Goal: Task Accomplishment & Management: Use online tool/utility

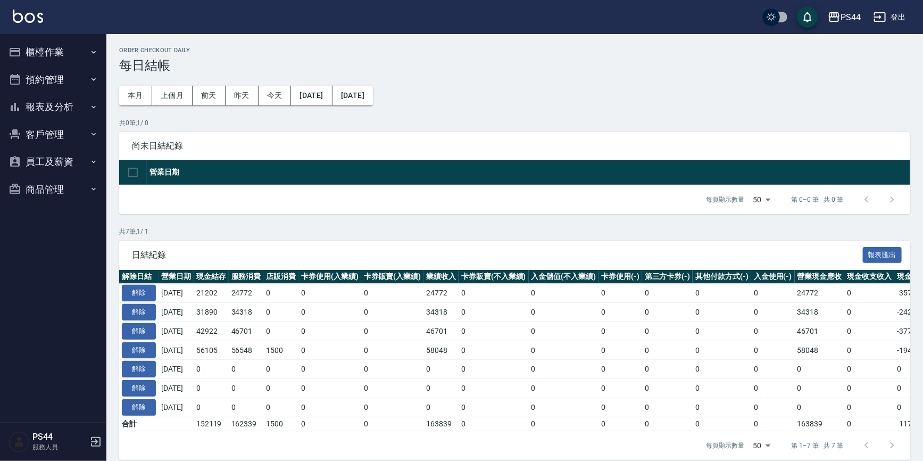
click at [26, 13] on img at bounding box center [28, 16] width 30 height 13
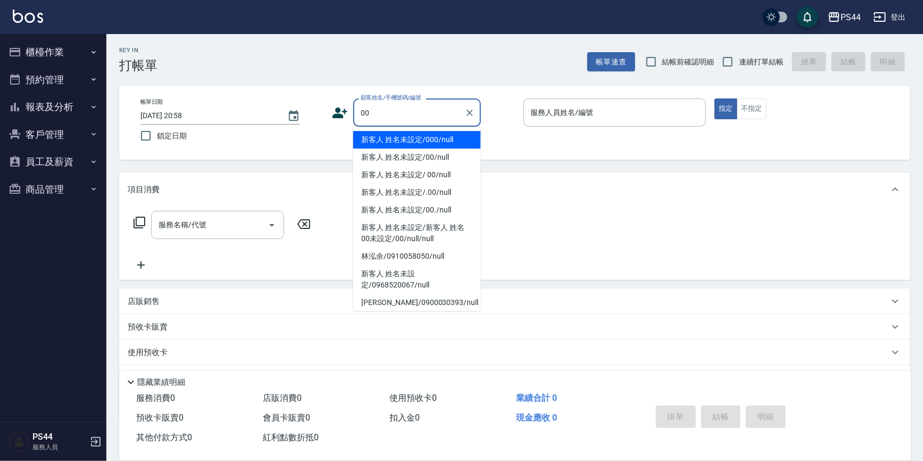
type input "新客人 姓名未設定/000/null"
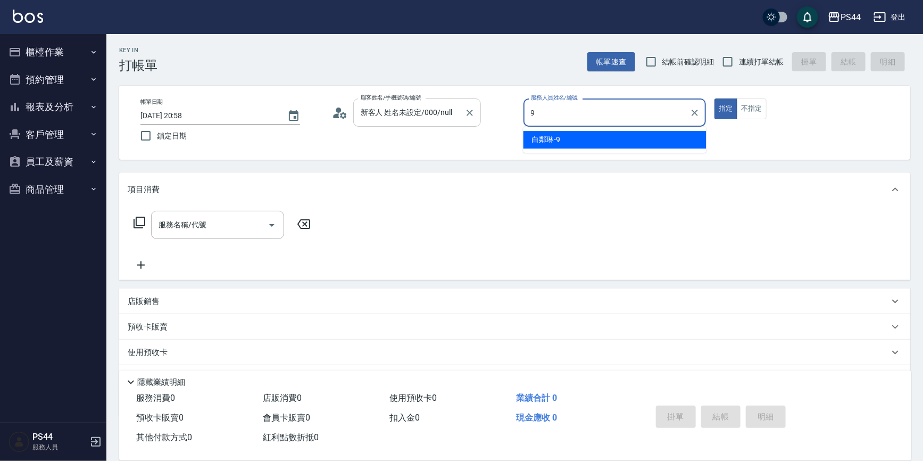
type input "白鄰琳-9"
type button "true"
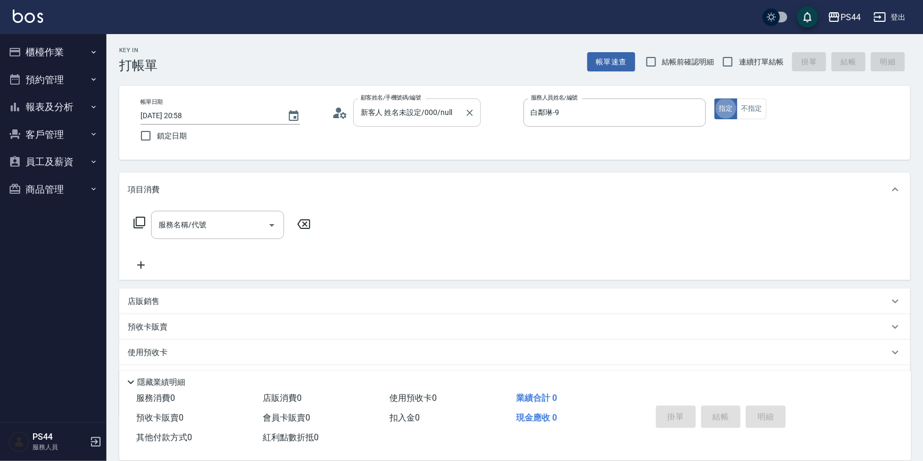
type input "新客人 姓名未設定/00/null"
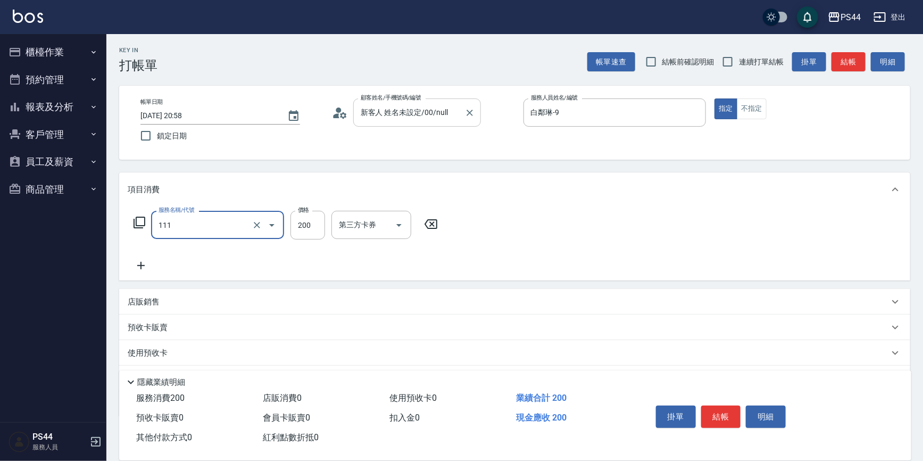
type input "200(111)"
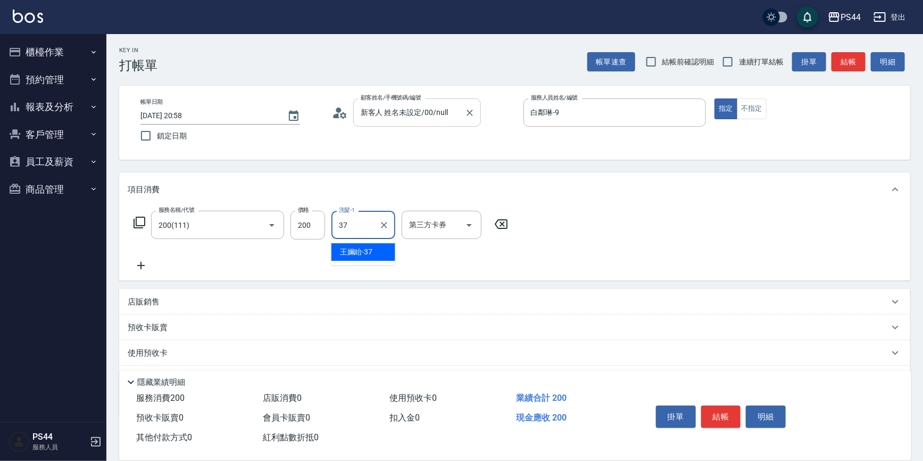
type input "王姵眙-37"
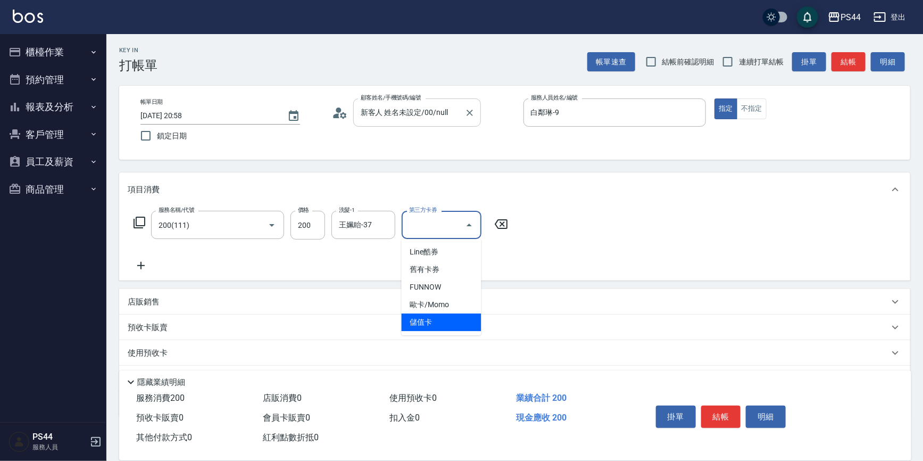
type input "儲值卡"
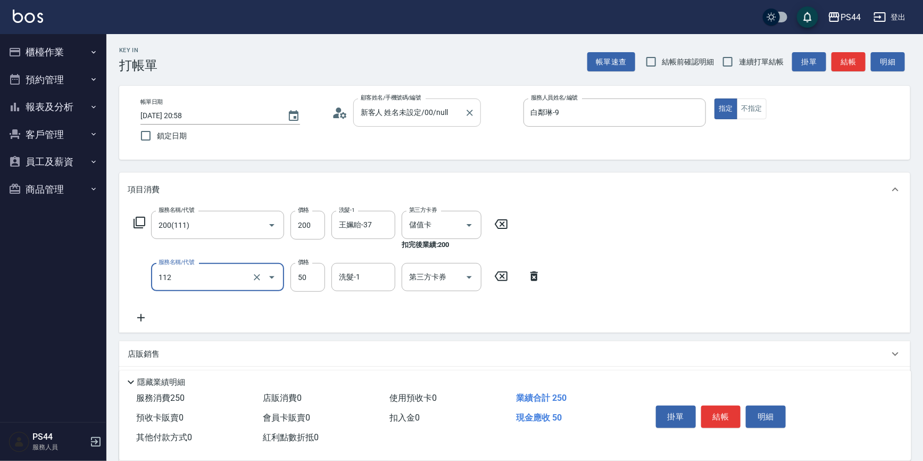
type input "精油50(112)"
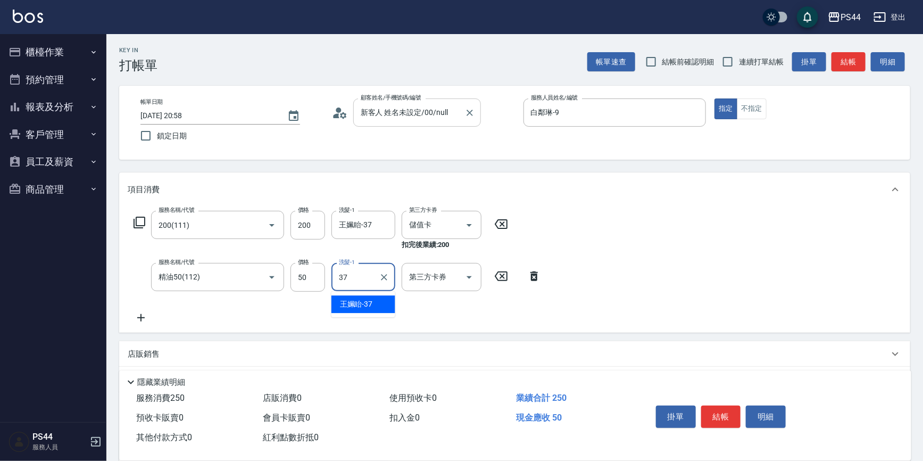
type input "王姵眙-37"
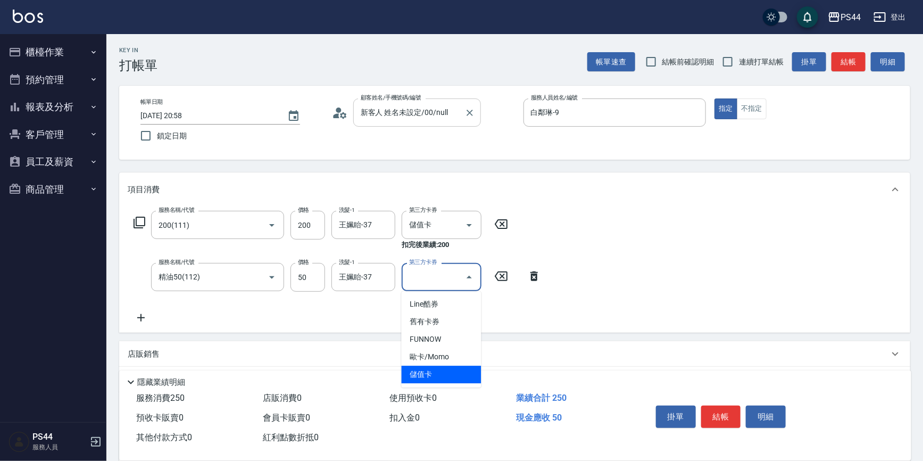
type input "儲值卡"
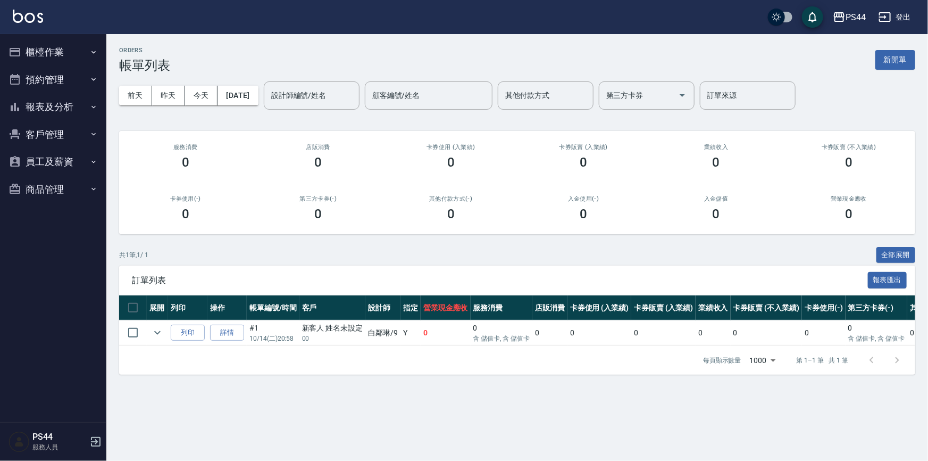
click at [31, 18] on img at bounding box center [28, 16] width 30 height 13
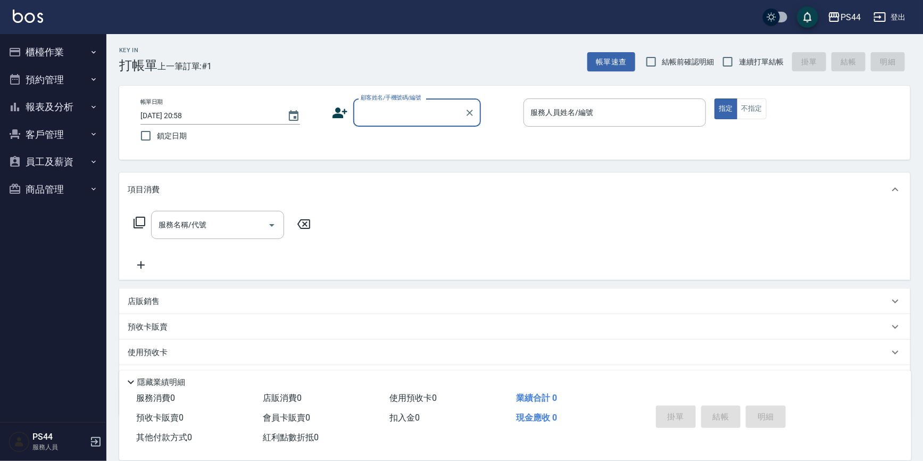
click at [748, 62] on span "連續打單結帳" at bounding box center [761, 61] width 45 height 11
click at [739, 62] on input "連續打單結帳" at bounding box center [727, 62] width 22 height 22
checkbox input "true"
click at [379, 105] on div "顧客姓名/手機號碼/編號 顧客姓名/手機號碼/編號" at bounding box center [417, 112] width 128 height 28
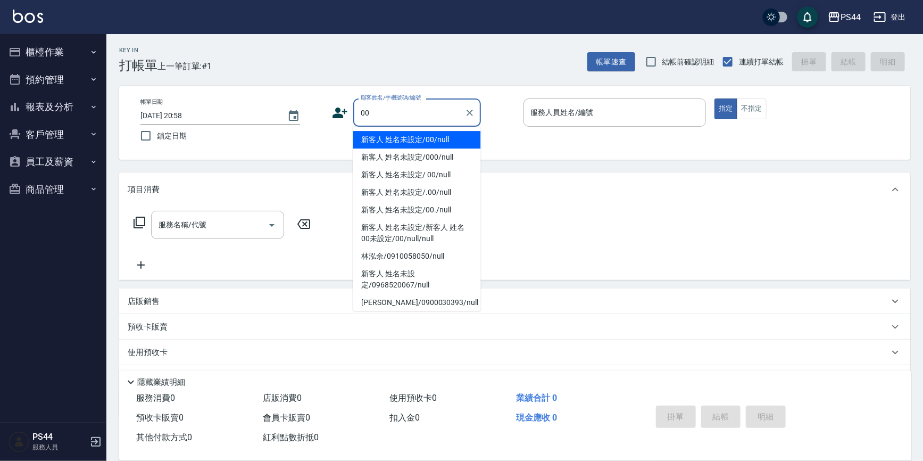
type input "新客人 姓名未設定/00/null"
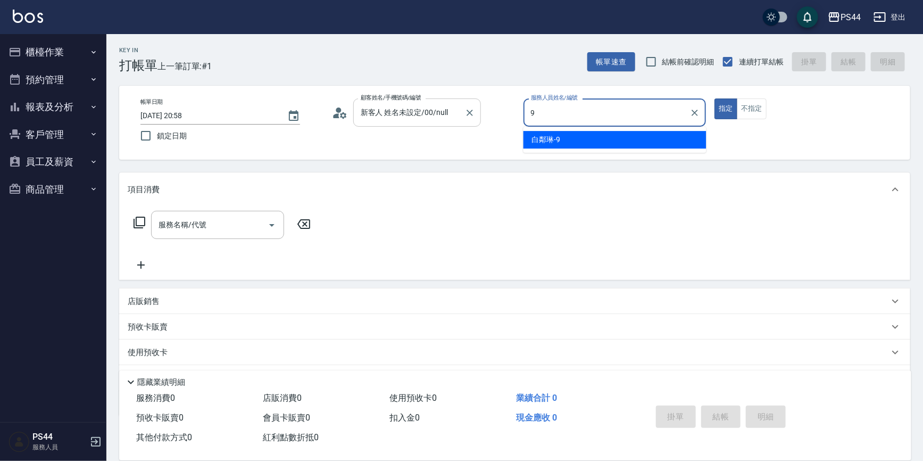
type input "白鄰琳-9"
type button "true"
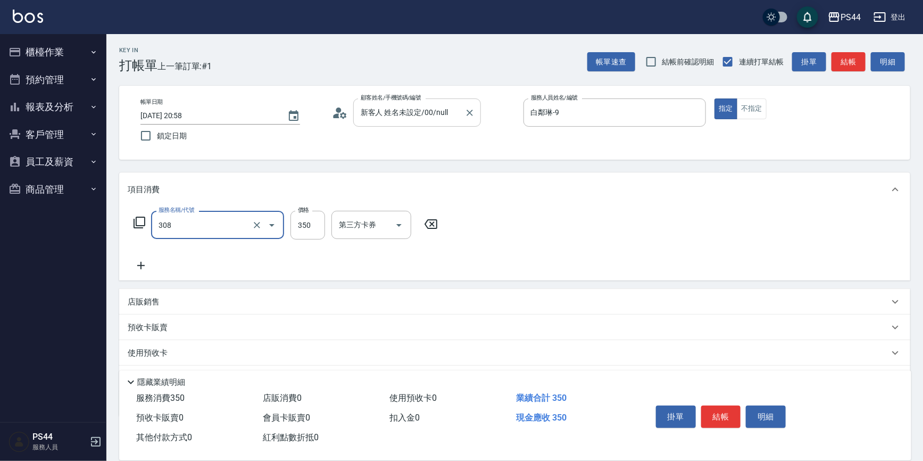
type input "洗+剪(308)"
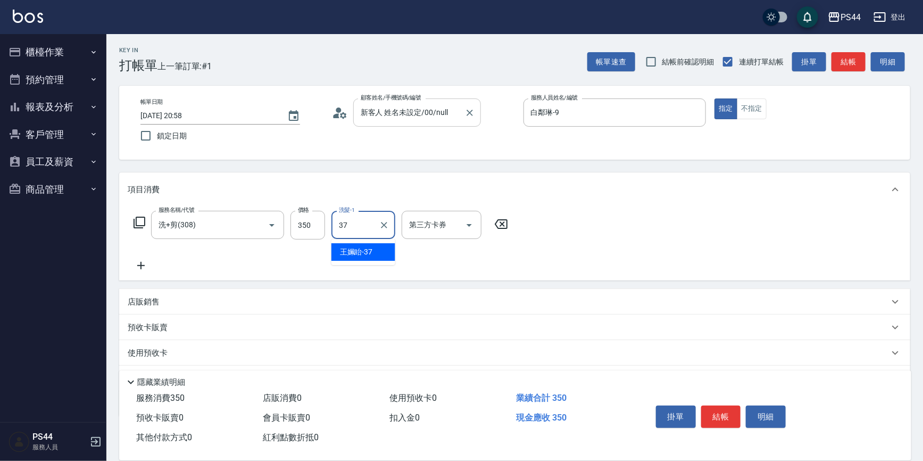
type input "王姵眙-37"
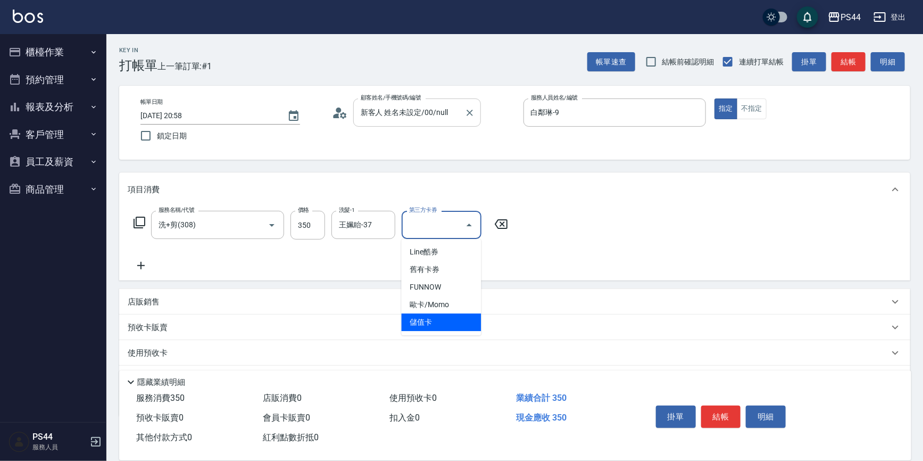
type input "儲值卡"
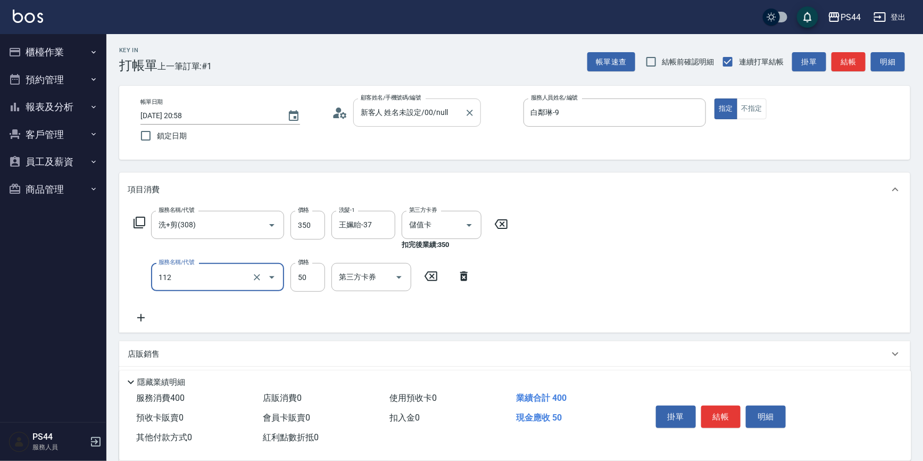
type input "精油50(112)"
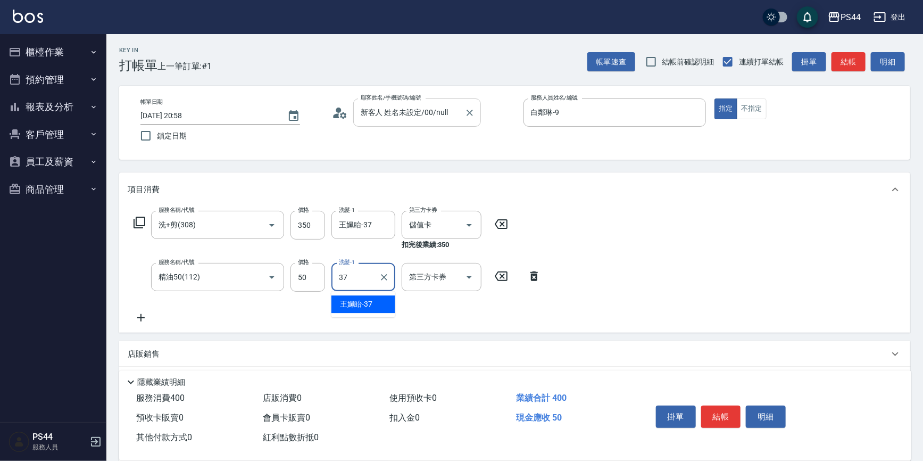
type input "王姵眙-37"
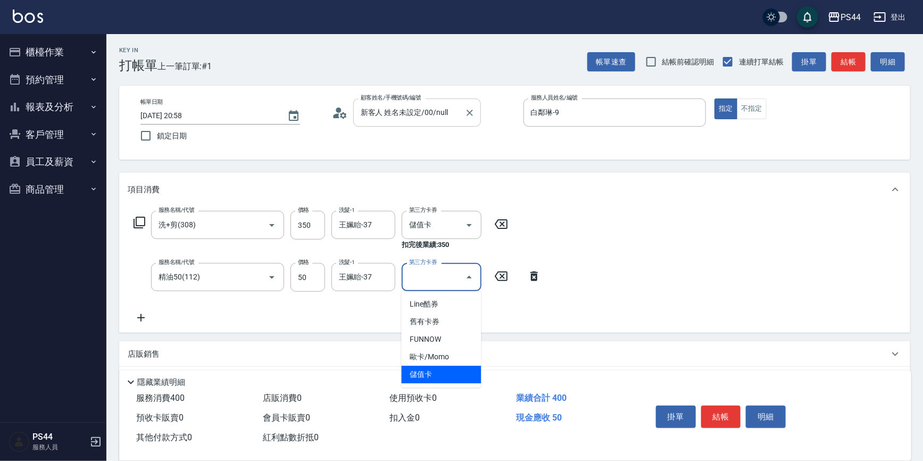
type input "儲值卡"
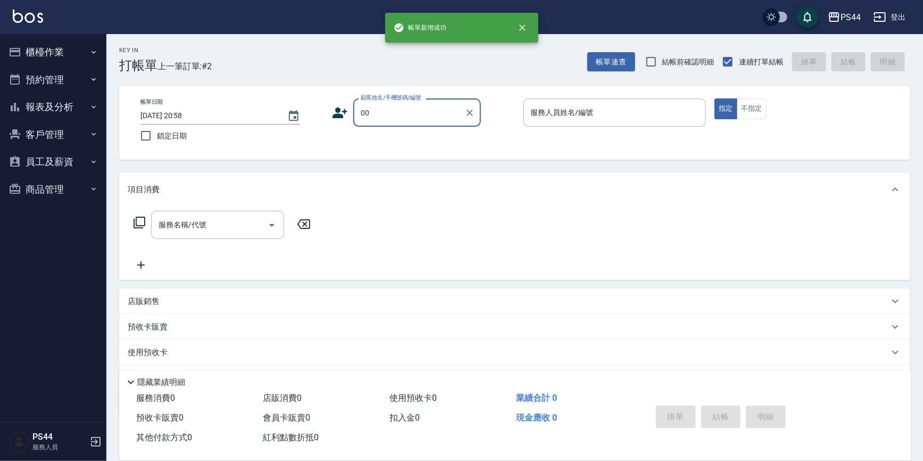
type input "新客人 姓名未設定/00/null"
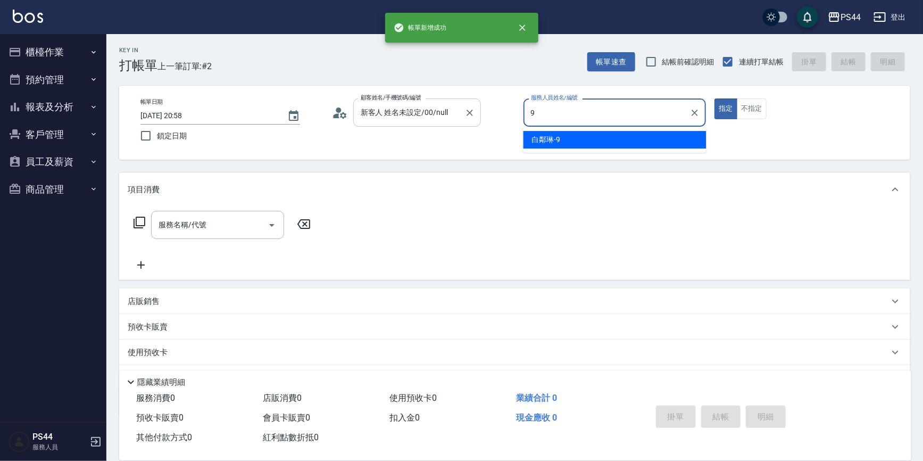
type input "白鄰琳-9"
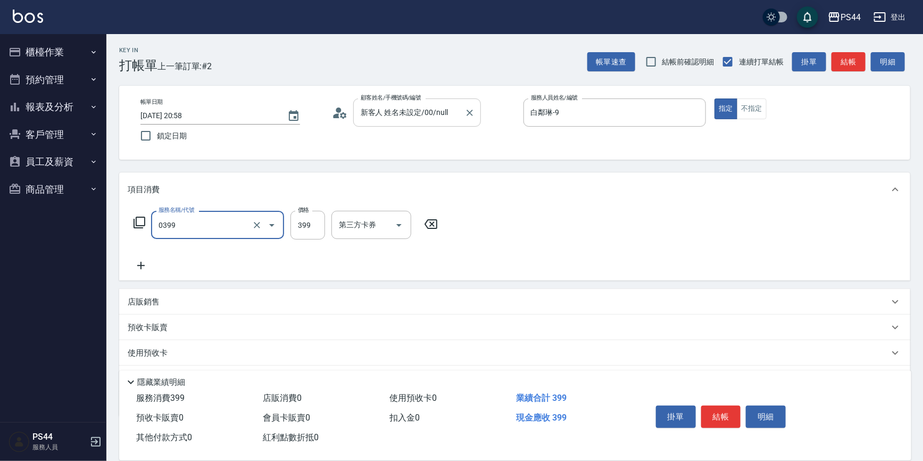
type input "海鹽399(0399)"
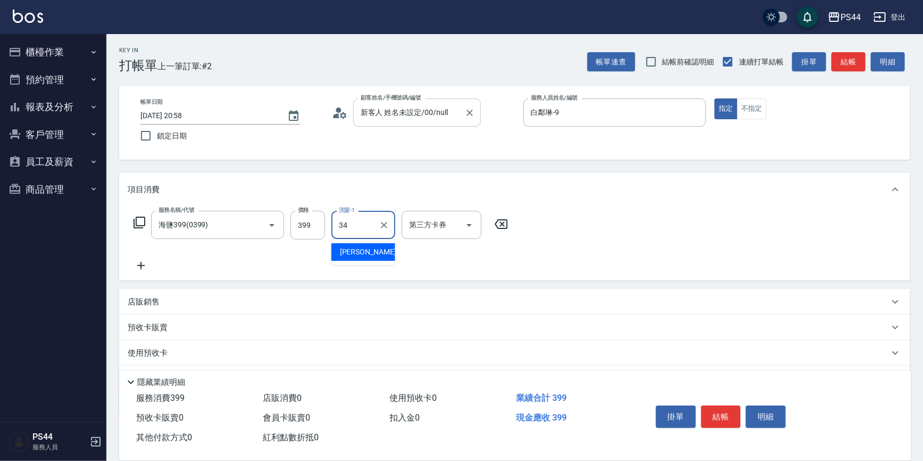
type input "[PERSON_NAME]-34"
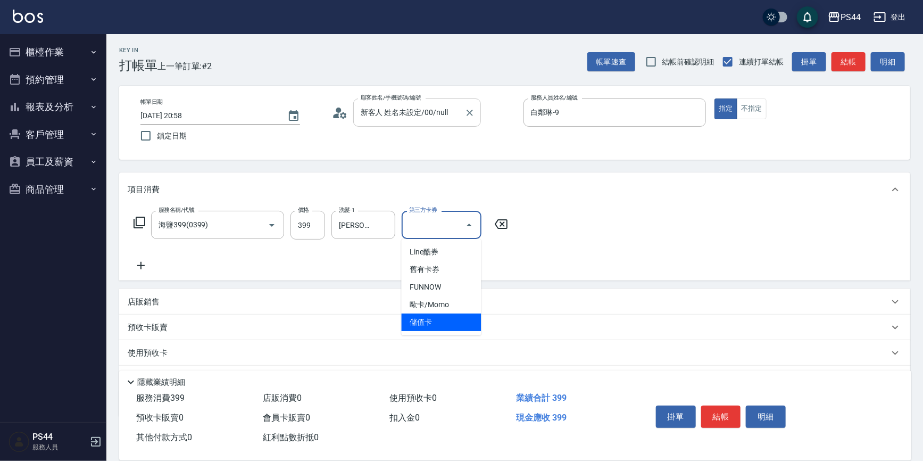
type input "儲值卡"
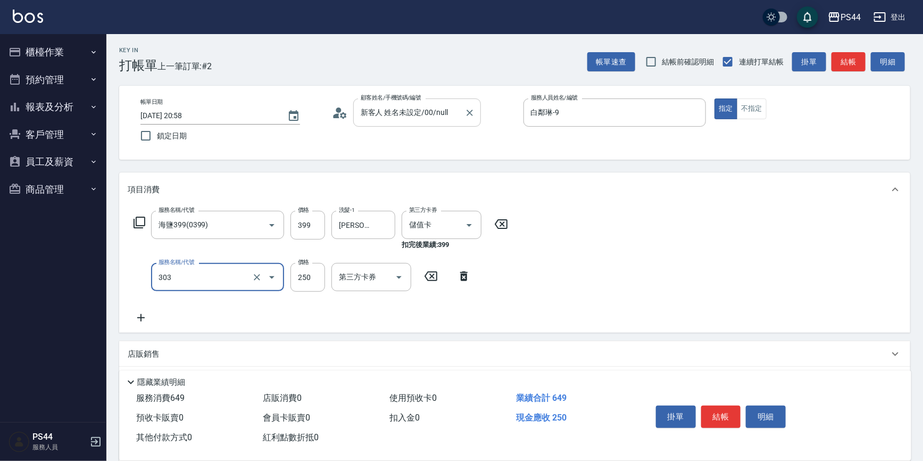
type input "剪髮(303)"
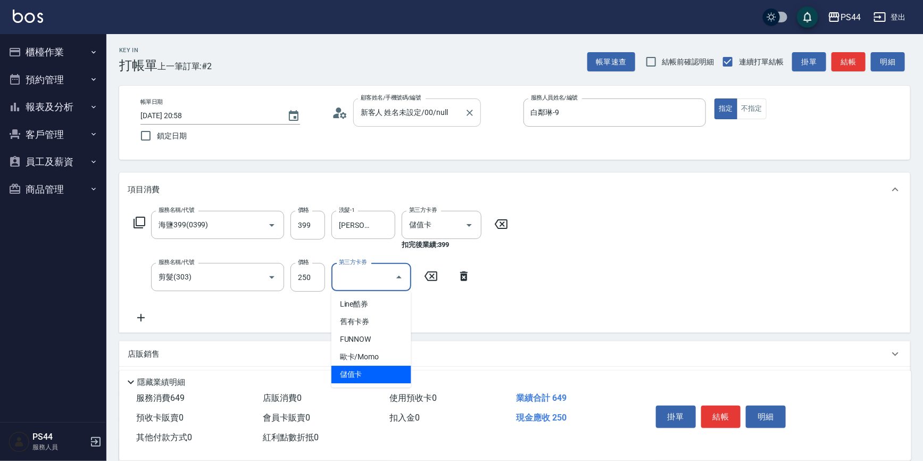
type input "儲值卡"
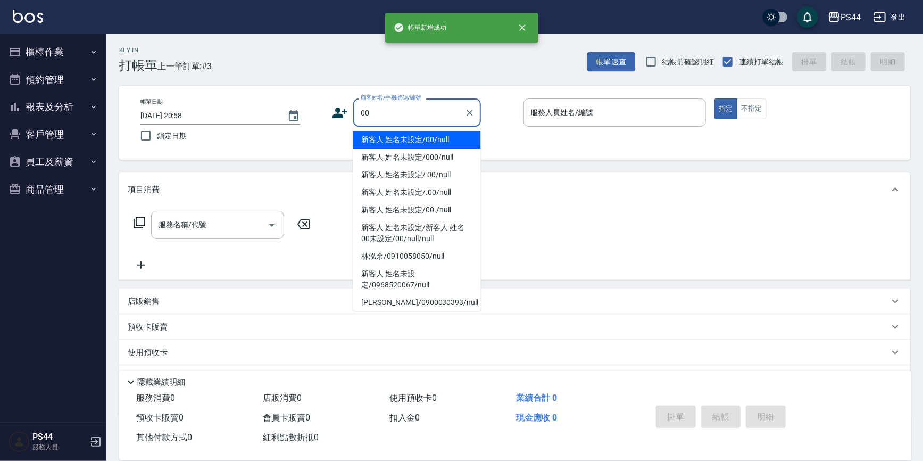
type input "新客人 姓名未設定/00/null"
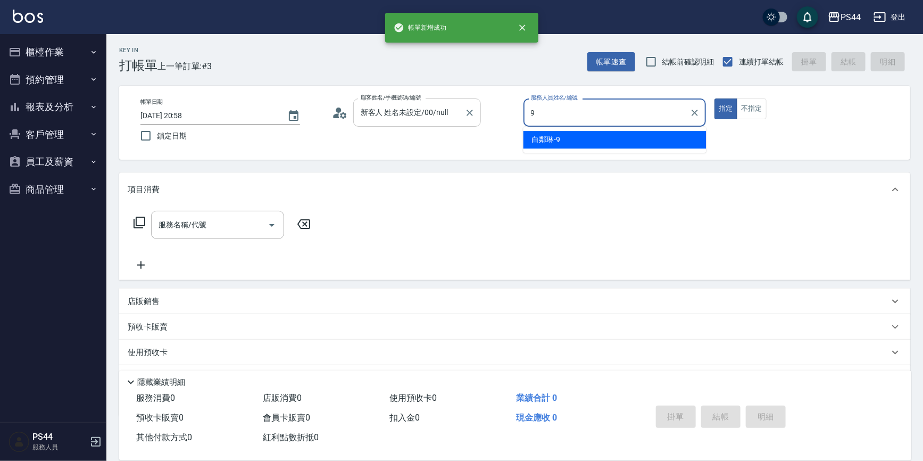
type input "白鄰琳-9"
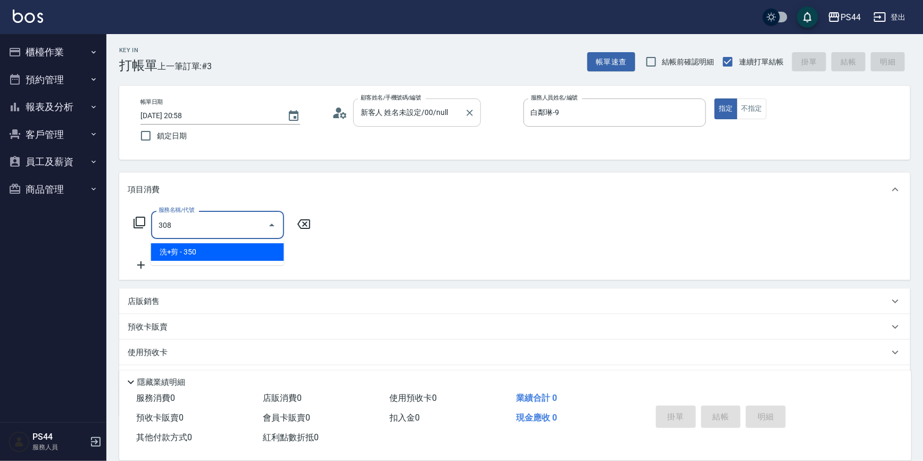
type input "洗+剪(308)"
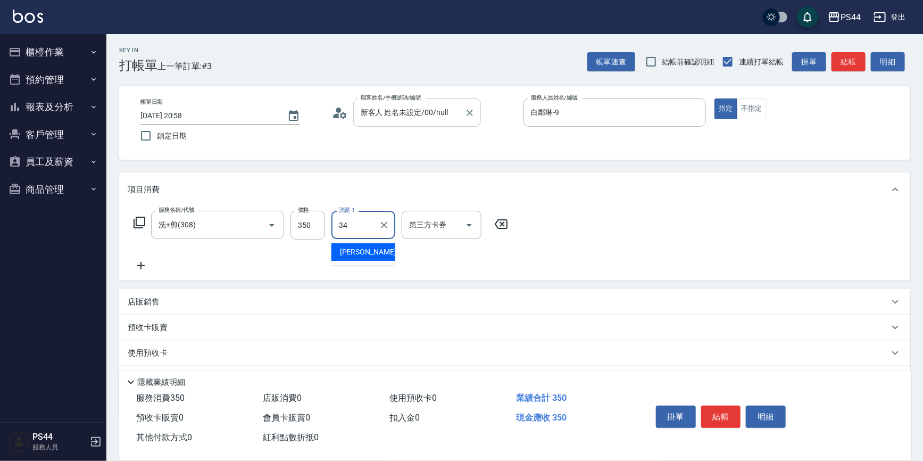
type input "[PERSON_NAME]-34"
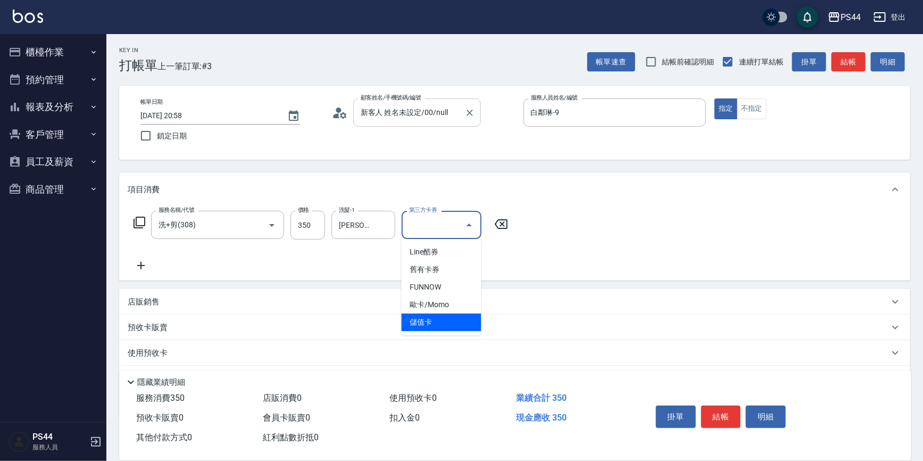
type input "儲值卡"
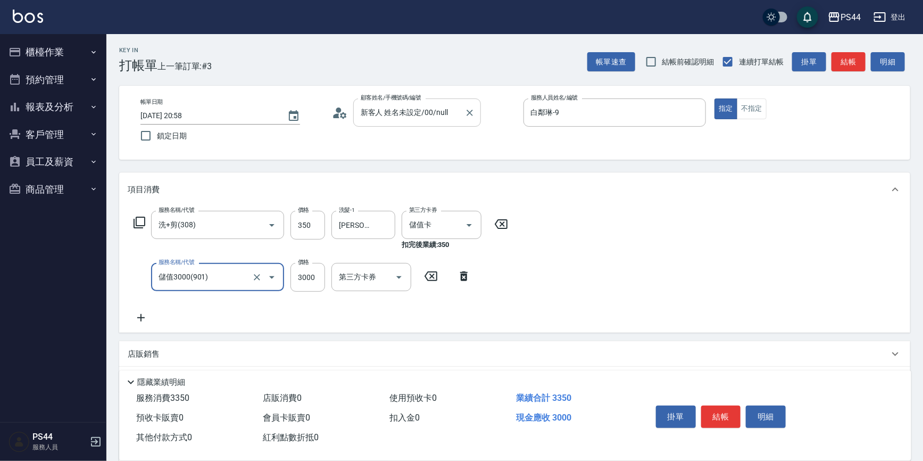
type input "儲值3000(901)"
type input "2000"
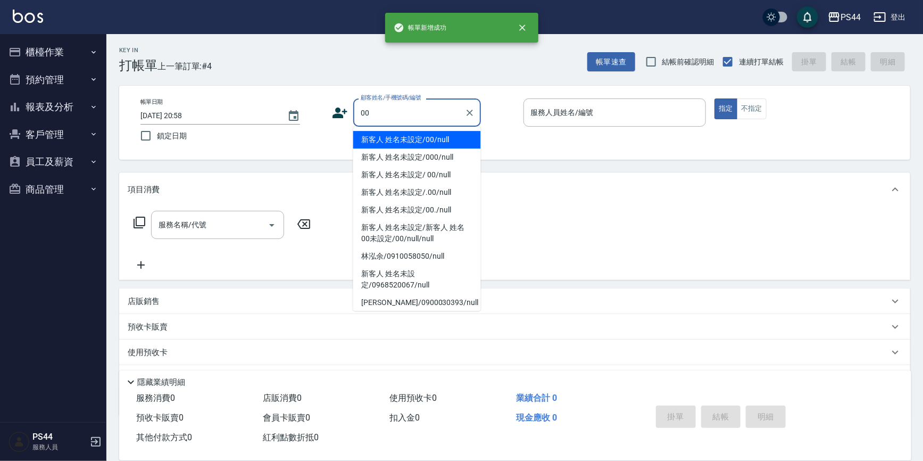
type input "新客人 姓名未設定/00/null"
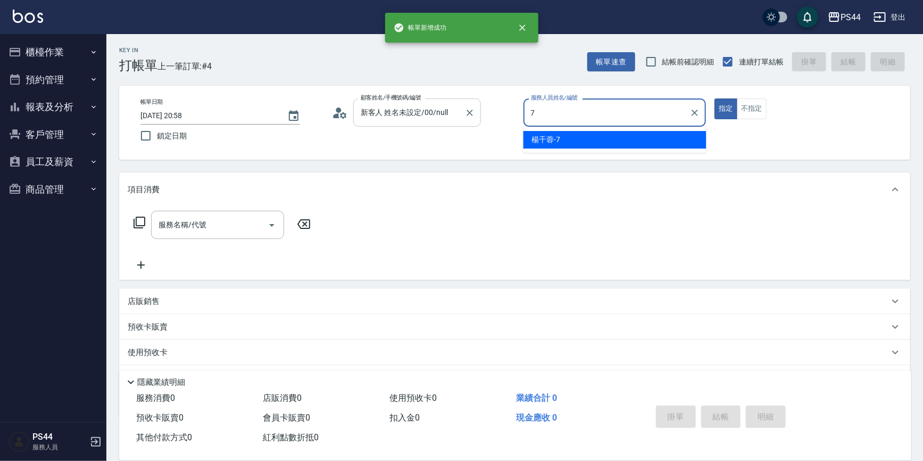
type input "[PERSON_NAME]-7"
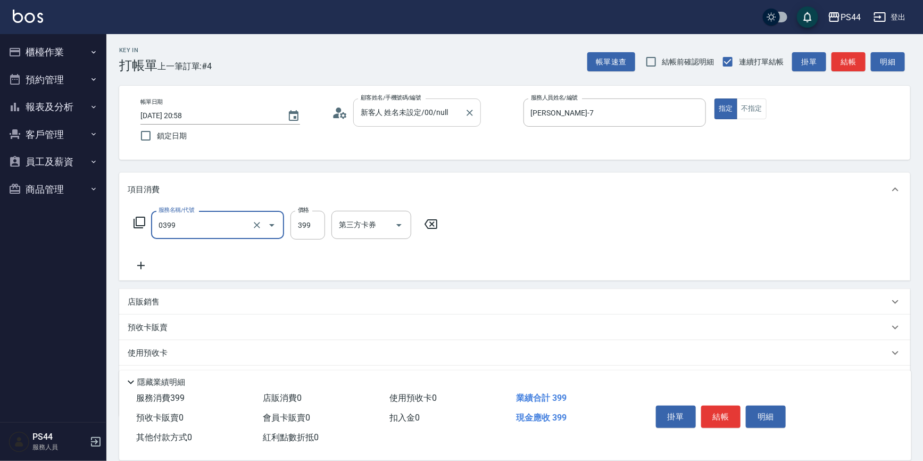
type input "海鹽399(0399)"
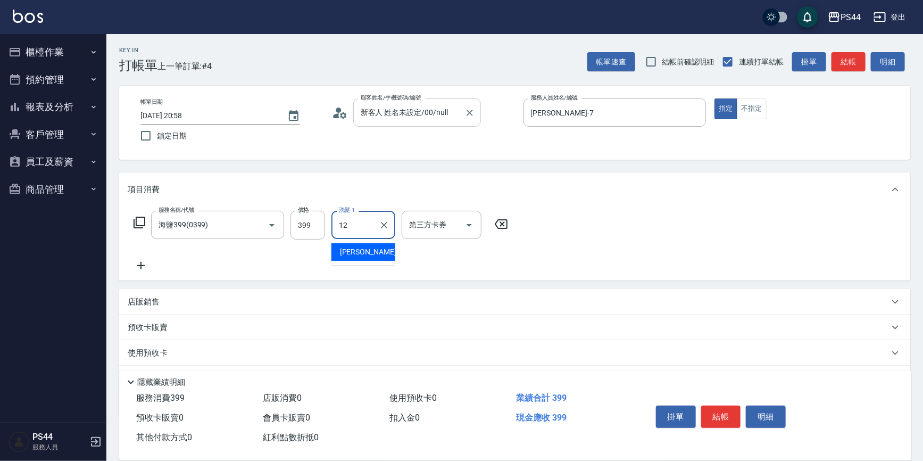
type input "[PERSON_NAME]-12"
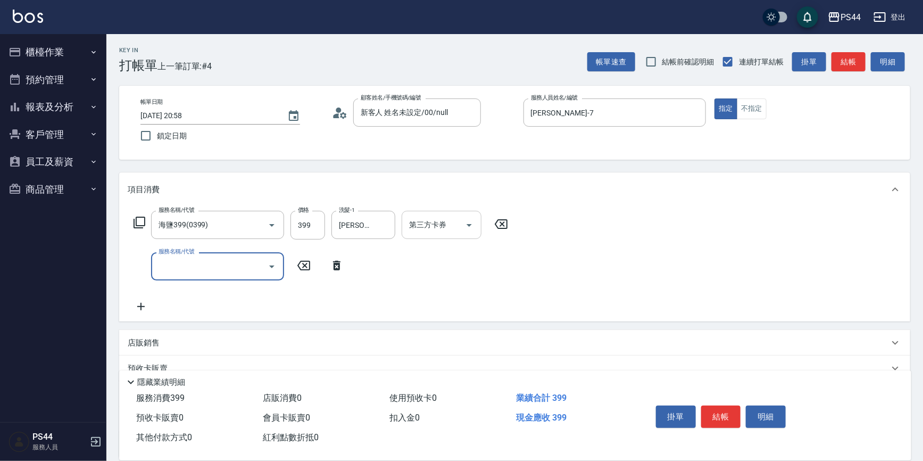
click at [451, 216] on input "第三方卡券" at bounding box center [433, 224] width 54 height 19
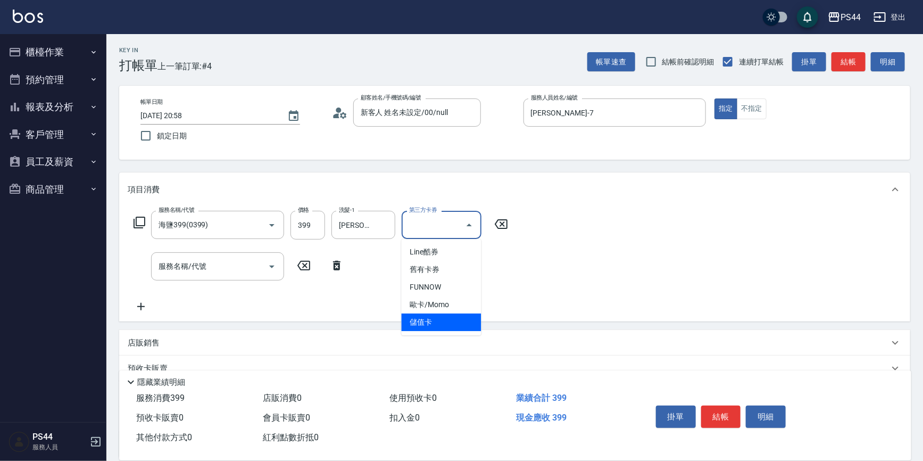
type input "儲值卡"
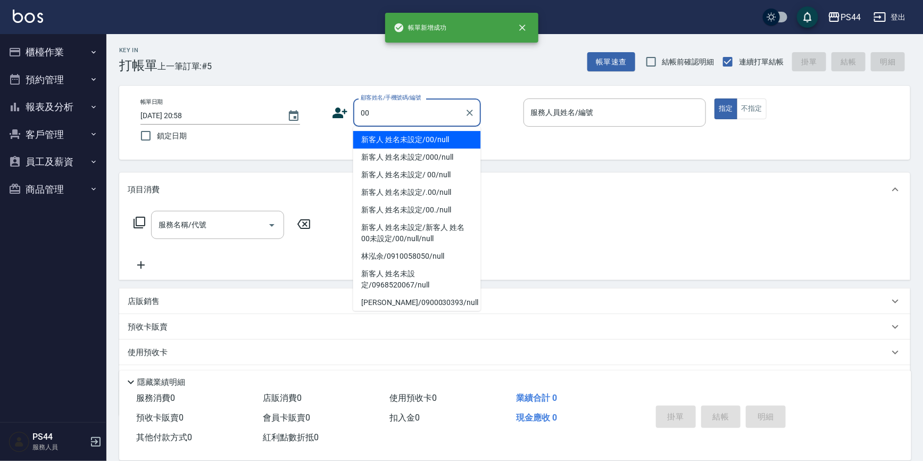
type input "新客人 姓名未設定/00/null"
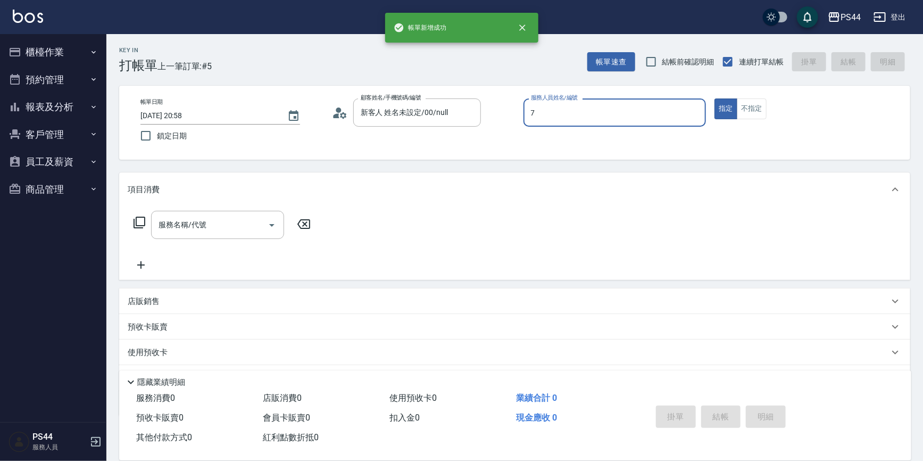
type input "[PERSON_NAME]-7"
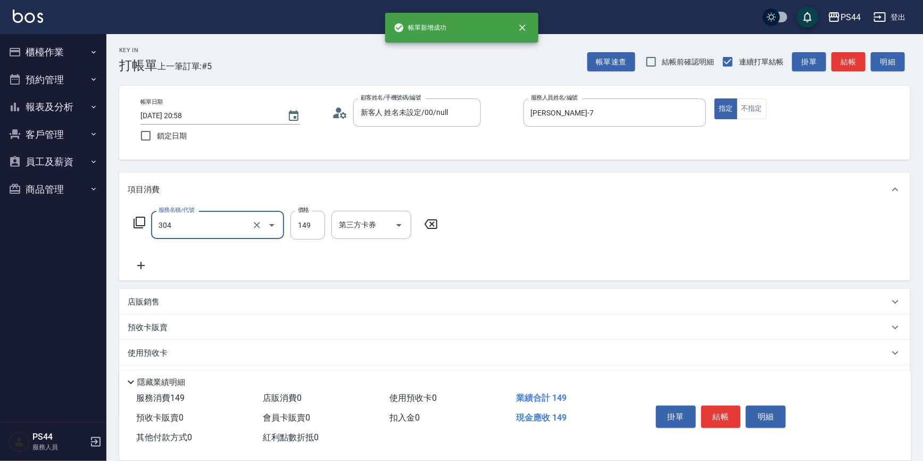
type input "剪髮(304)"
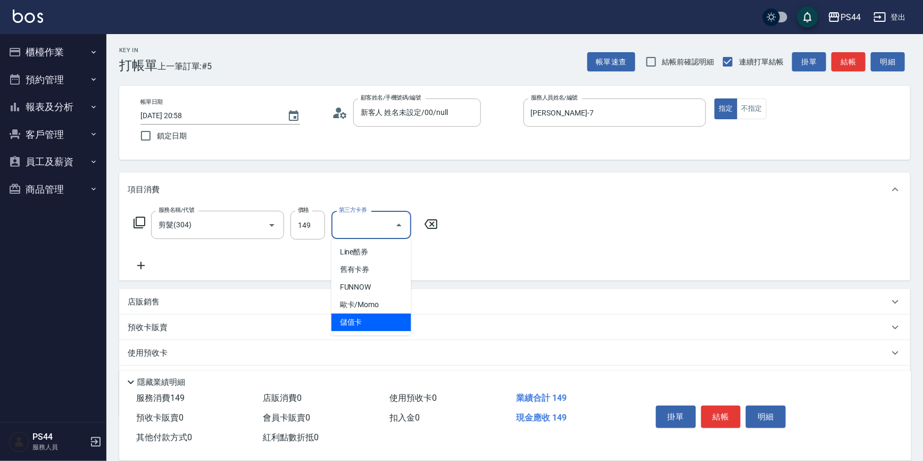
type input "儲值卡"
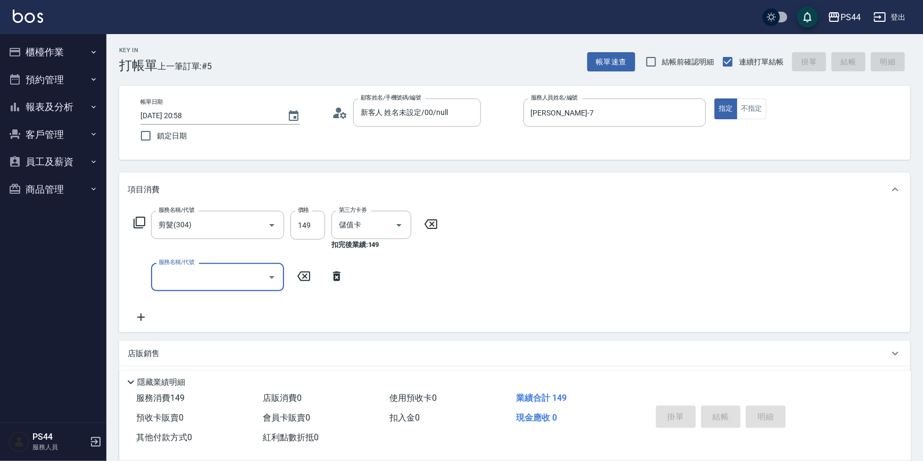
type input "[DATE] 20:59"
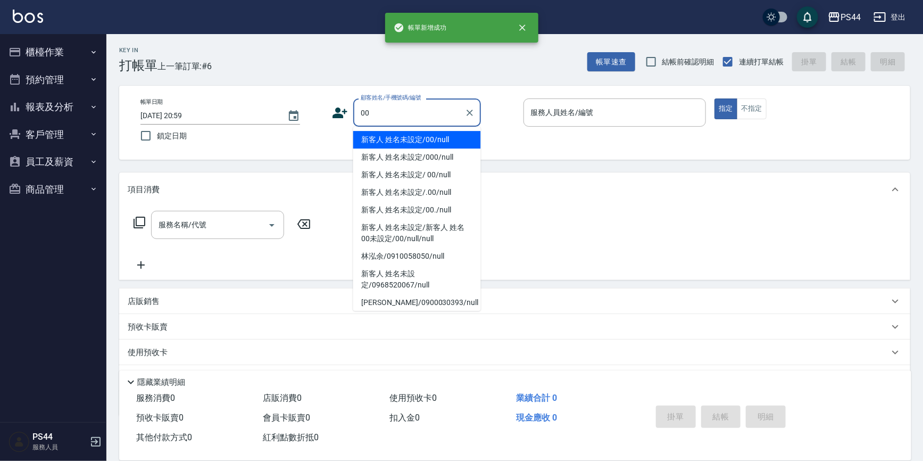
type input "新客人 姓名未設定/00/null"
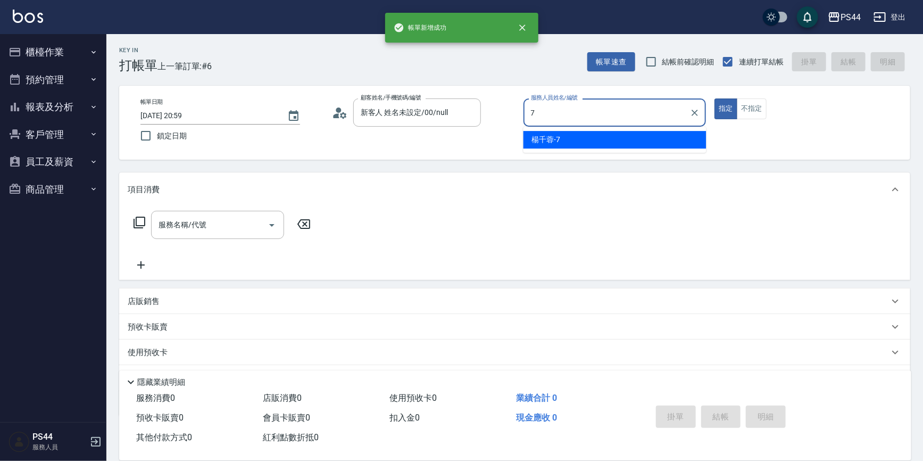
type input "[PERSON_NAME]-7"
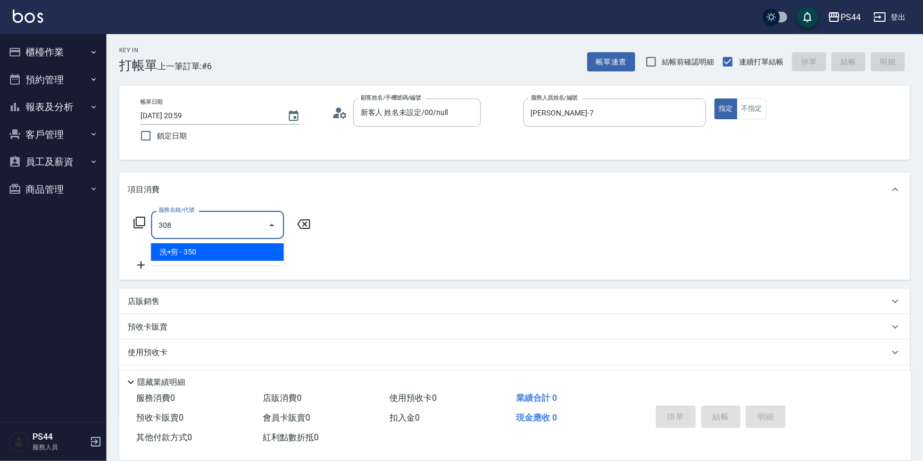
type input "洗+剪(308)"
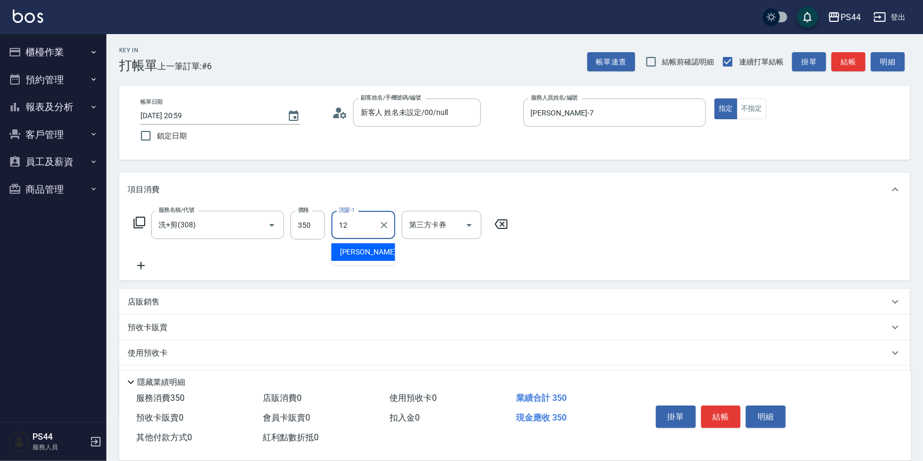
type input "[PERSON_NAME]-12"
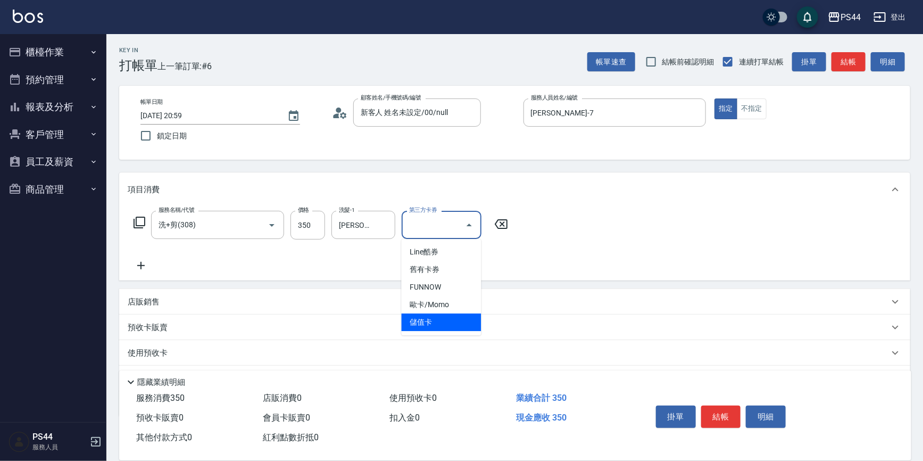
type input "儲值卡"
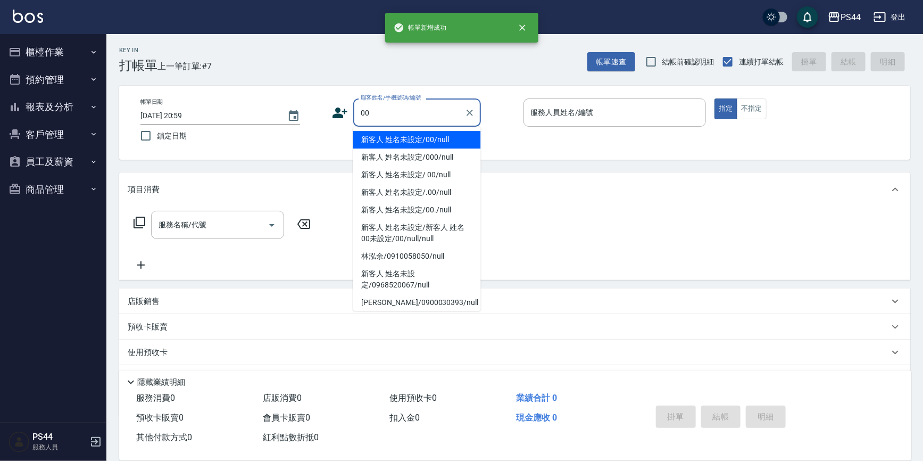
type input "新客人 姓名未設定/00/null"
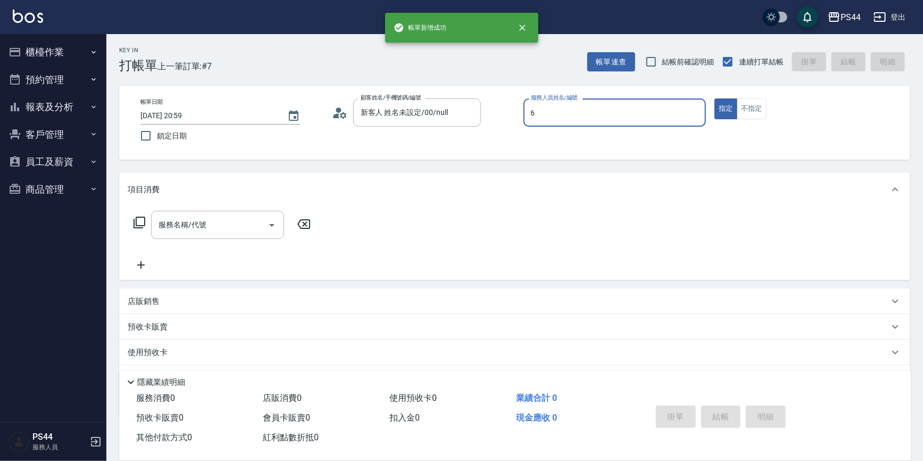
type input "kAYDEN-6"
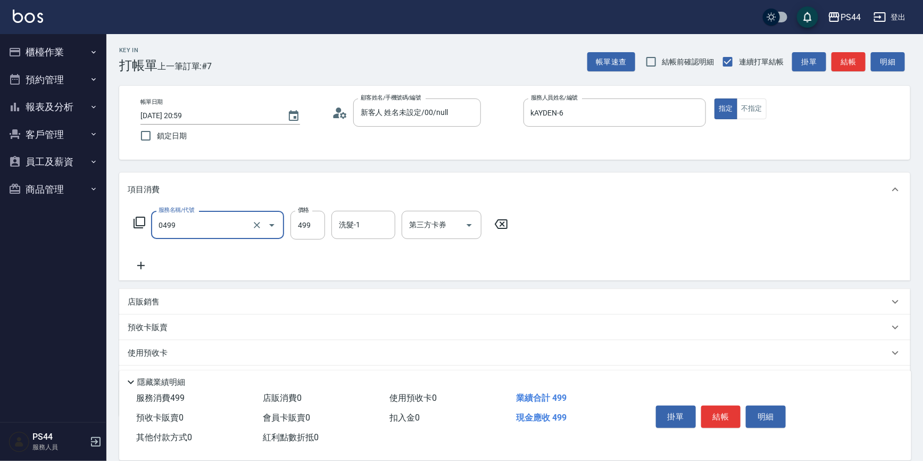
type input "[PERSON_NAME]499(0499)"
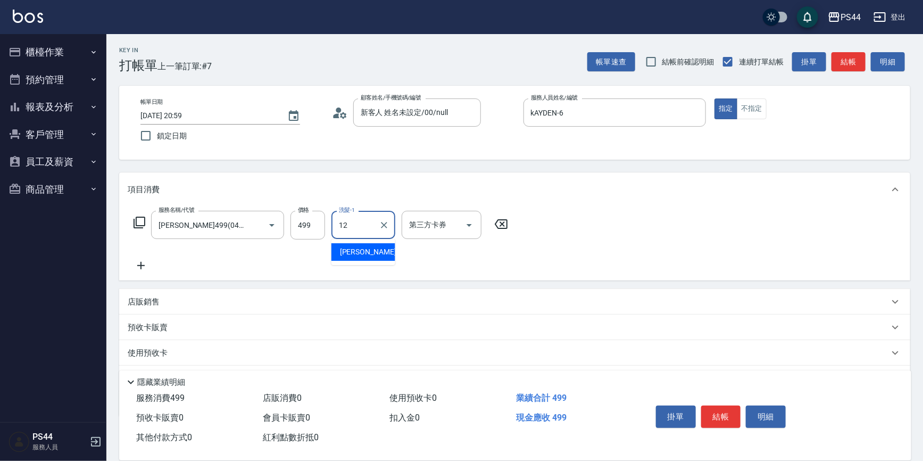
type input "[PERSON_NAME]-12"
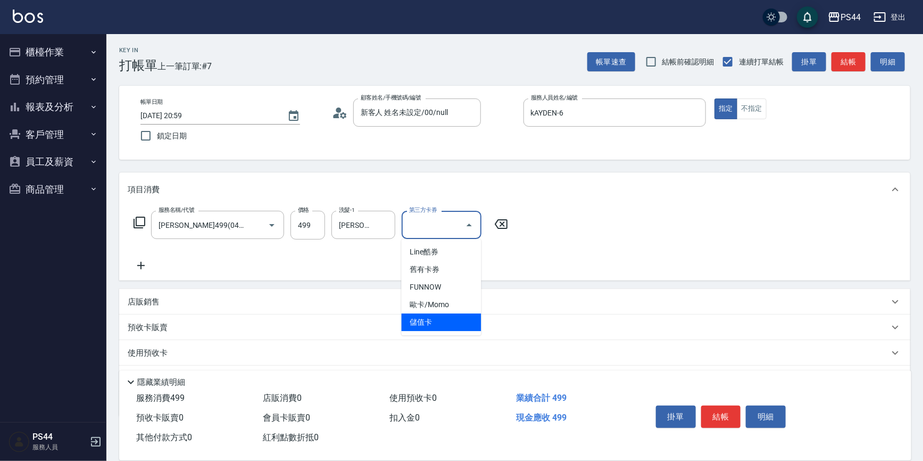
type input "儲值卡"
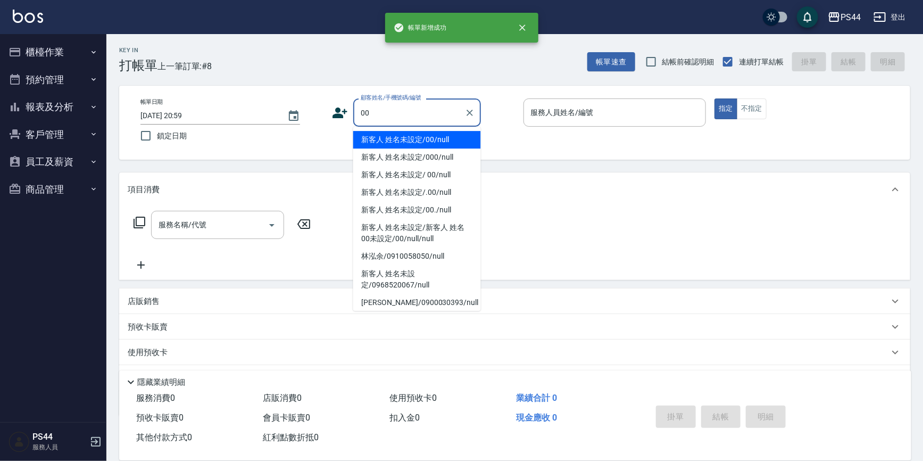
type input "新客人 姓名未設定/00/null"
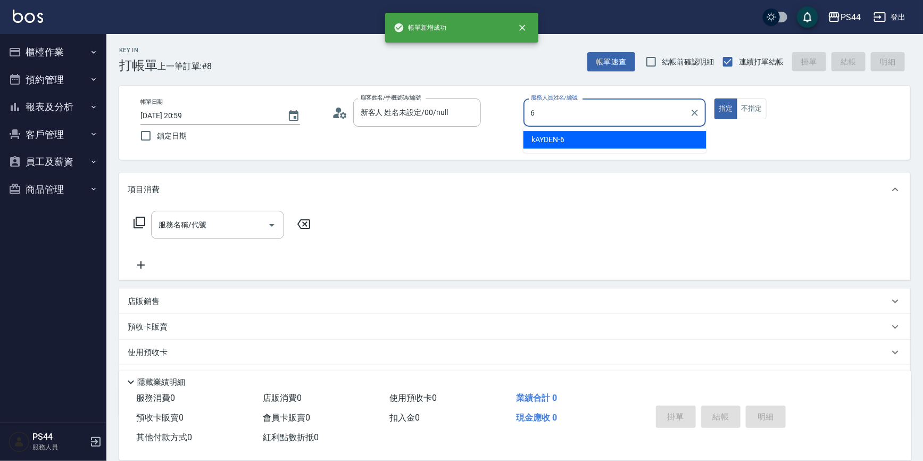
type input "kAYDEN-6"
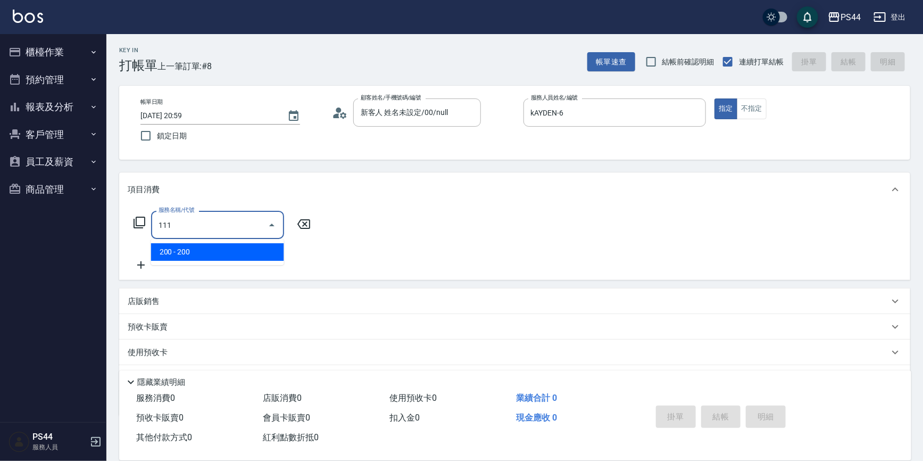
type input "200(111)"
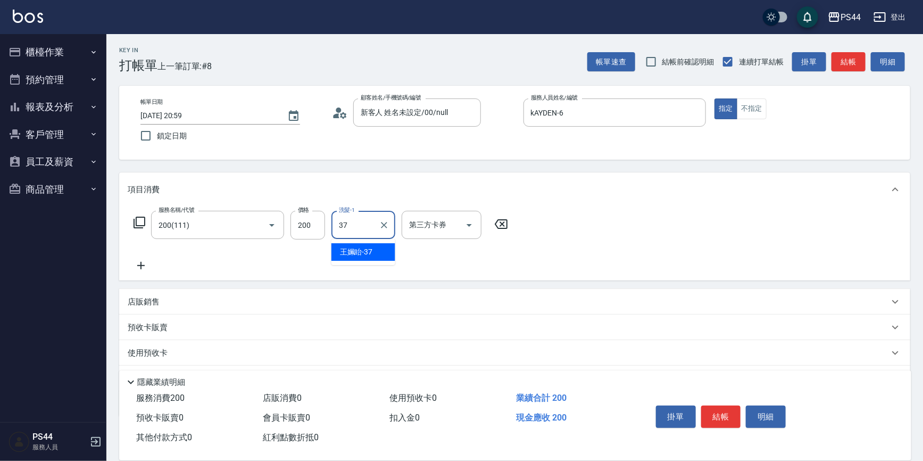
type input "王姵眙-37"
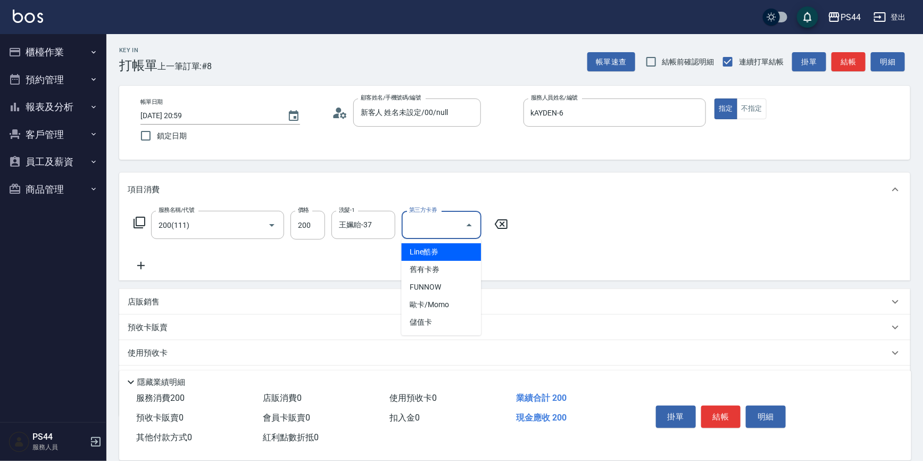
type input "儲值卡"
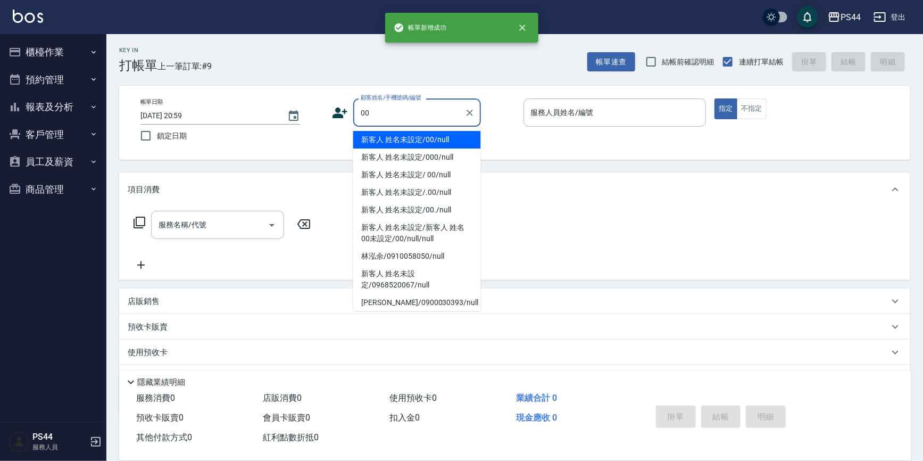
type input "新客人 姓名未設定/00/null"
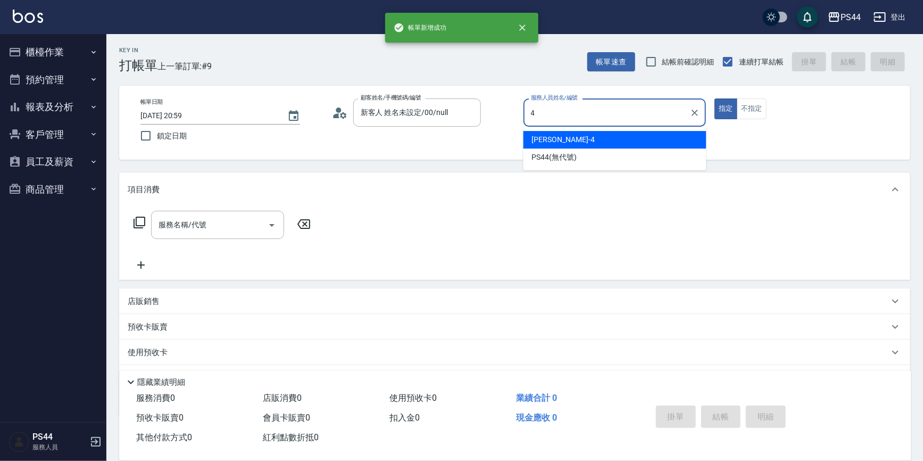
type input "[PERSON_NAME]-4"
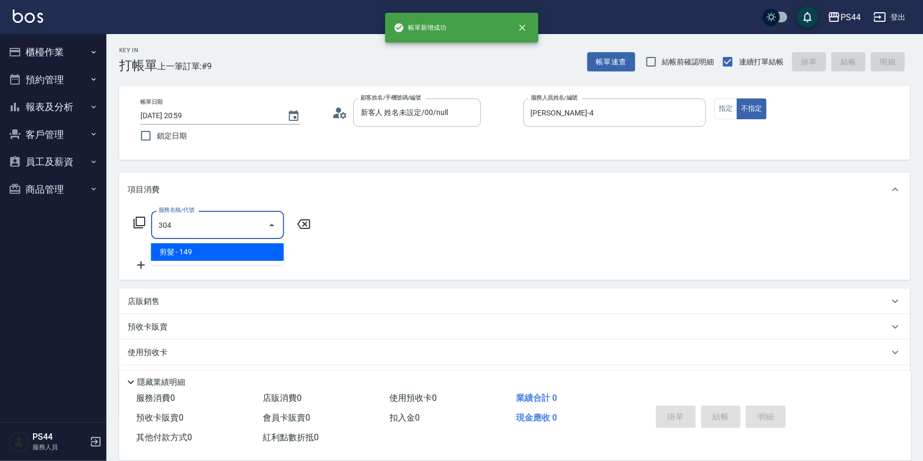
type input "剪髮(304)"
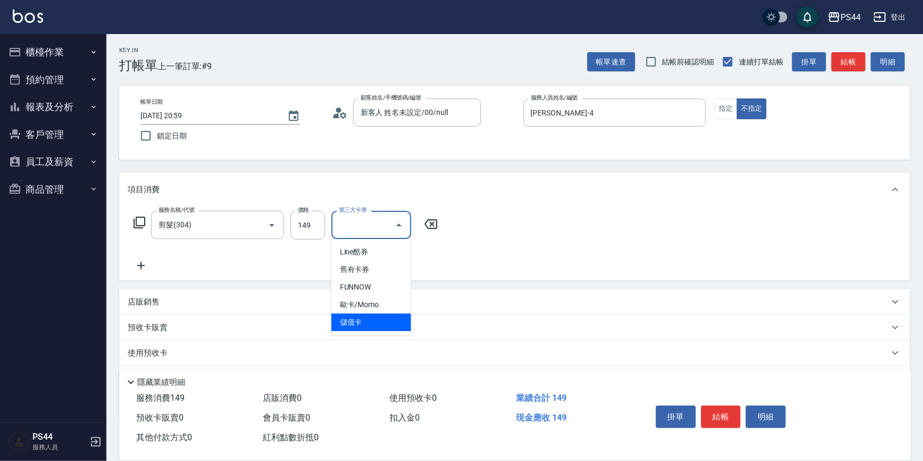
type input "儲值卡"
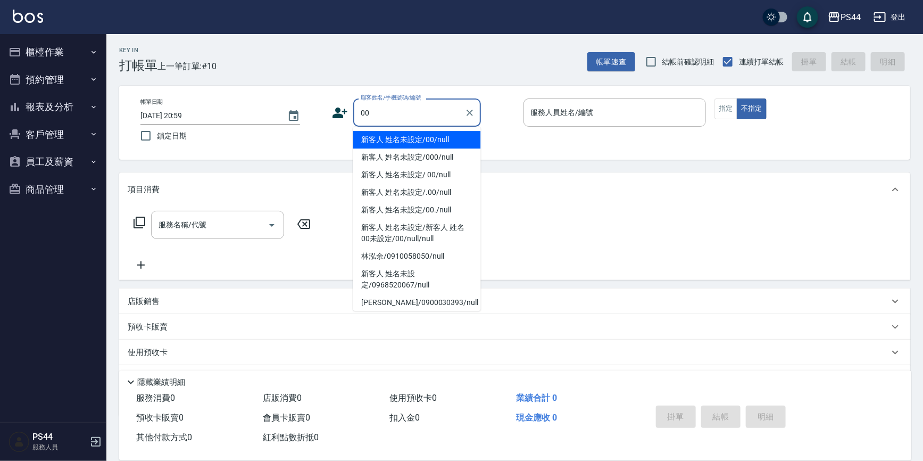
type input "新客人 姓名未設定/00/null"
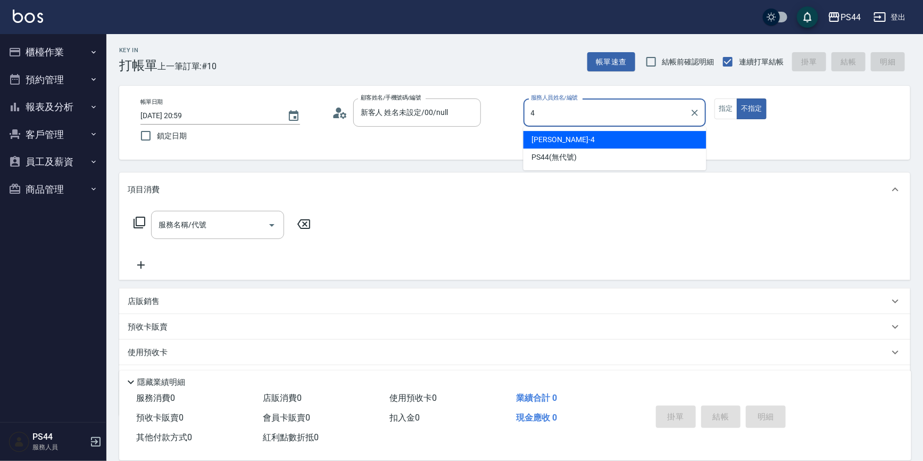
type input "[PERSON_NAME]-4"
type button "false"
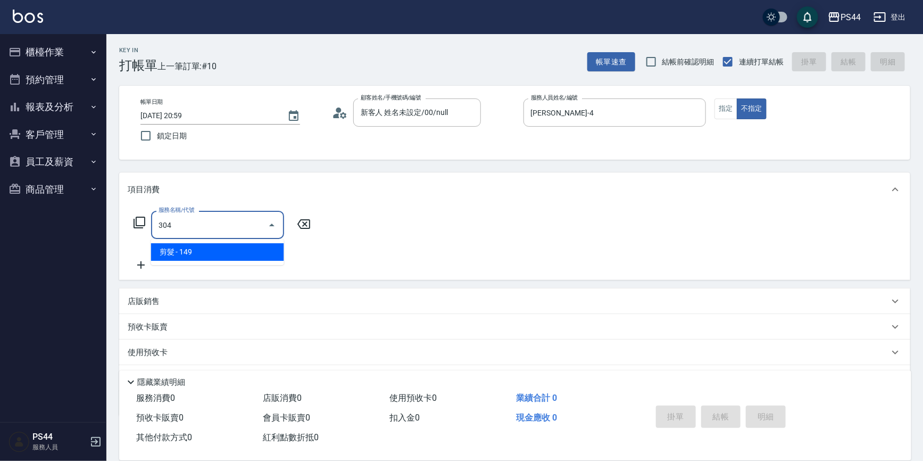
type input "剪髮(304)"
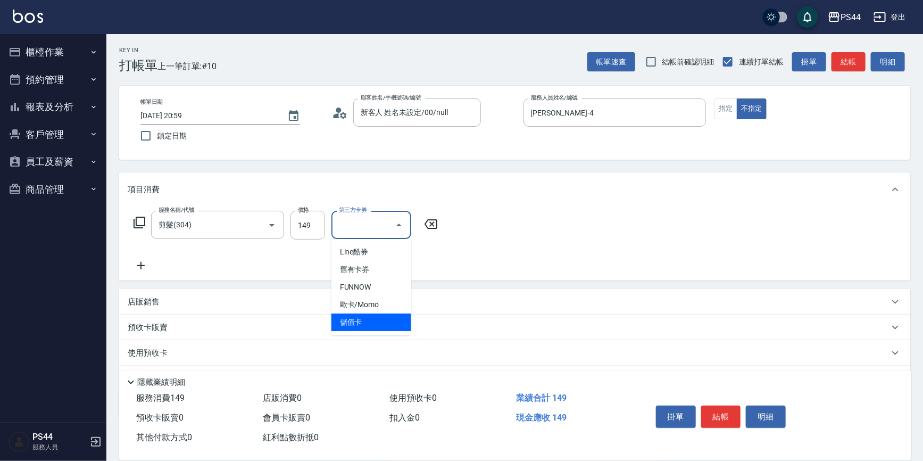
type input "儲值卡"
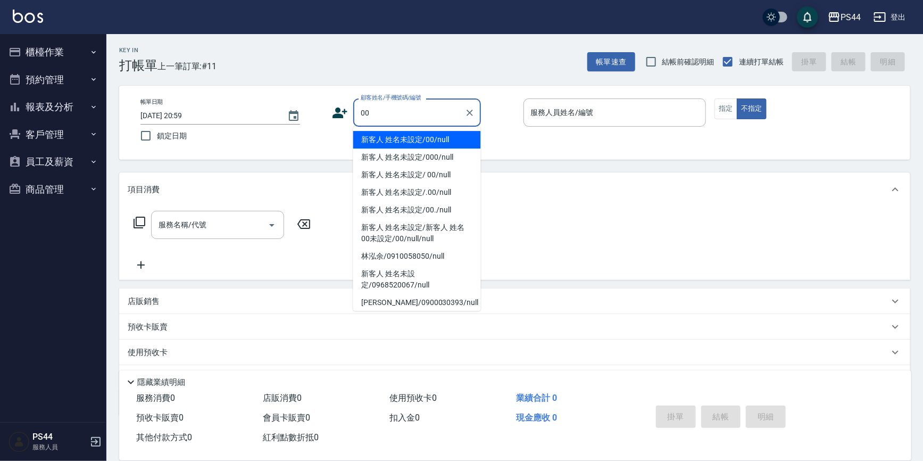
type input "新客人 姓名未設定/00/null"
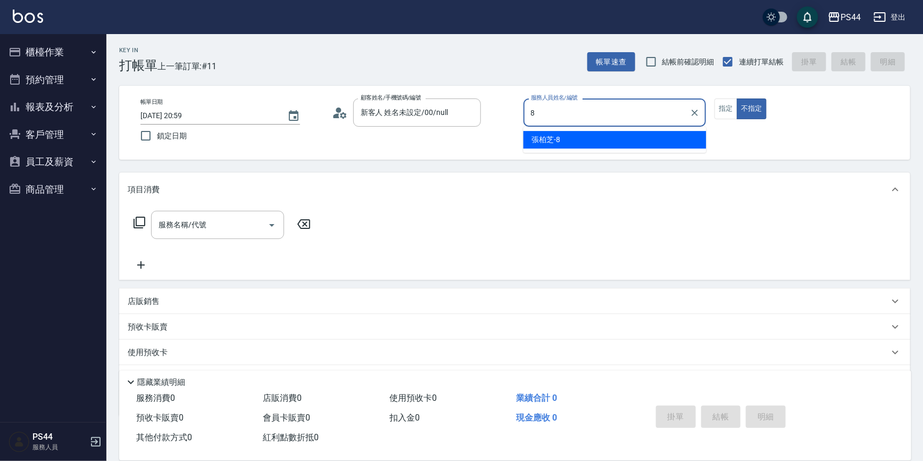
type input "[PERSON_NAME]-8"
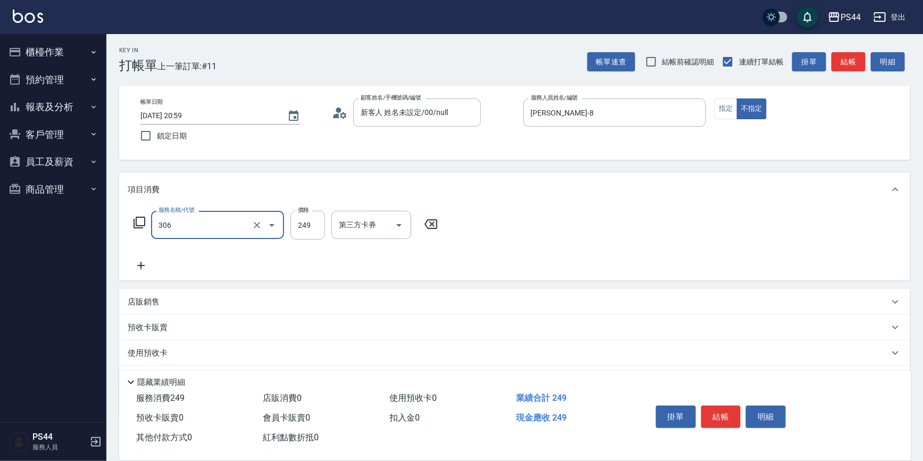
type input "剪髮(306)"
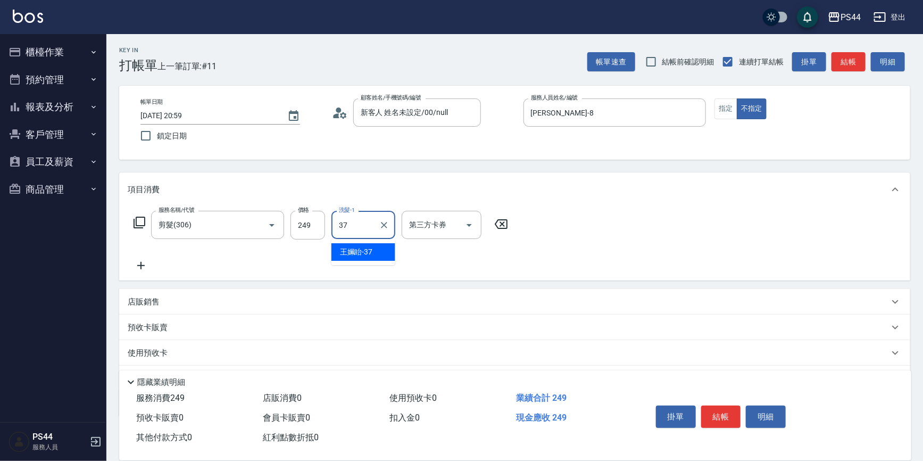
type input "王姵眙-37"
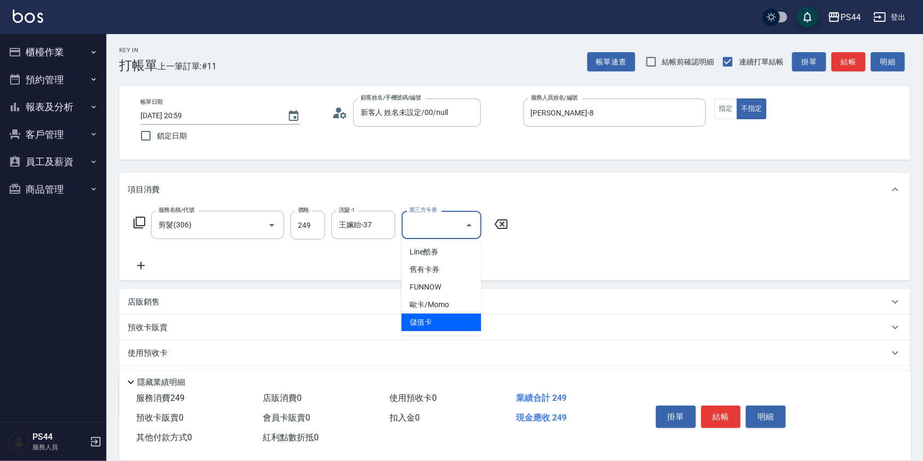
type input "儲值卡"
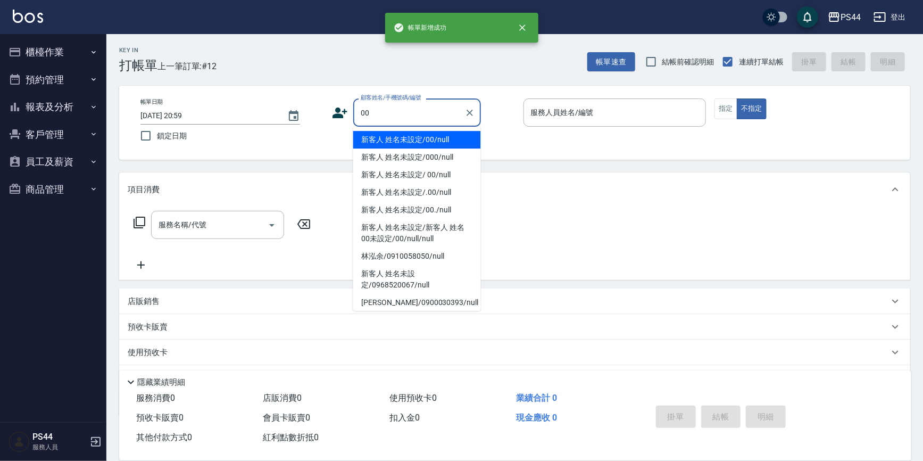
type input "新客人 姓名未設定/00/null"
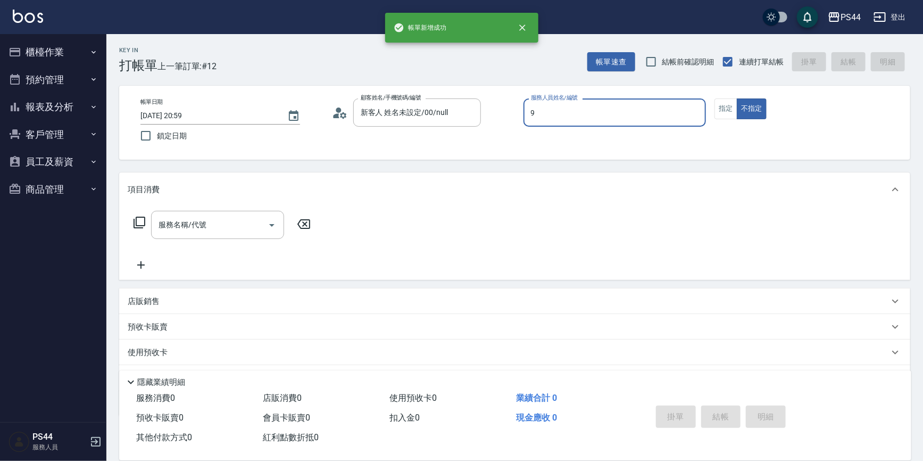
type input "白鄰琳-9"
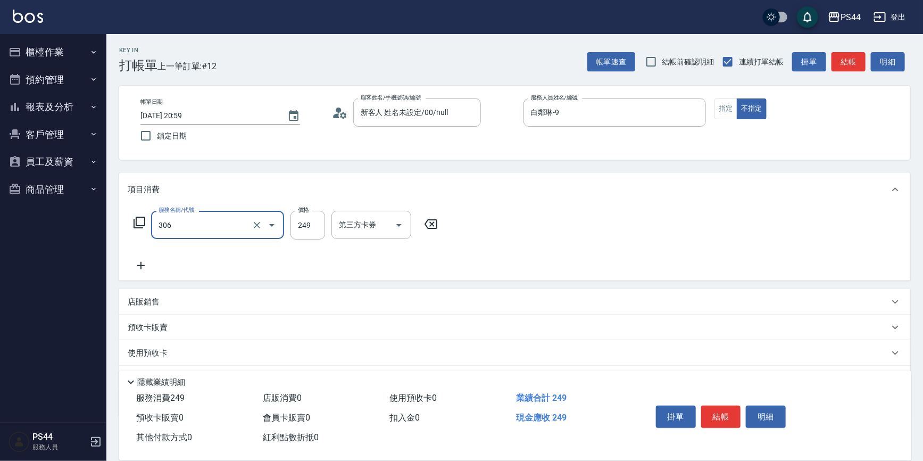
type input "剪髮(306)"
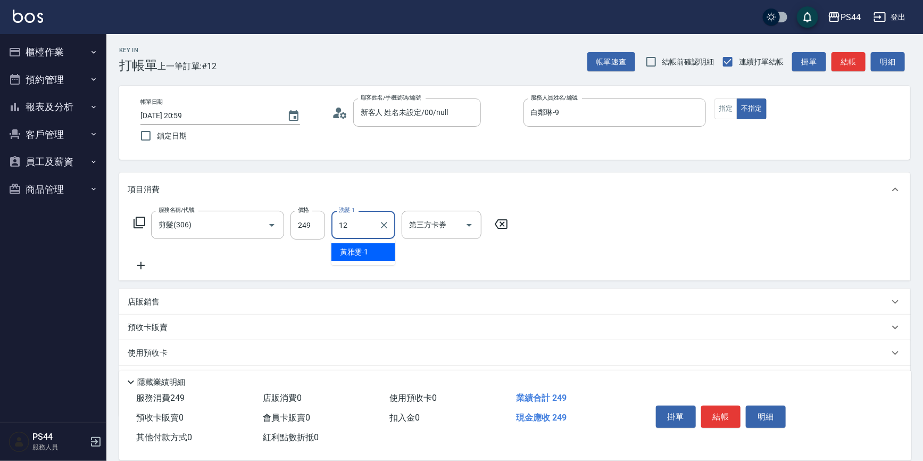
type input "[PERSON_NAME]-12"
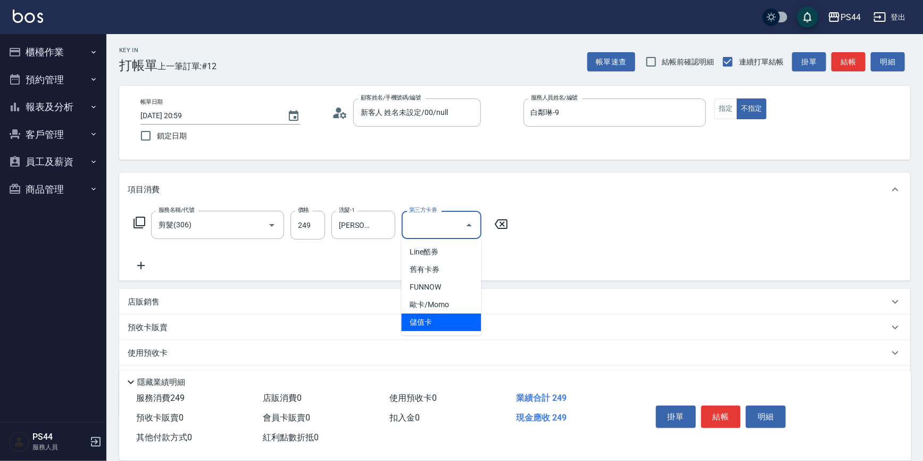
type input "儲值卡"
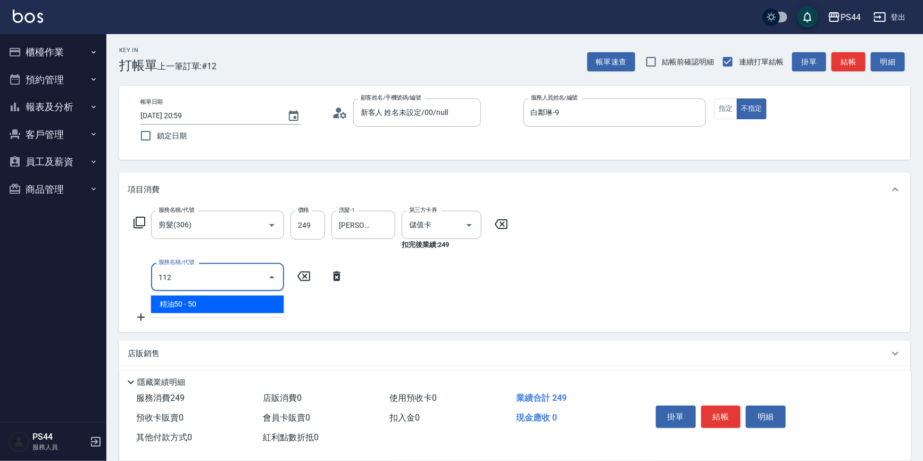
type input "精油50(112)"
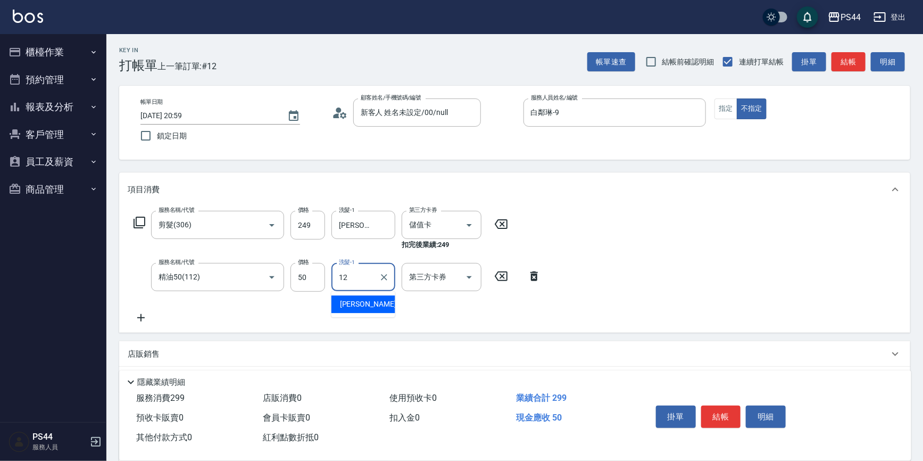
type input "[PERSON_NAME]-12"
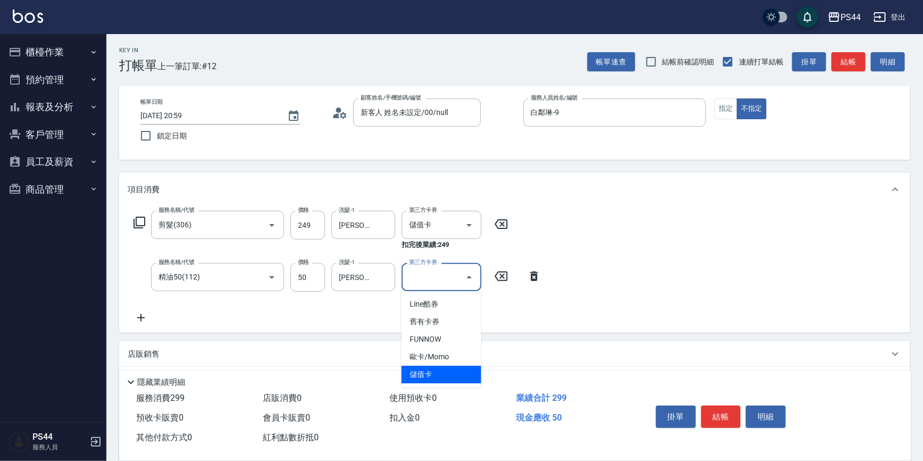
type input "儲值卡"
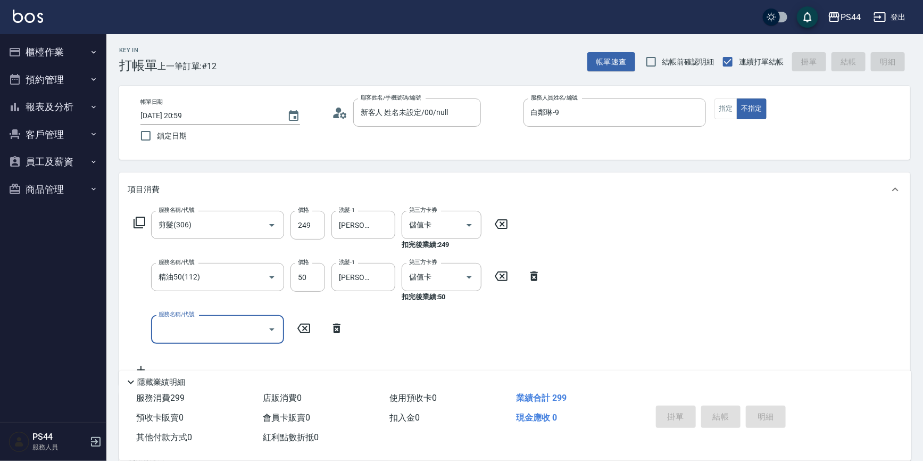
type input "[DATE] 21:00"
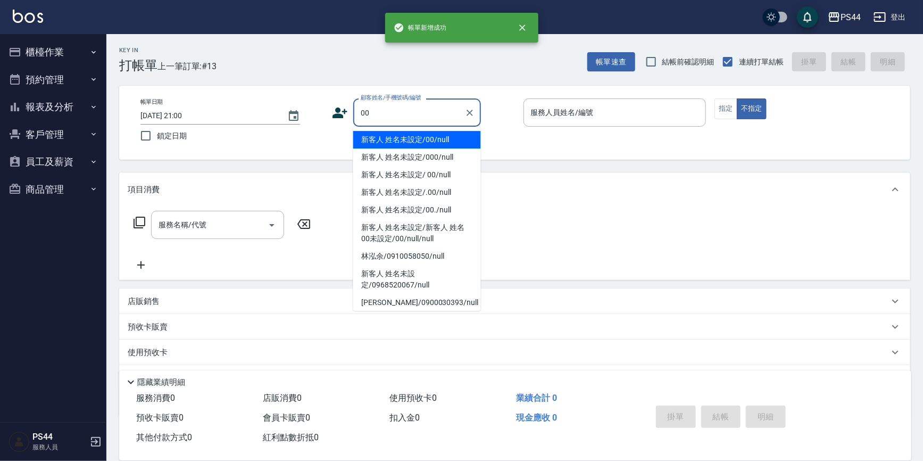
type input "新客人 姓名未設定/00/null"
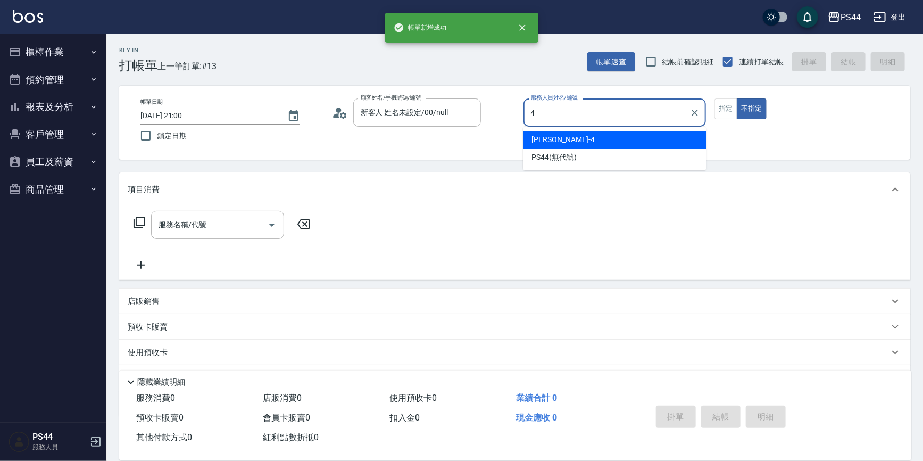
type input "[PERSON_NAME]-4"
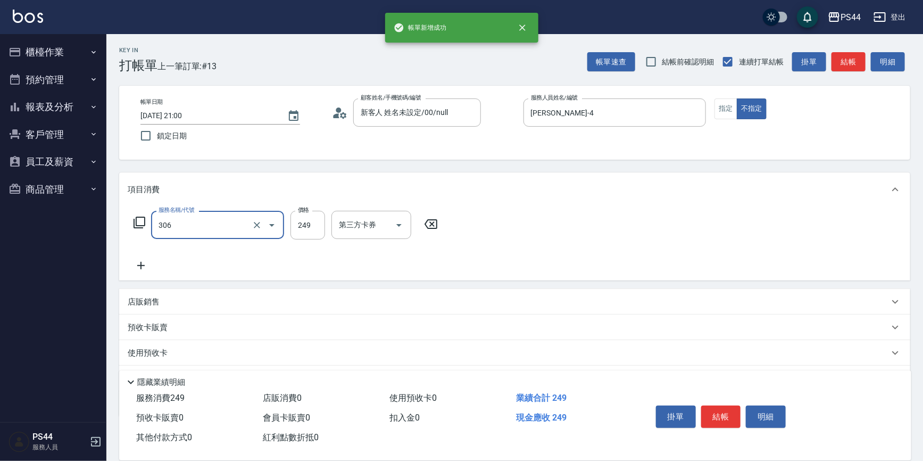
type input "剪髮(306)"
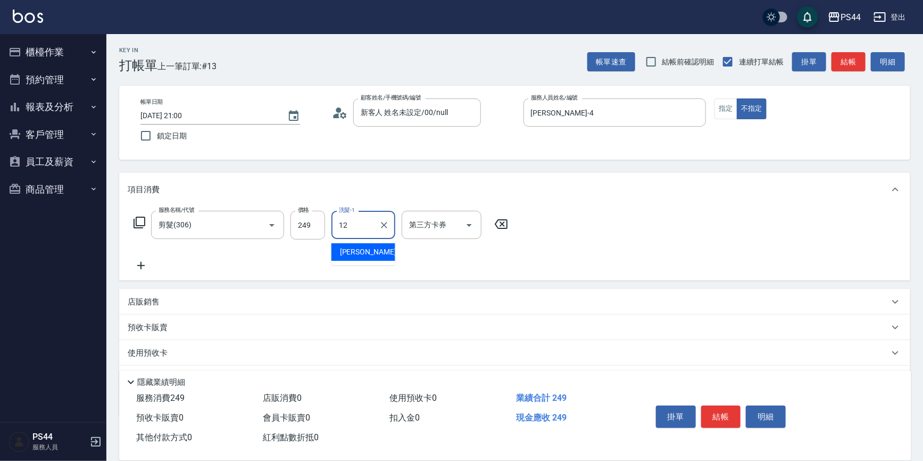
type input "[PERSON_NAME]-12"
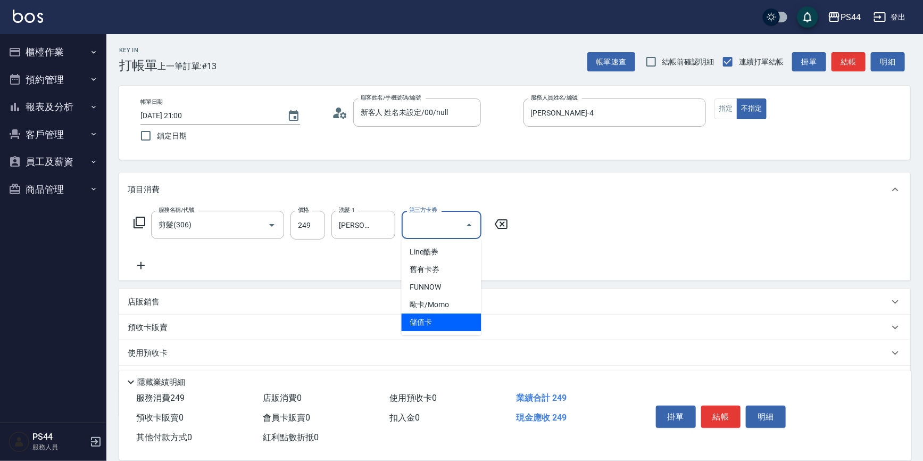
type input "儲值卡"
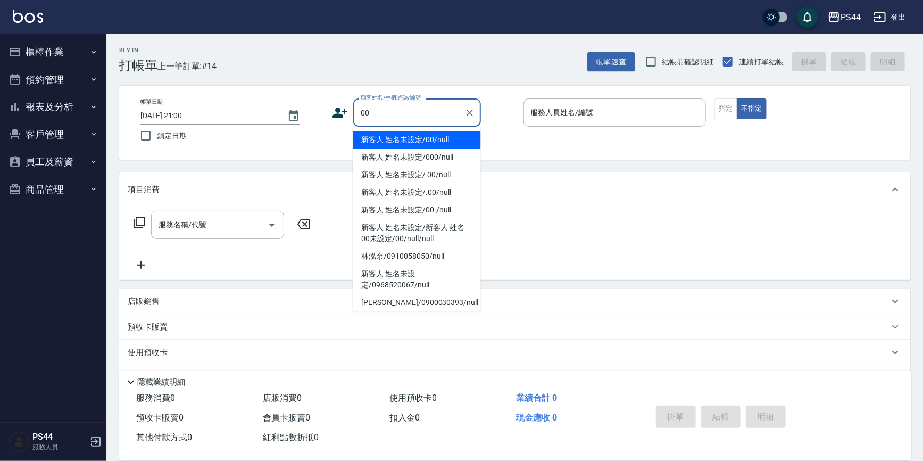
type input "新客人 姓名未設定/00/null"
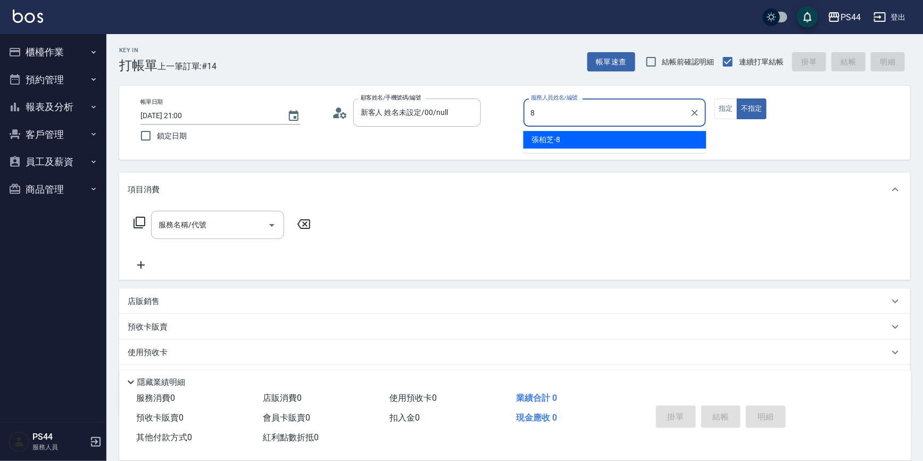
type input "[PERSON_NAME]-8"
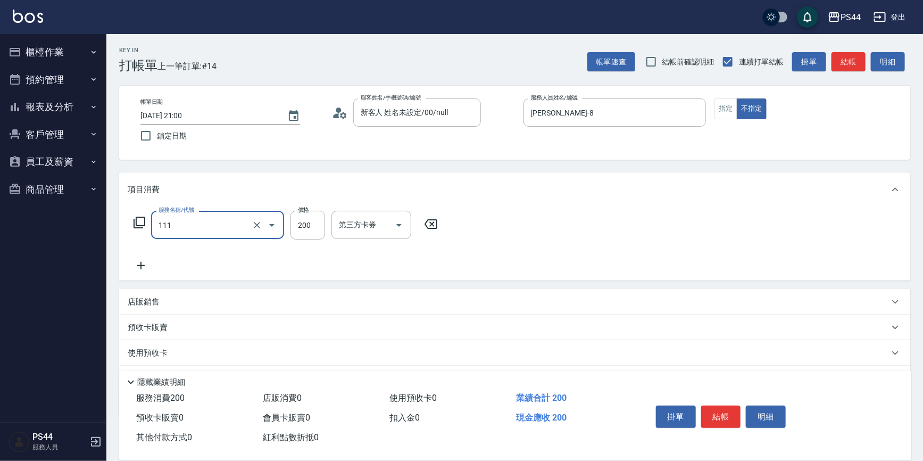
type input "200(111)"
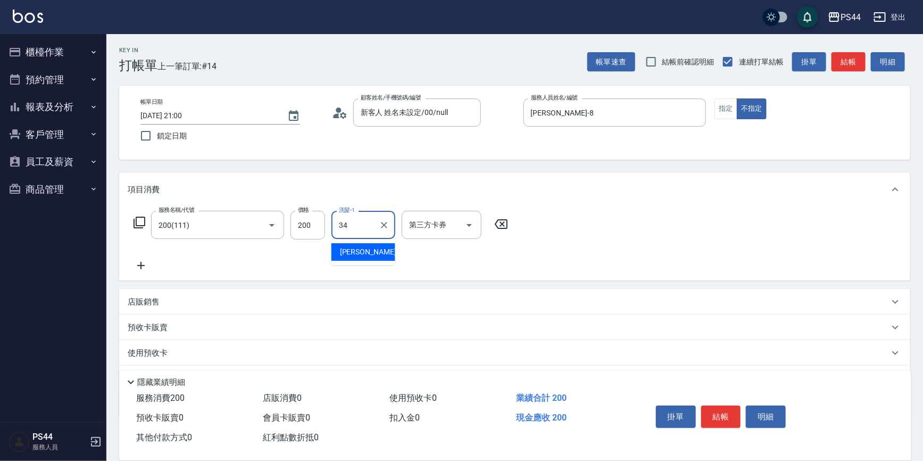
type input "[PERSON_NAME]-34"
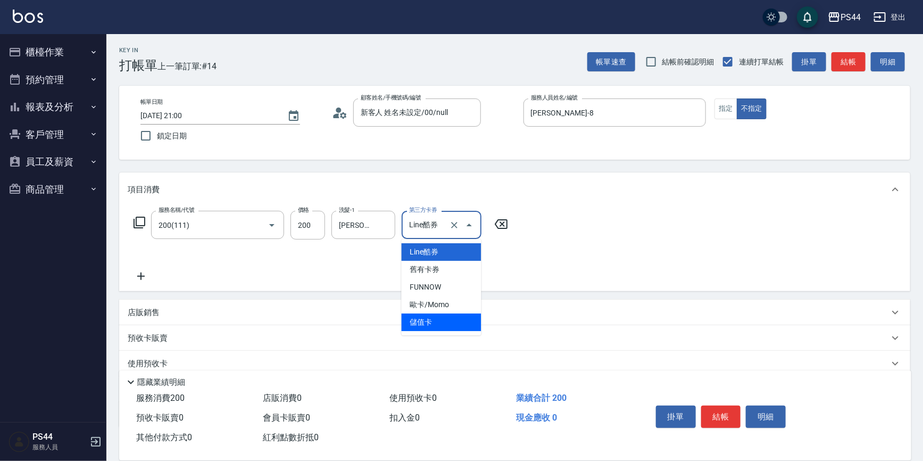
type input "儲值卡"
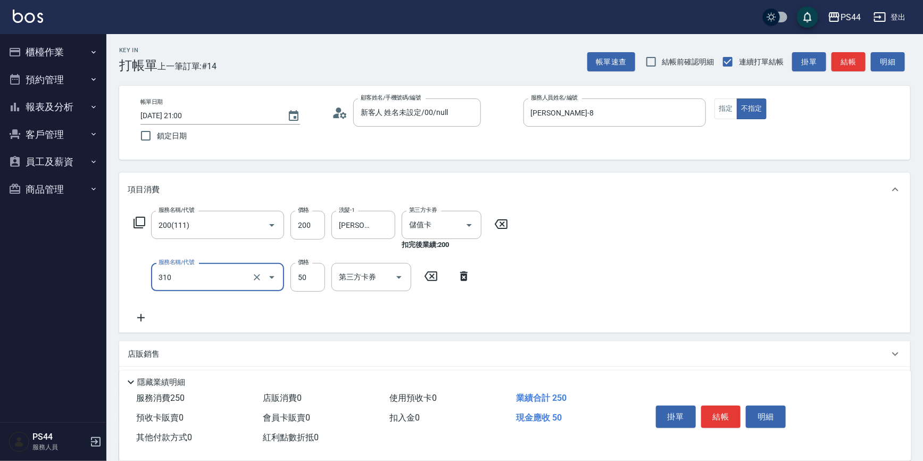
type input "剪瀏海(310)"
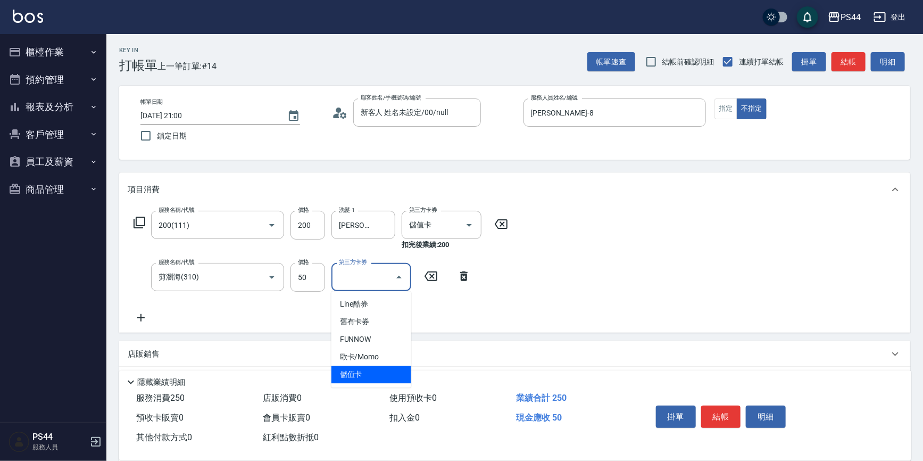
type input "儲值卡"
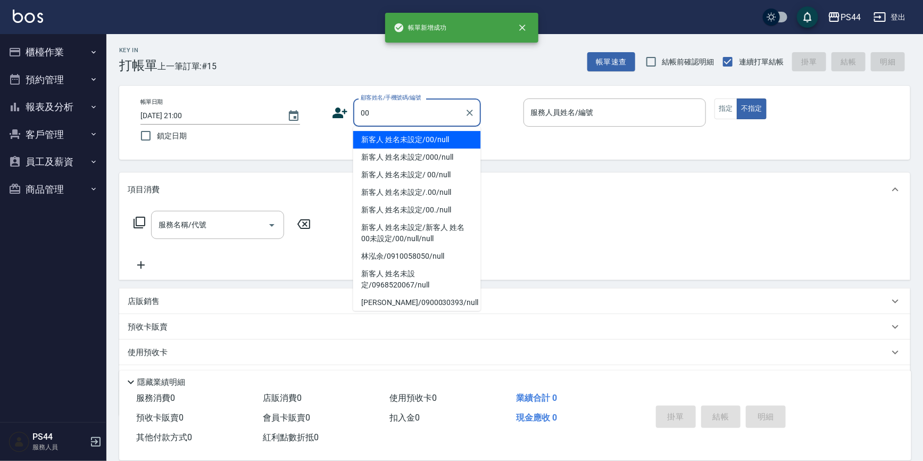
type input "新客人 姓名未設定/00/null"
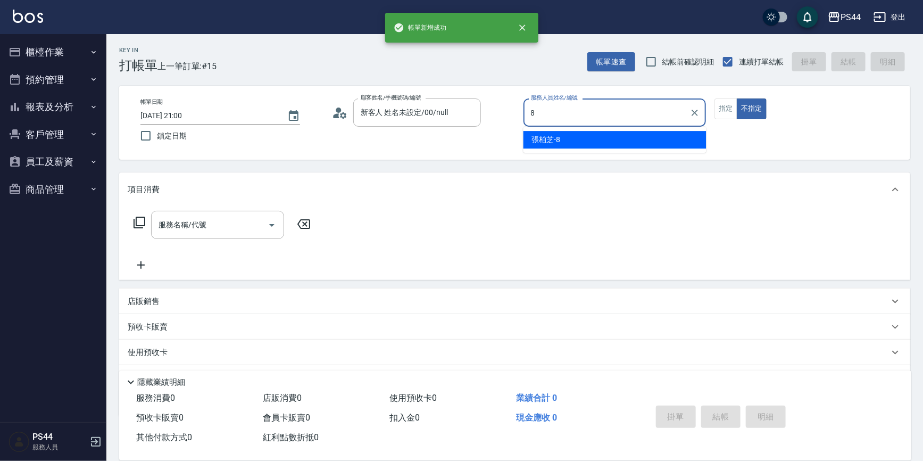
type input "[PERSON_NAME]-8"
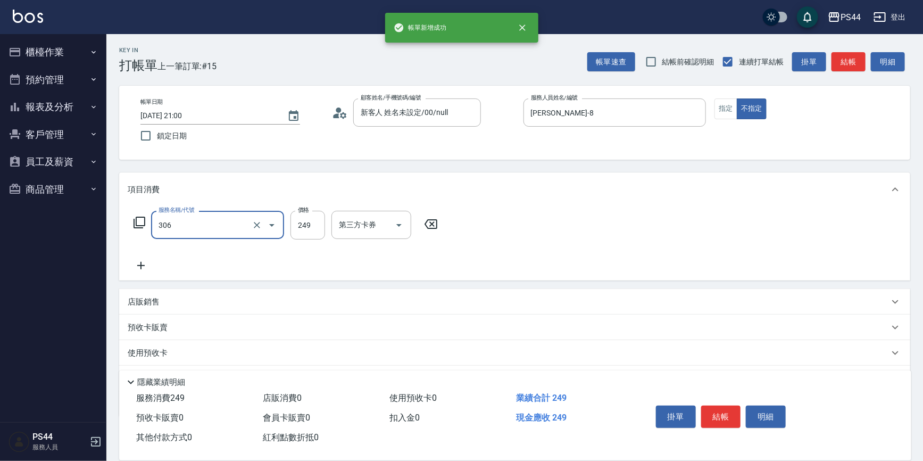
type input "剪髮(306)"
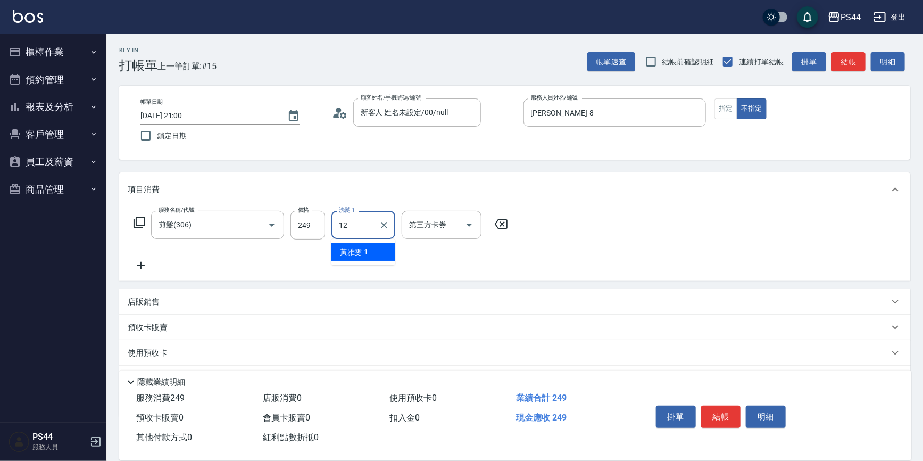
type input "[PERSON_NAME]-12"
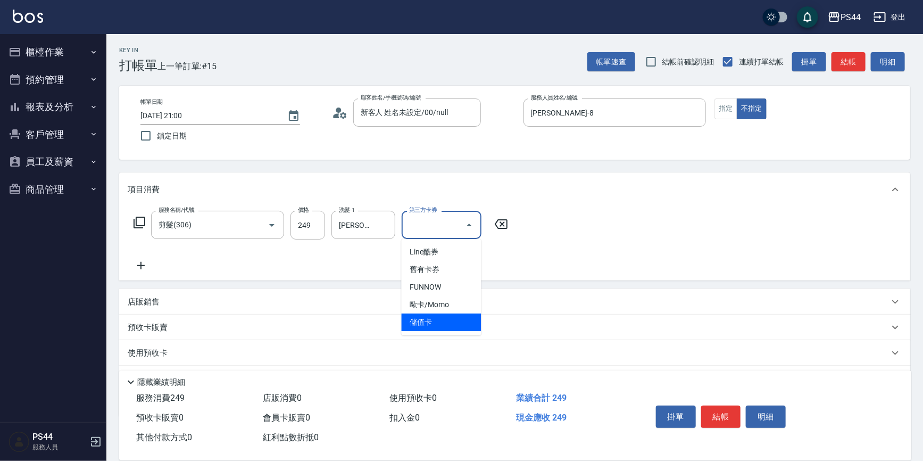
type input "儲值卡"
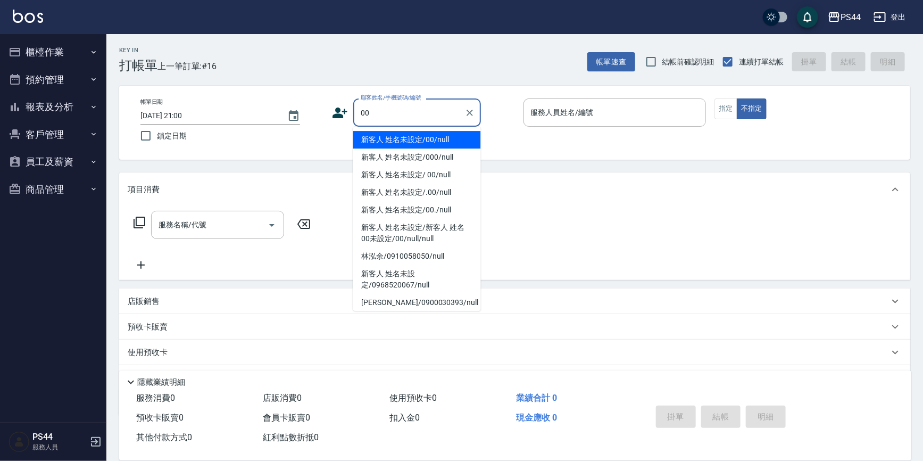
type input "新客人 姓名未設定/00/null"
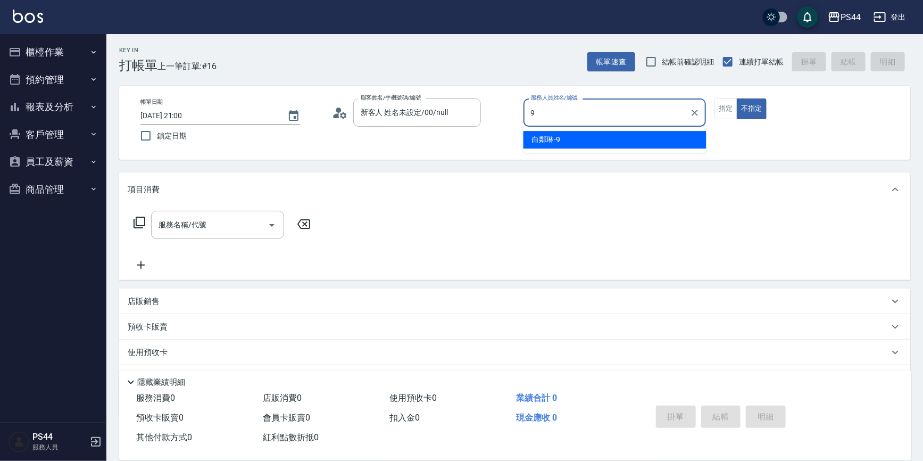
type input "白鄰琳-9"
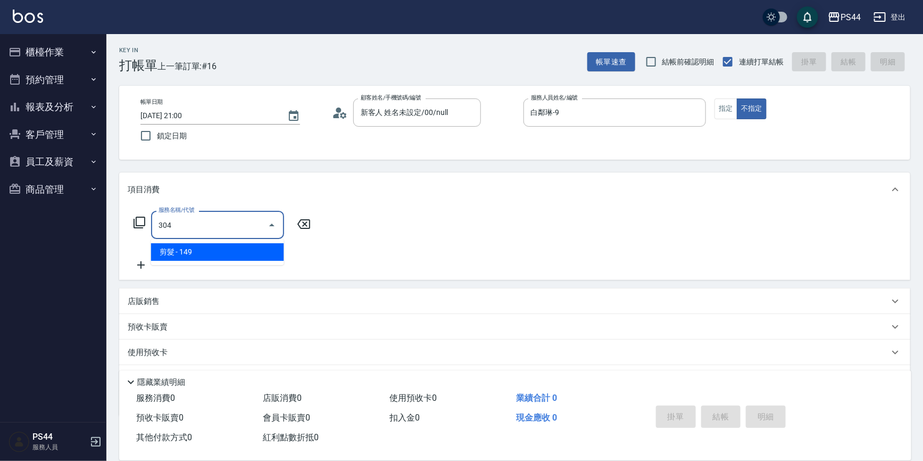
type input "剪髮(304)"
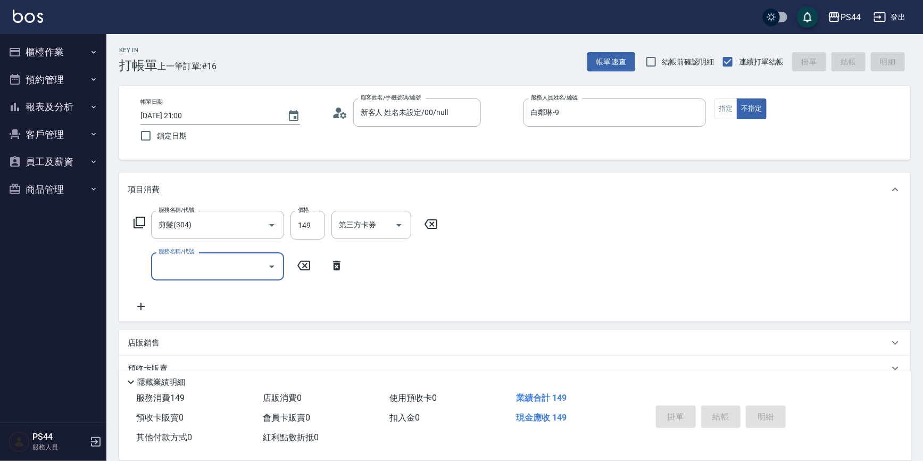
type input "[DATE] 21:02"
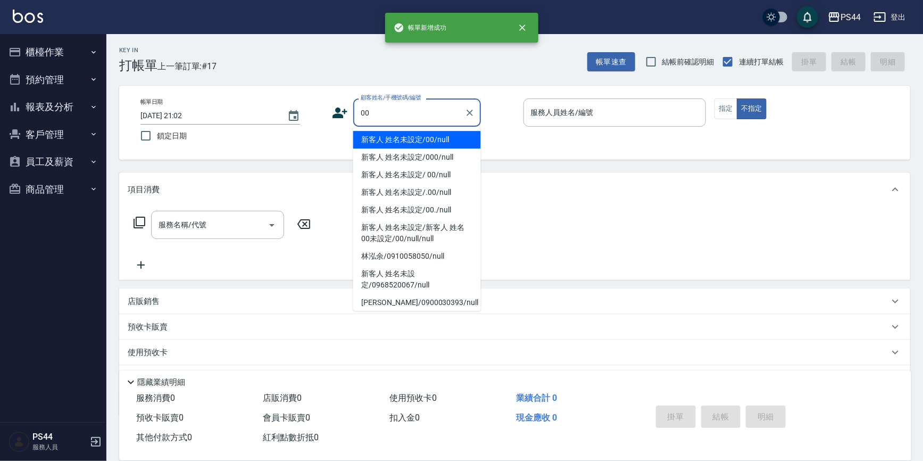
type input "新客人 姓名未設定/00/null"
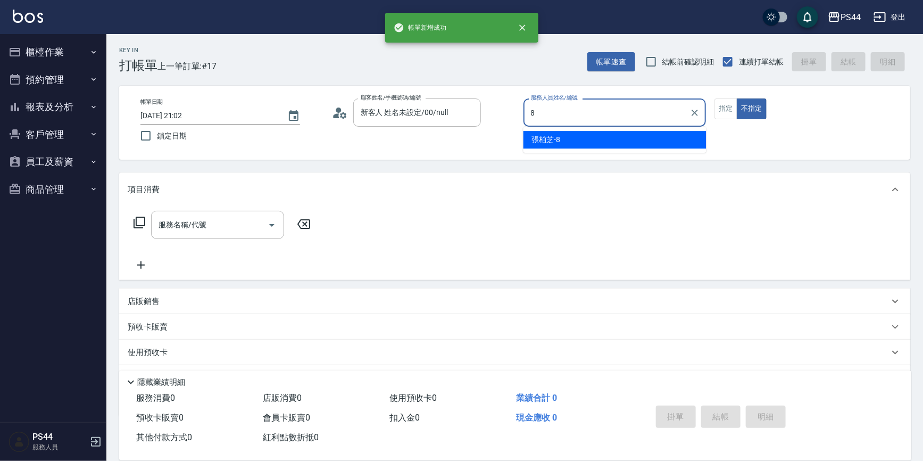
type input "[PERSON_NAME]-8"
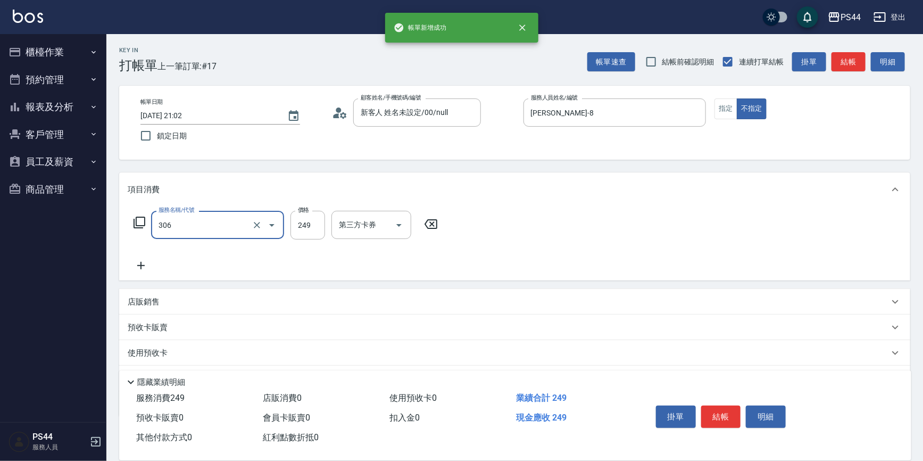
type input "剪髮(306)"
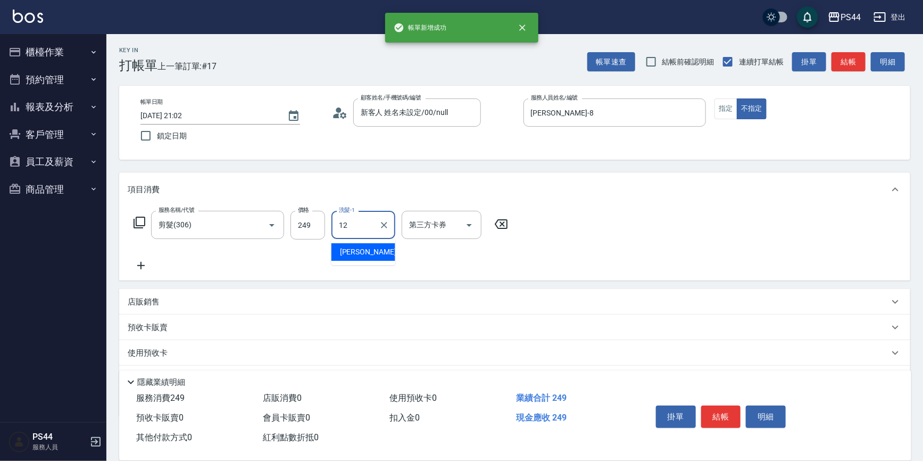
type input "[PERSON_NAME]-12"
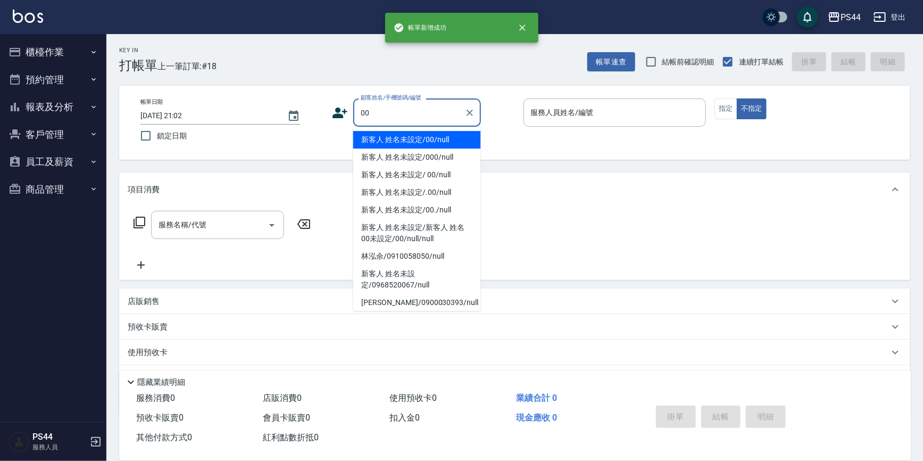
type input "新客人 姓名未設定/00/null"
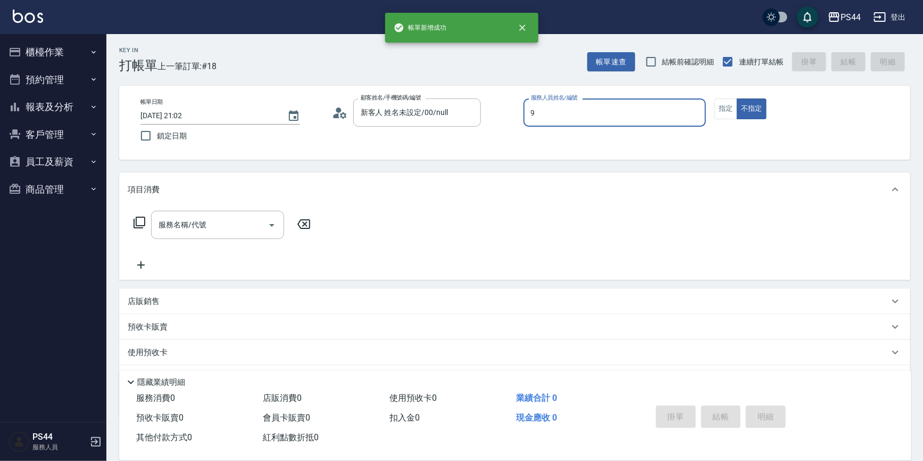
type input "白鄰琳-9"
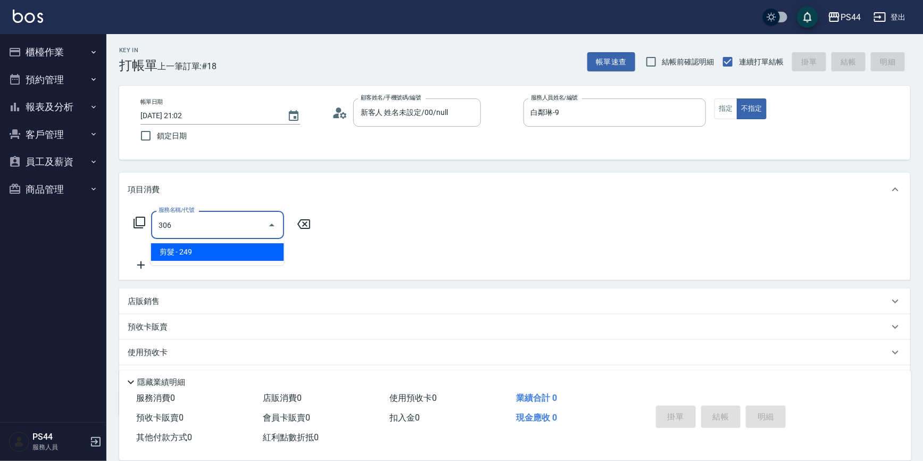
type input "剪髮(306)"
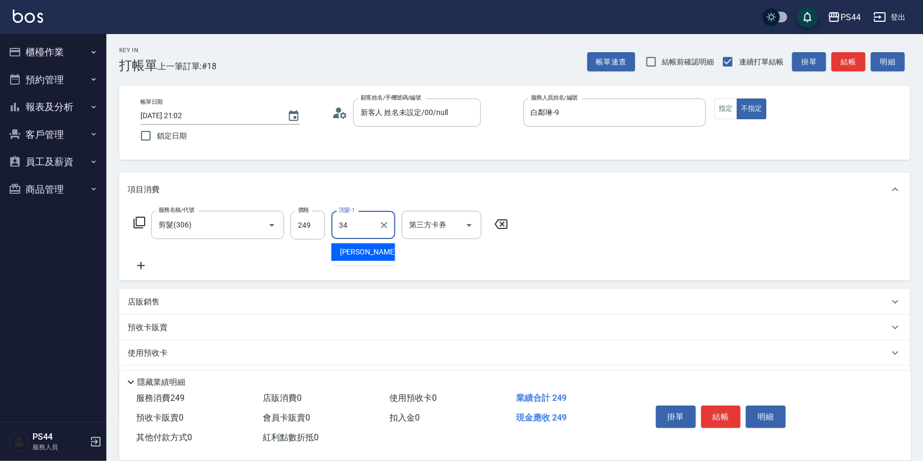
type input "[PERSON_NAME]-34"
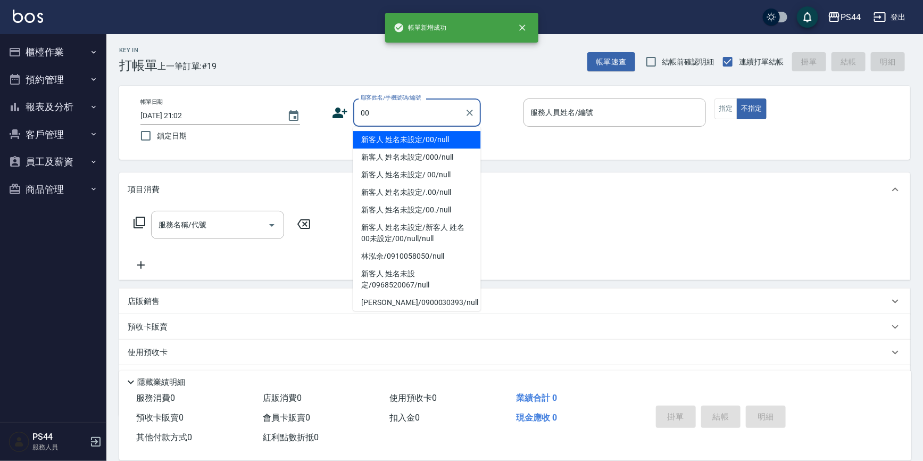
type input "新客人 姓名未設定/00/null"
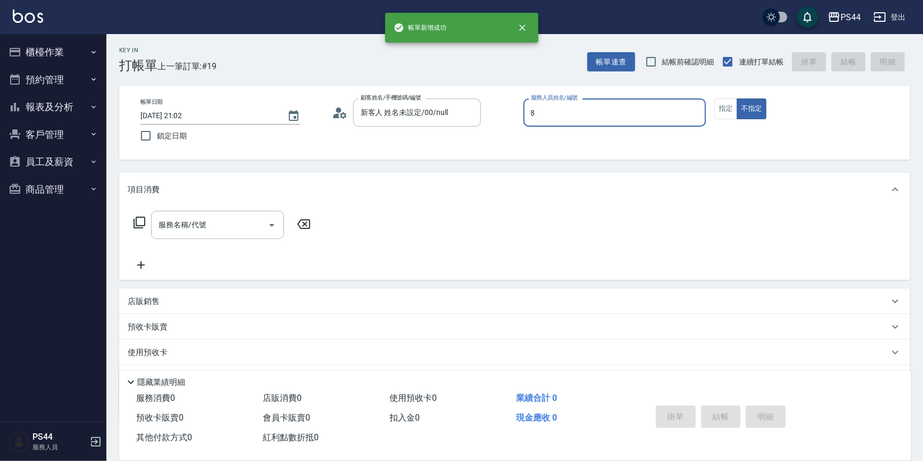
type input "[PERSON_NAME]-8"
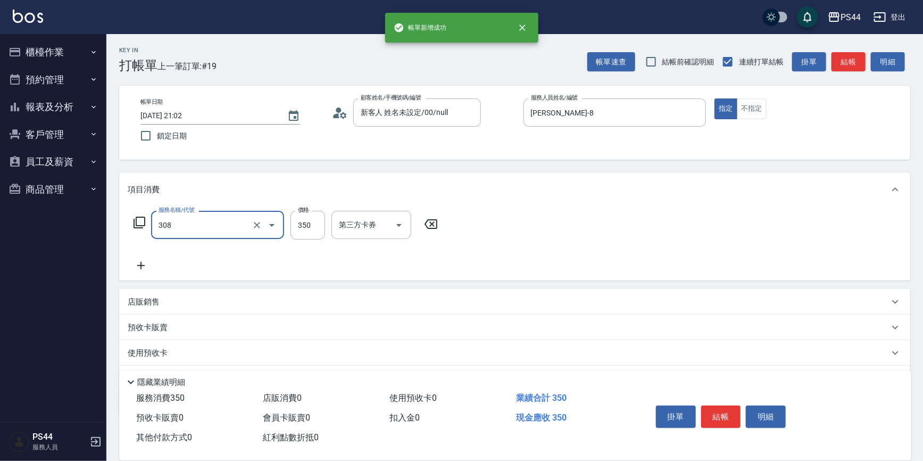
type input "洗+剪(308)"
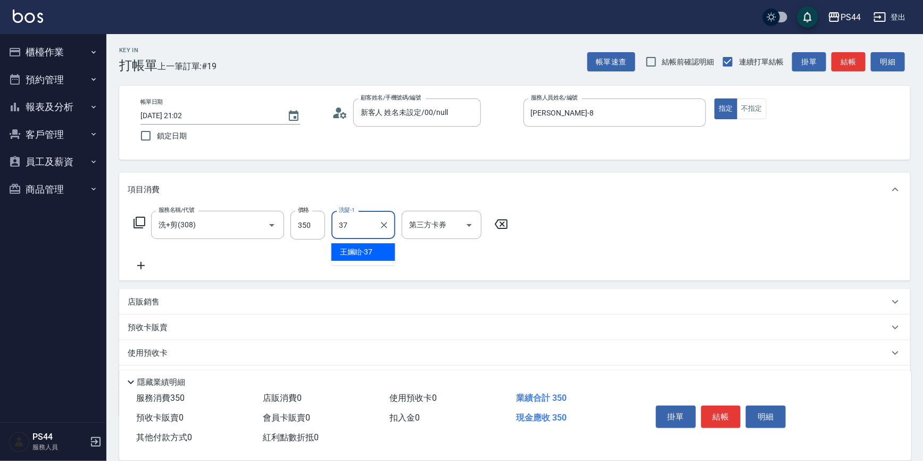
type input "王姵眙-37"
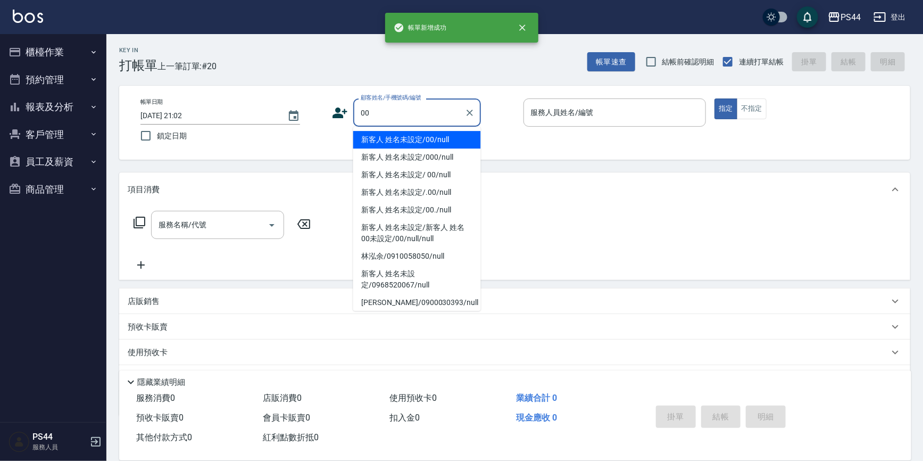
type input "新客人 姓名未設定/00/null"
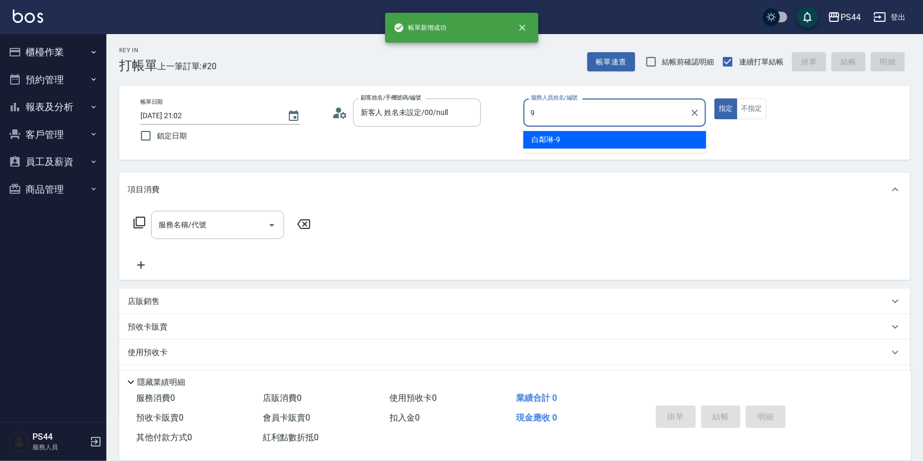
type input "白鄰琳-9"
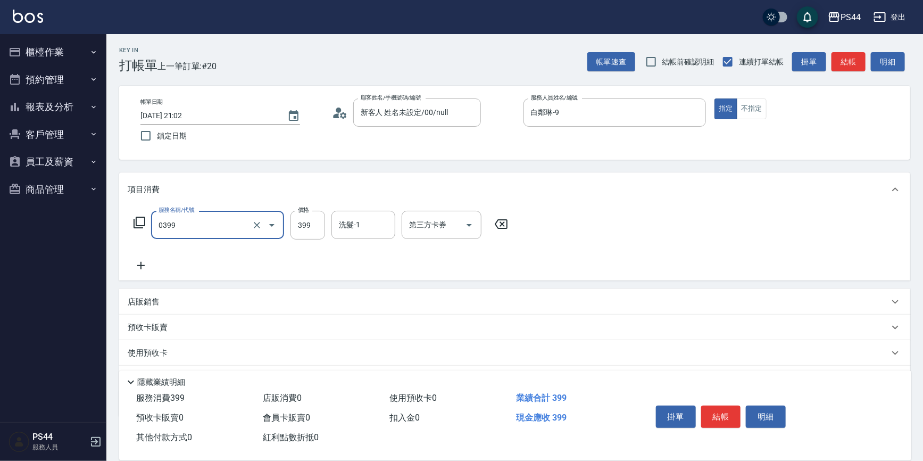
type input "海鹽399(0399)"
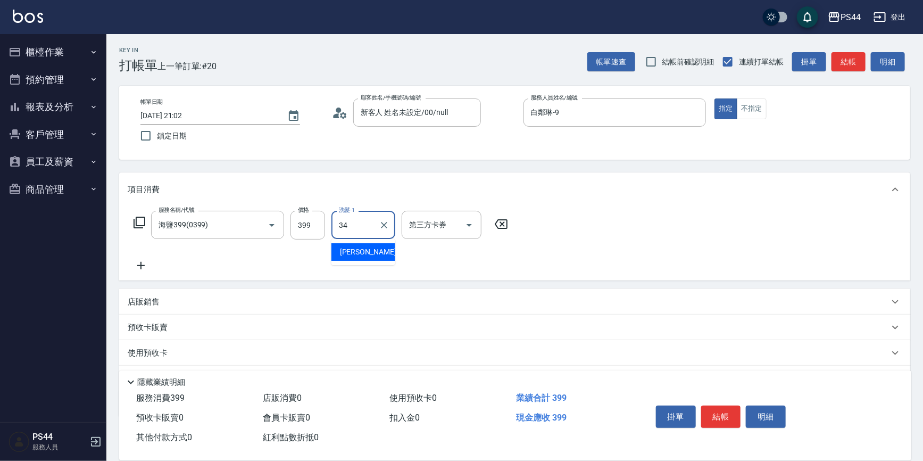
type input "[PERSON_NAME]-34"
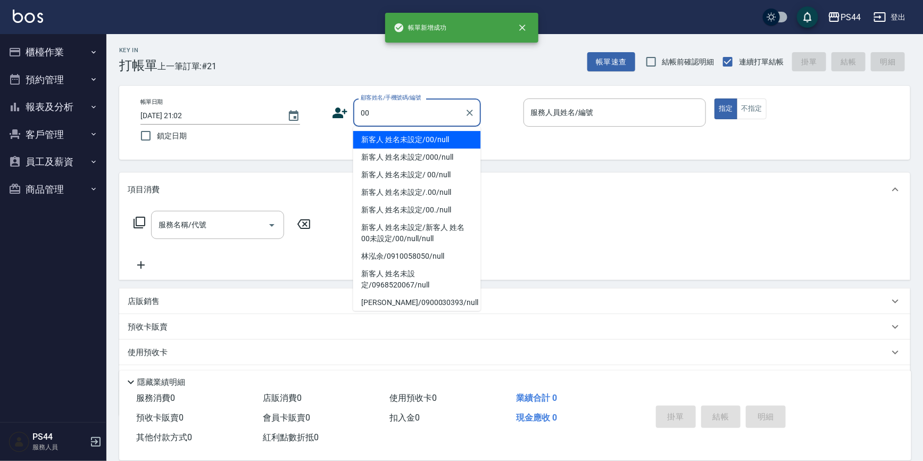
type input "新客人 姓名未設定/00/null"
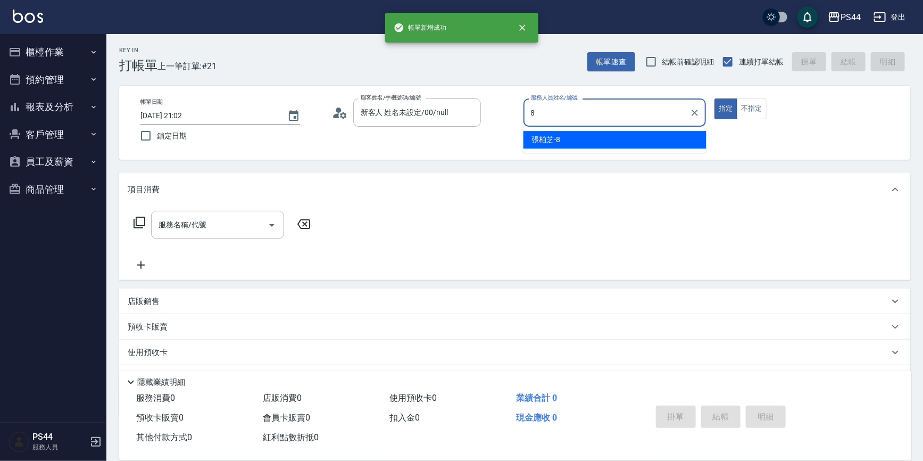
type input "[PERSON_NAME]-8"
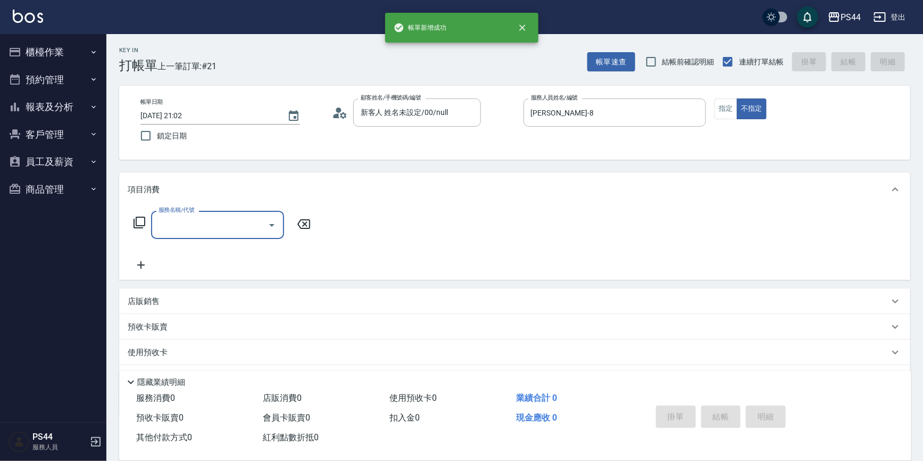
type input "3"
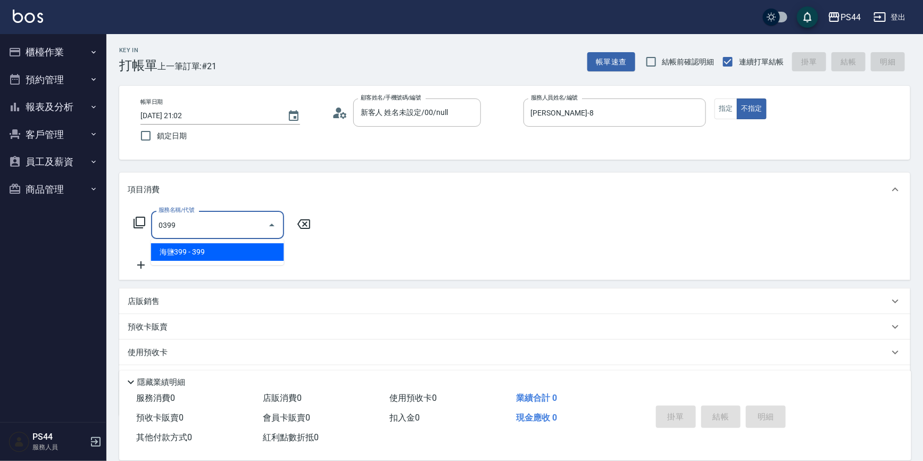
type input "海鹽399(0399)"
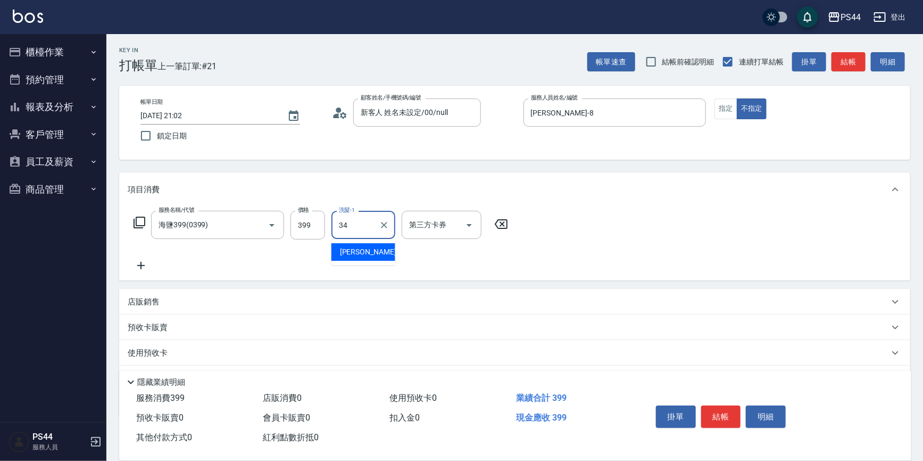
type input "[PERSON_NAME]-34"
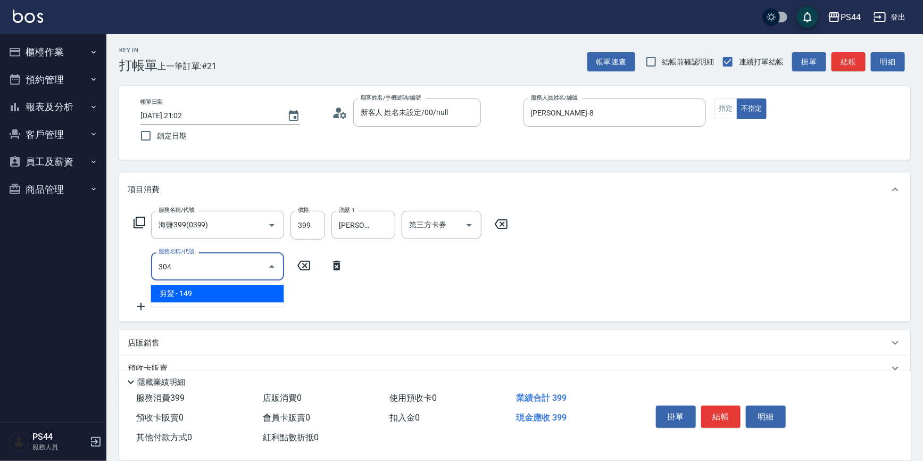
type input "剪髮(304)"
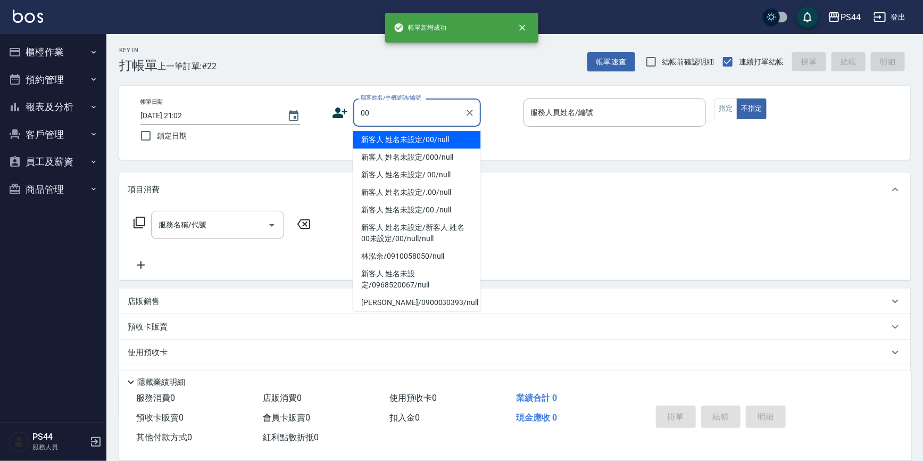
type input "新客人 姓名未設定/00/null"
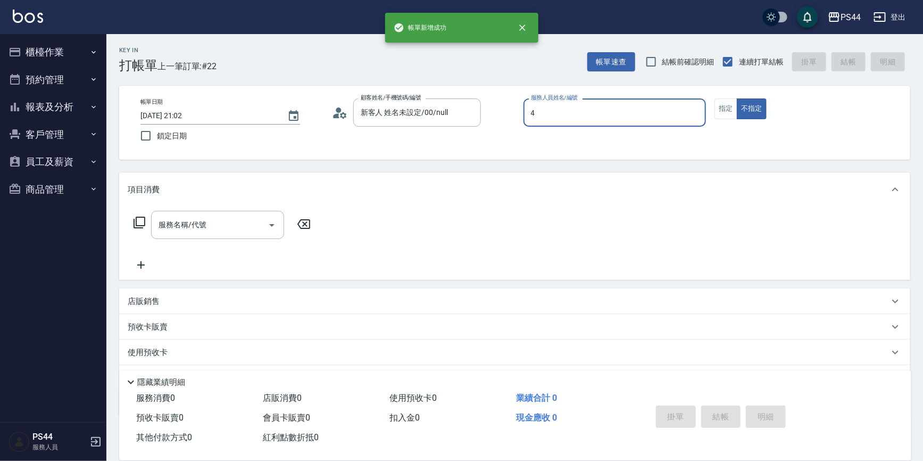
type input "[PERSON_NAME]-4"
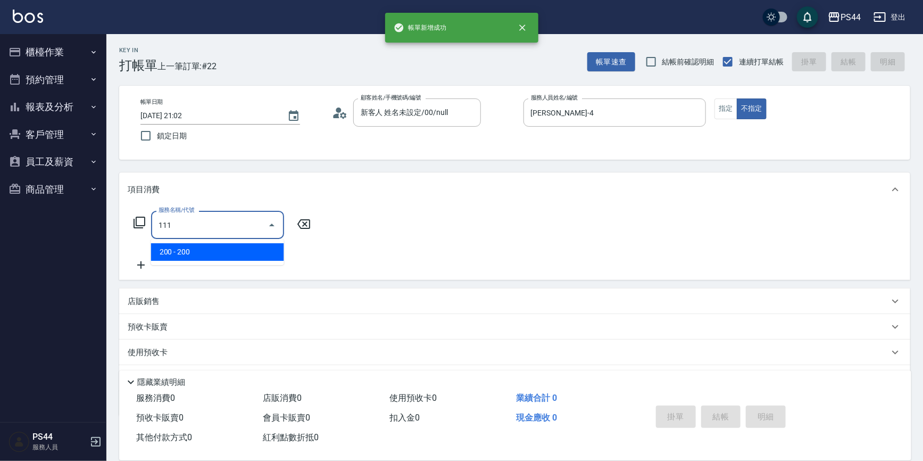
type input "200(111)"
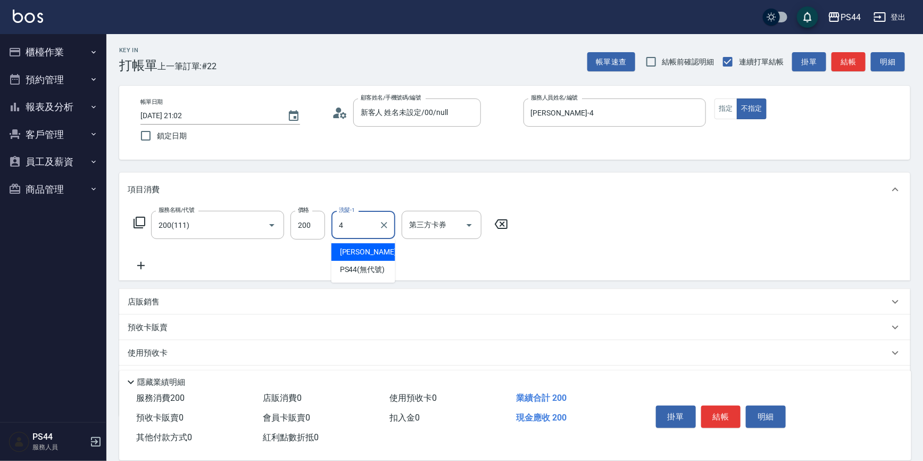
type input "[PERSON_NAME]-4"
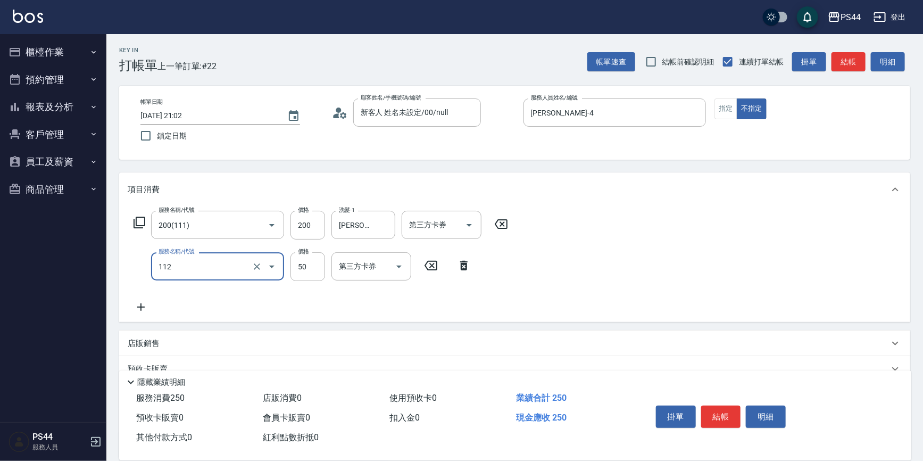
type input "精油50(112)"
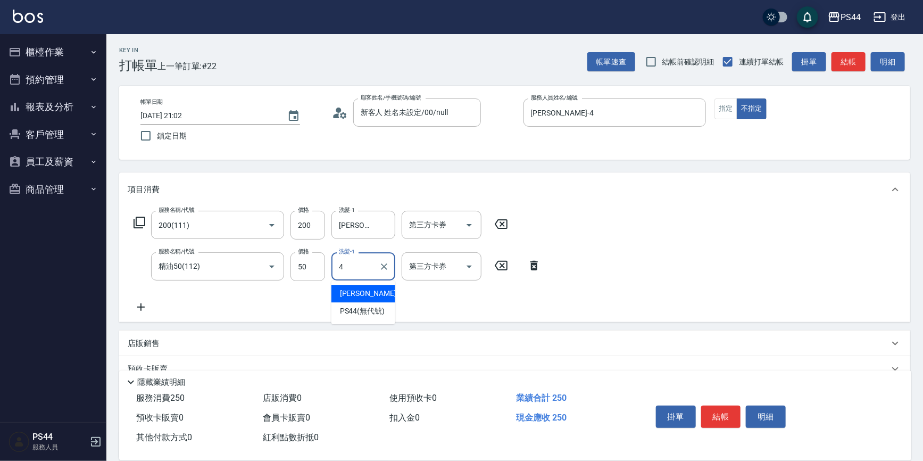
type input "[PERSON_NAME]-4"
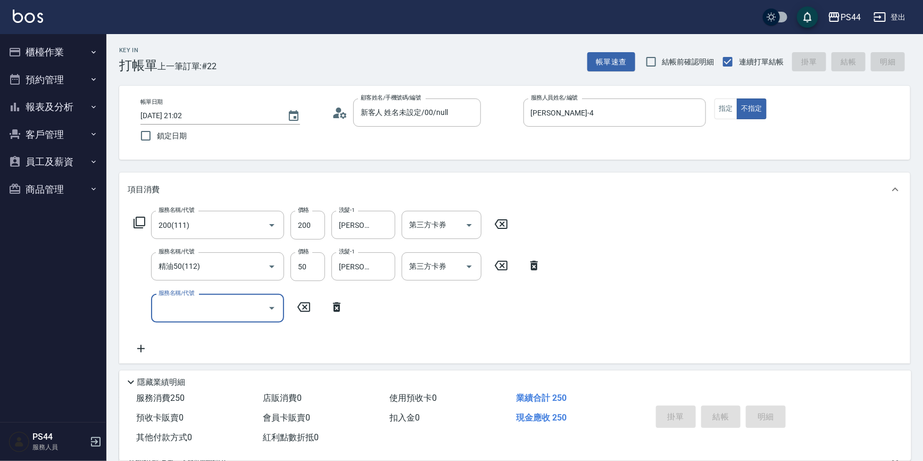
type input "[DATE] 21:03"
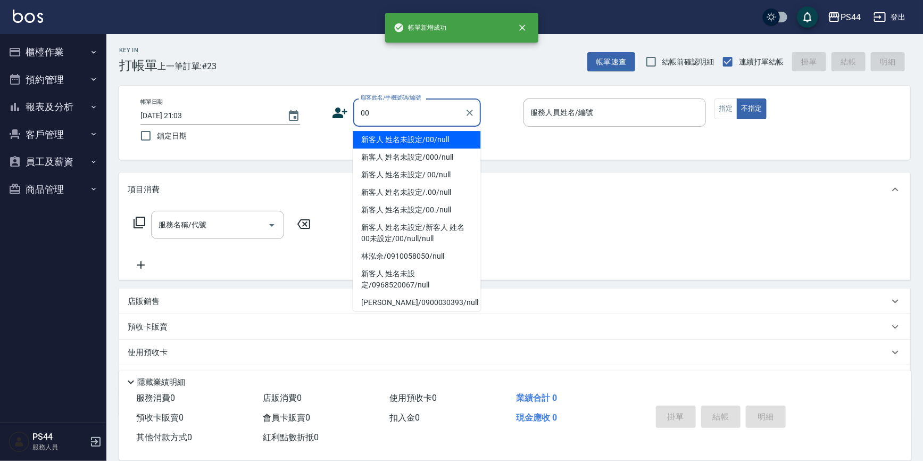
type input "新客人 姓名未設定/00/null"
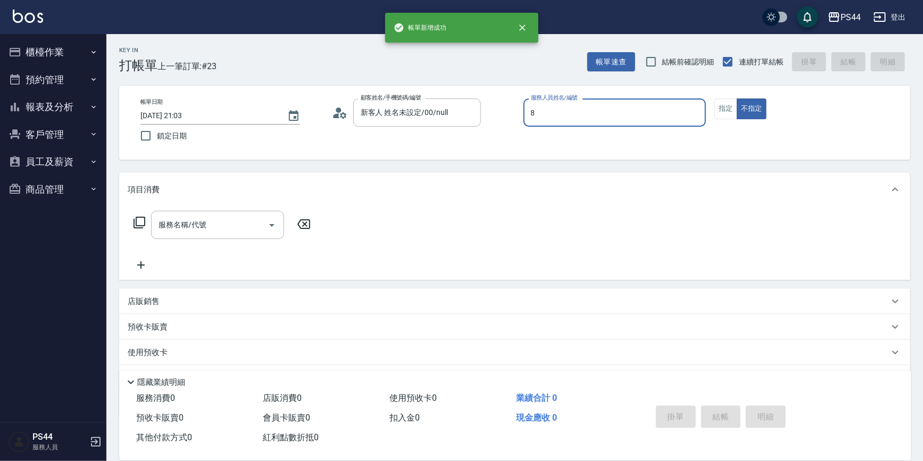
type input "[PERSON_NAME]-8"
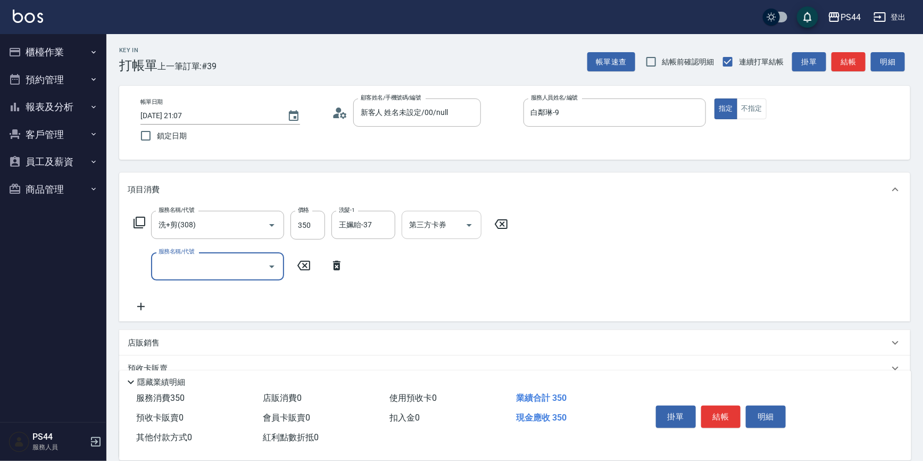
click at [452, 228] on input "第三方卡券" at bounding box center [433, 224] width 54 height 19
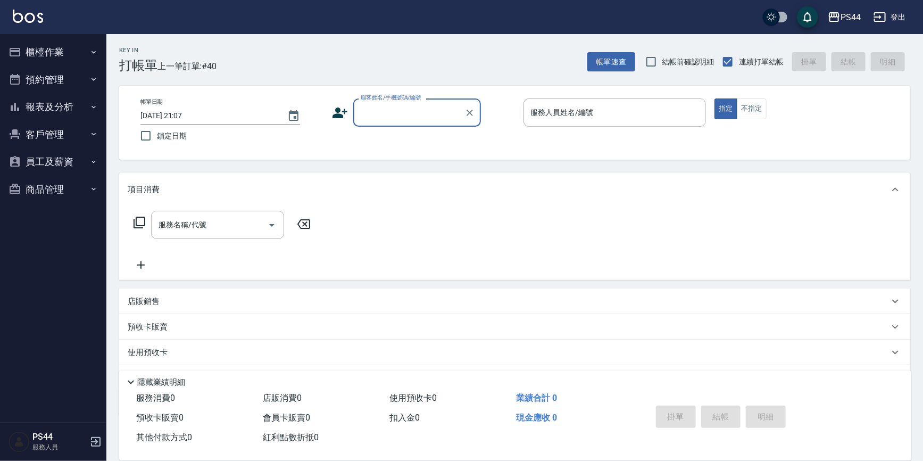
click at [65, 113] on button "報表及分析" at bounding box center [53, 107] width 98 height 28
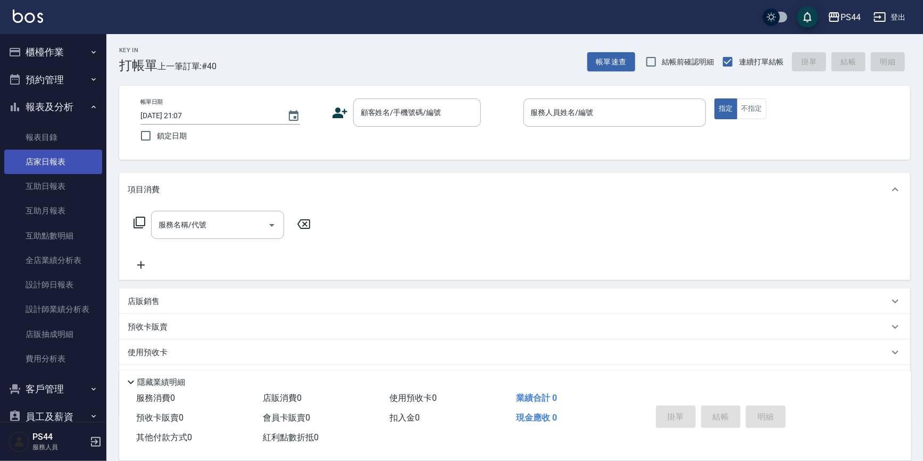
click at [68, 159] on link "店家日報表" at bounding box center [53, 161] width 98 height 24
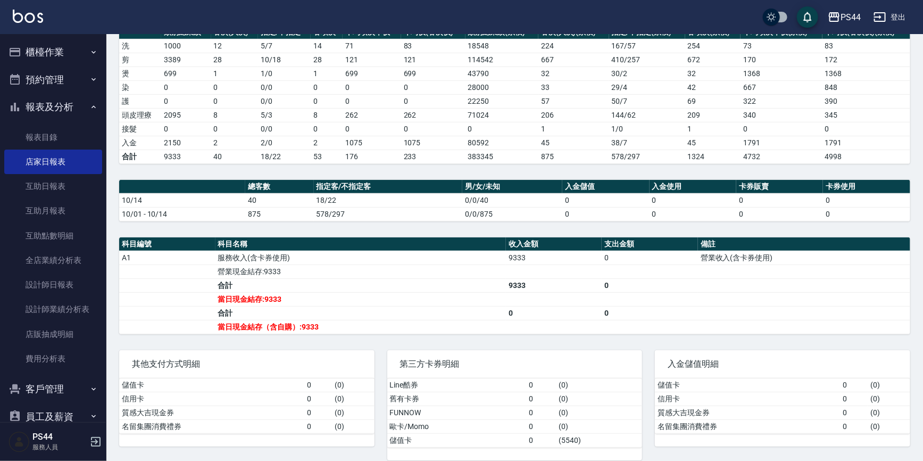
scroll to position [171, 0]
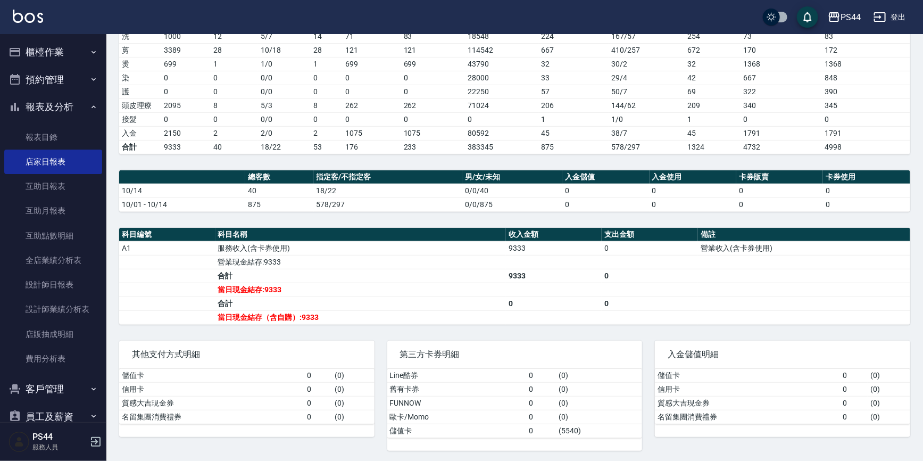
click at [57, 110] on button "報表及分析" at bounding box center [53, 107] width 98 height 28
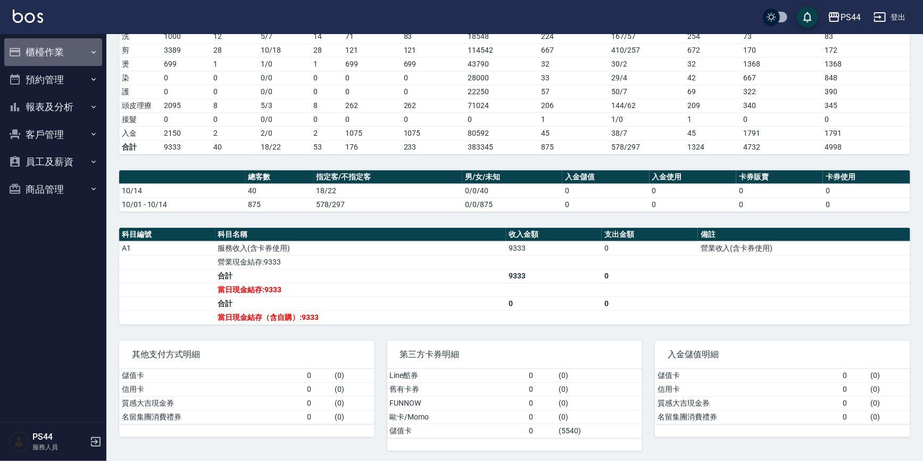
click at [54, 57] on button "櫃檯作業" at bounding box center [53, 52] width 98 height 28
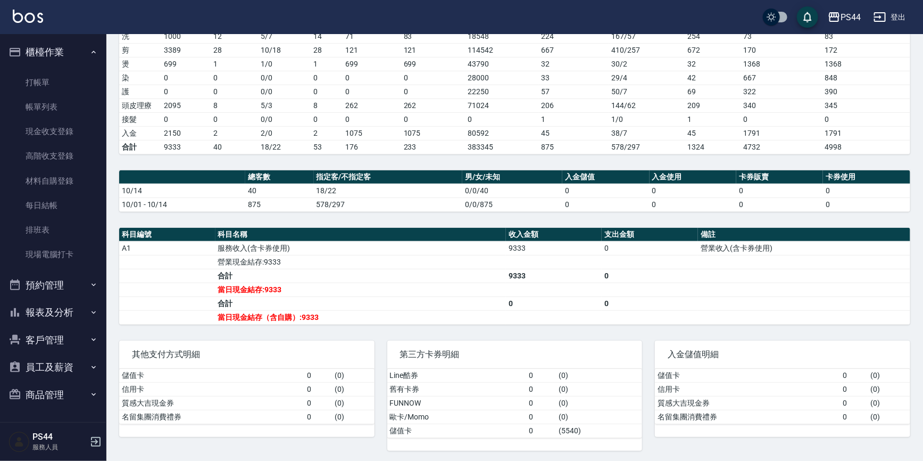
click at [74, 300] on button "報表及分析" at bounding box center [53, 312] width 98 height 28
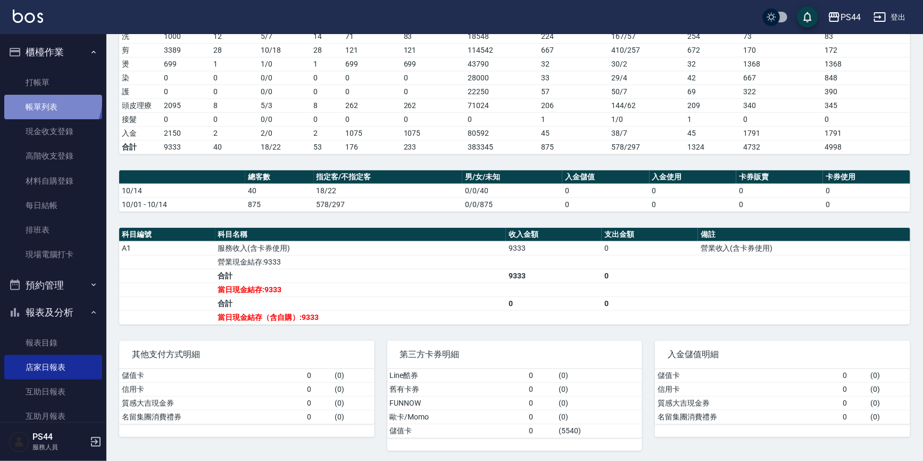
click at [51, 101] on link "帳單列表" at bounding box center [53, 107] width 98 height 24
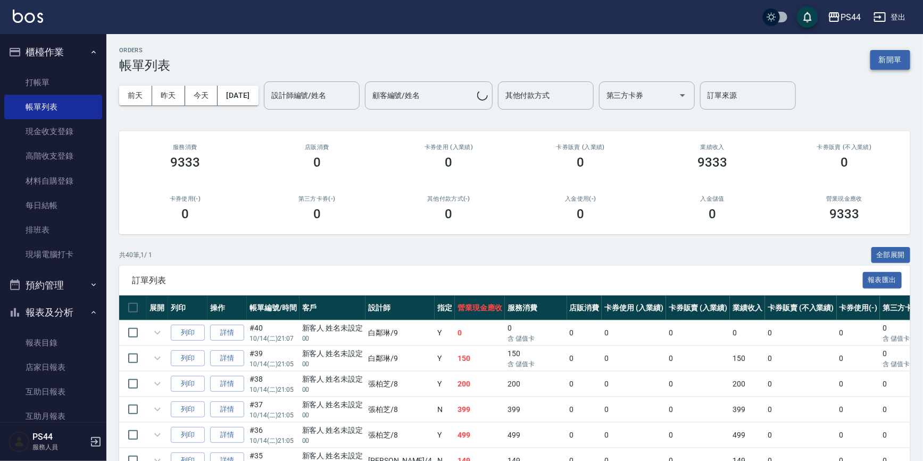
click at [906, 54] on button "新開單" at bounding box center [890, 60] width 40 height 20
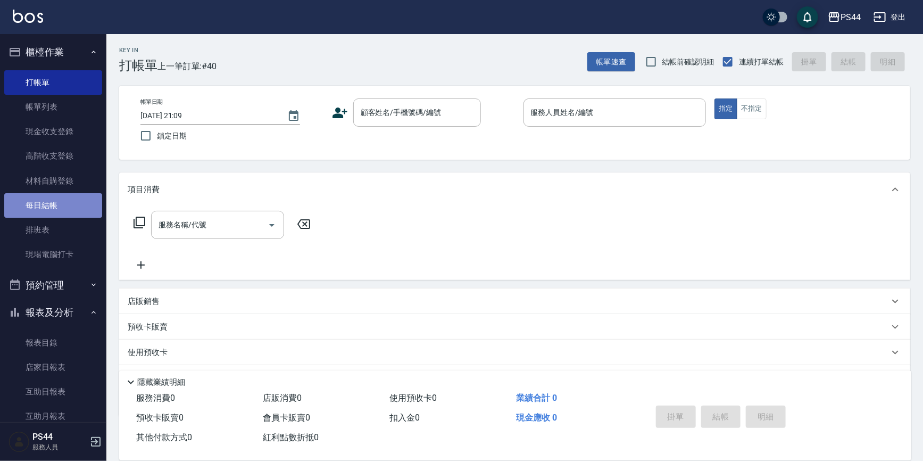
click at [55, 205] on link "每日結帳" at bounding box center [53, 205] width 98 height 24
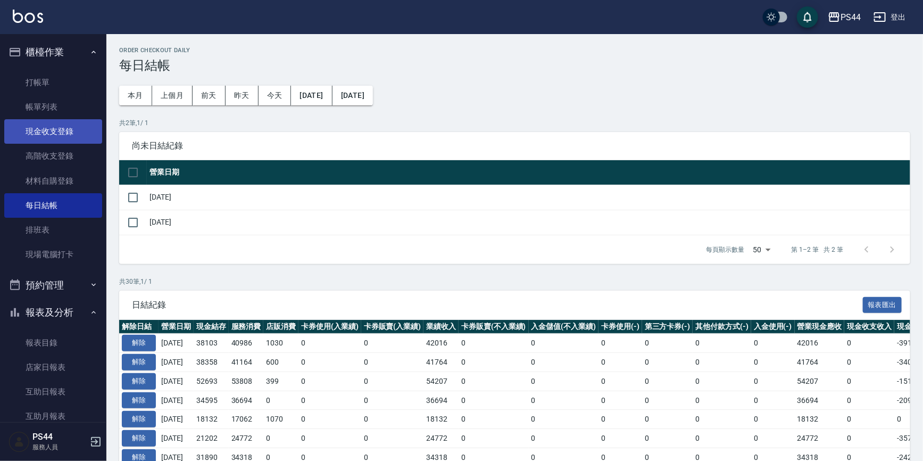
click at [60, 129] on link "現金收支登錄" at bounding box center [53, 131] width 98 height 24
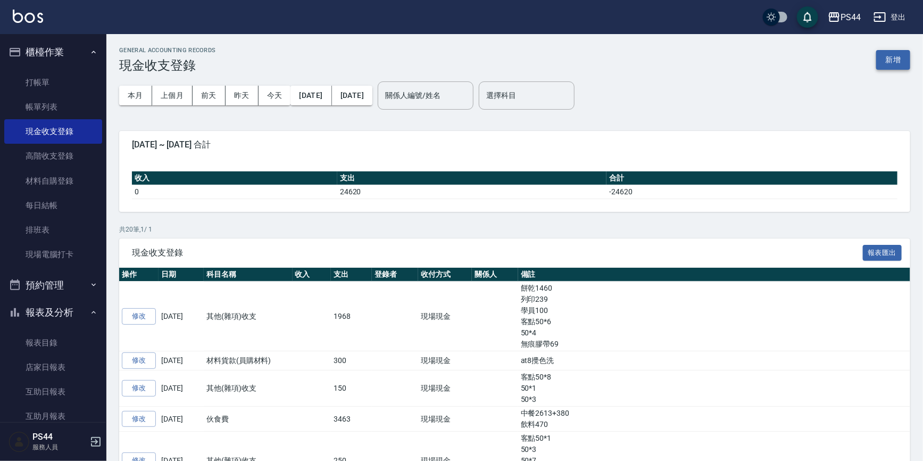
click at [883, 58] on button "新增" at bounding box center [893, 60] width 34 height 20
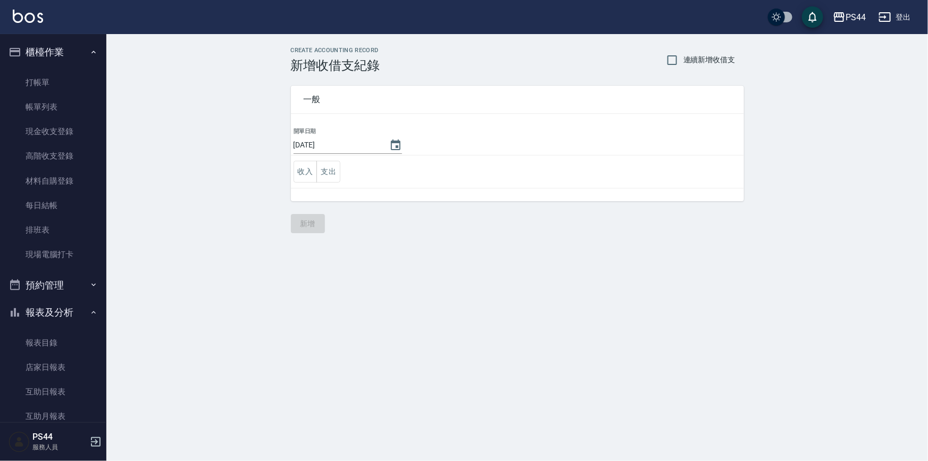
click at [342, 174] on td "收入 支出" at bounding box center [517, 171] width 453 height 33
click at [341, 174] on td "收入 支出" at bounding box center [517, 171] width 453 height 33
click at [330, 168] on button "支出" at bounding box center [328, 172] width 24 height 22
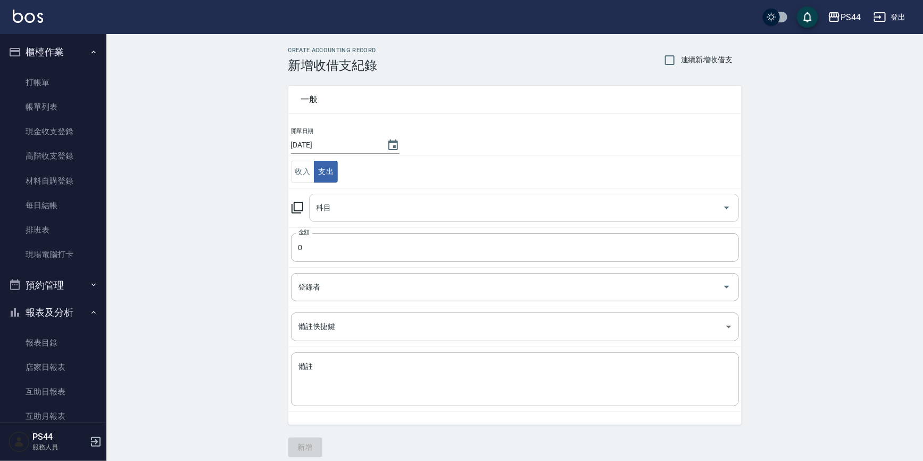
click at [398, 194] on div "科目" at bounding box center [524, 208] width 430 height 28
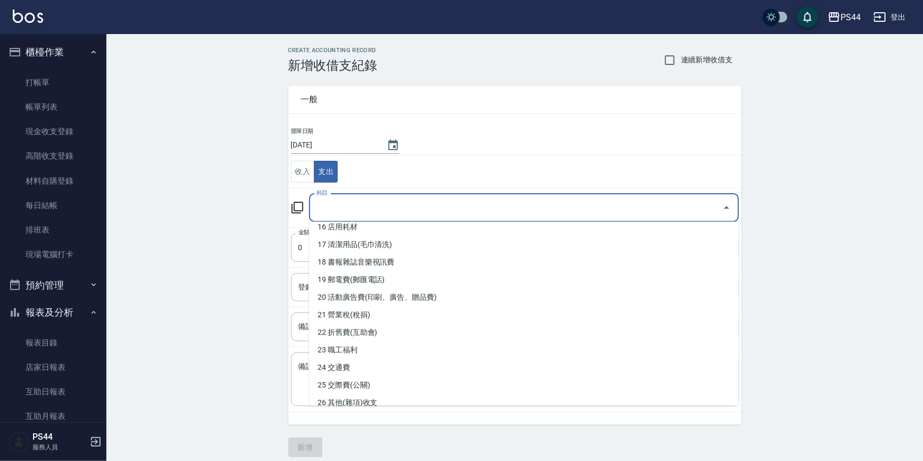
scroll to position [387, 0]
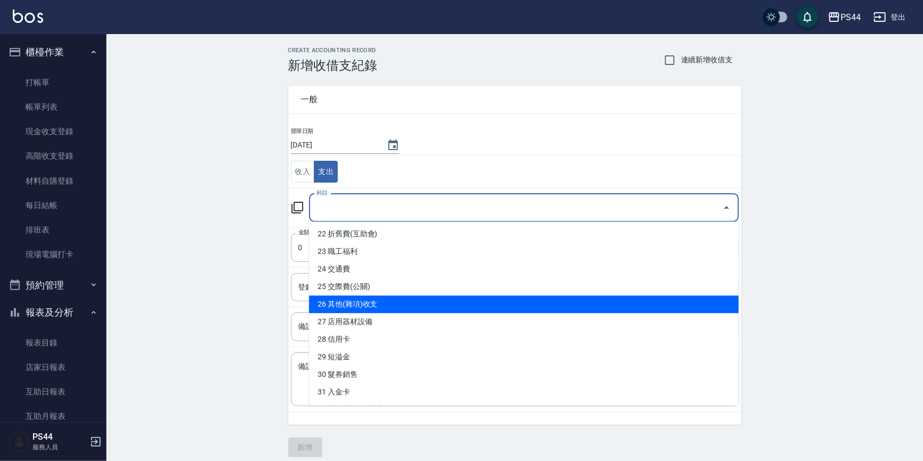
click at [549, 304] on li "26 其他(雜項)收支" at bounding box center [524, 304] width 430 height 18
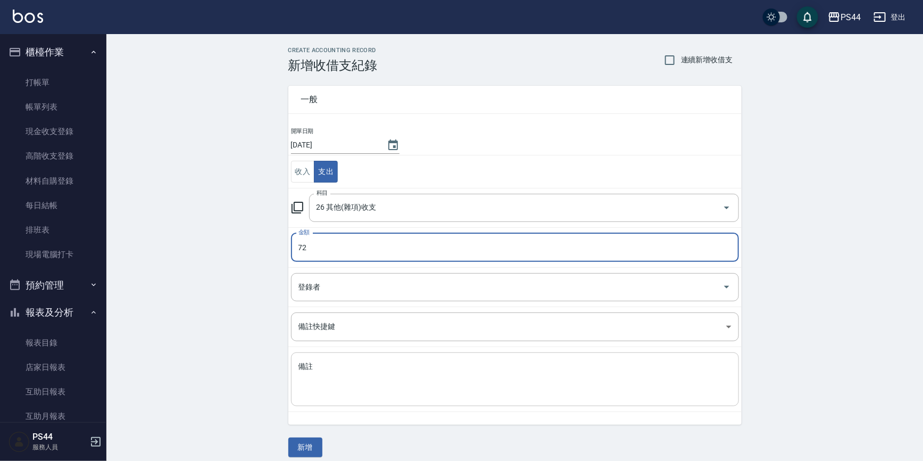
click at [548, 364] on textarea "備註" at bounding box center [514, 379] width 433 height 36
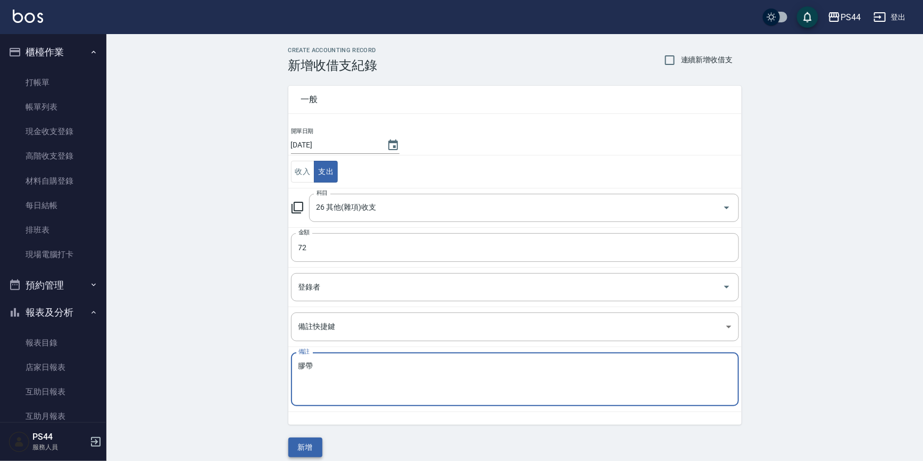
click at [311, 439] on button "新增" at bounding box center [305, 447] width 34 height 20
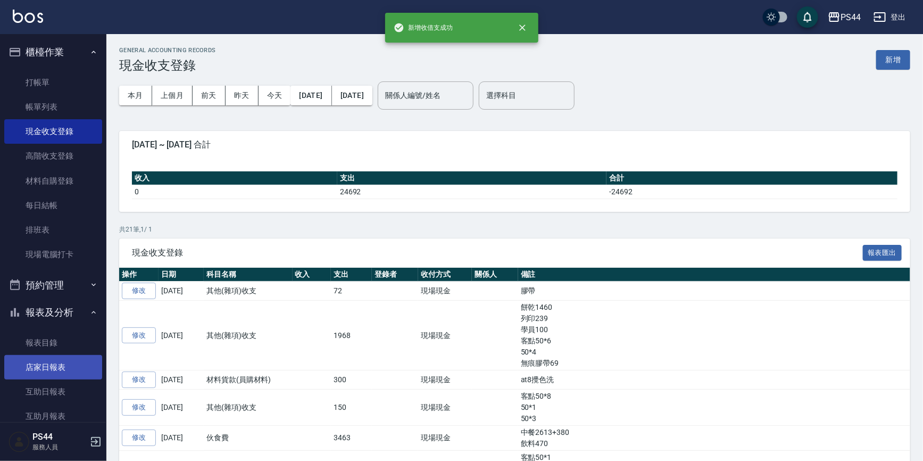
click at [48, 363] on link "店家日報表" at bounding box center [53, 367] width 98 height 24
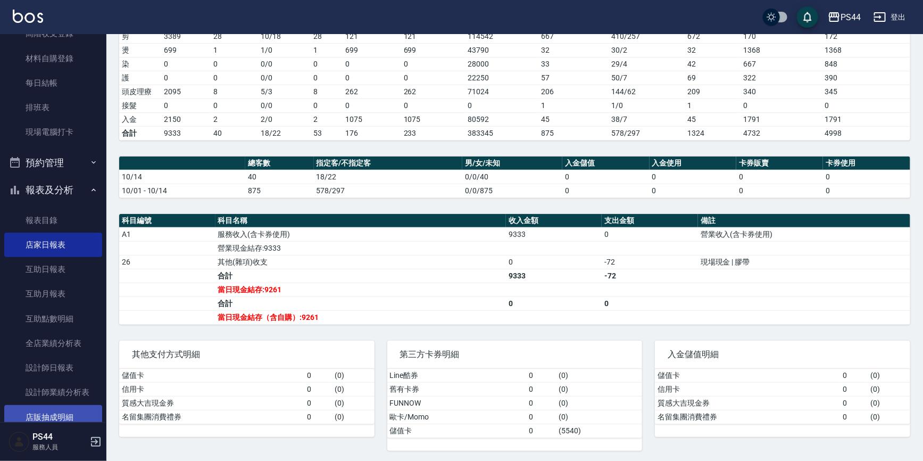
scroll to position [145, 0]
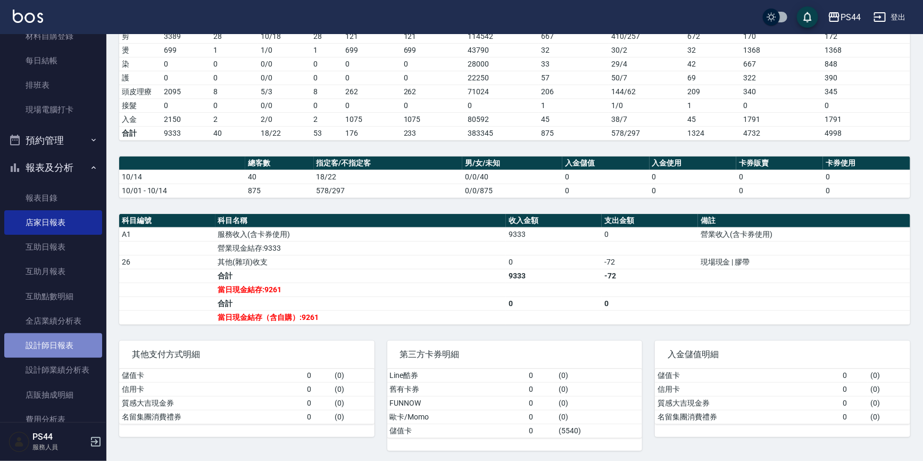
click at [77, 344] on link "設計師日報表" at bounding box center [53, 345] width 98 height 24
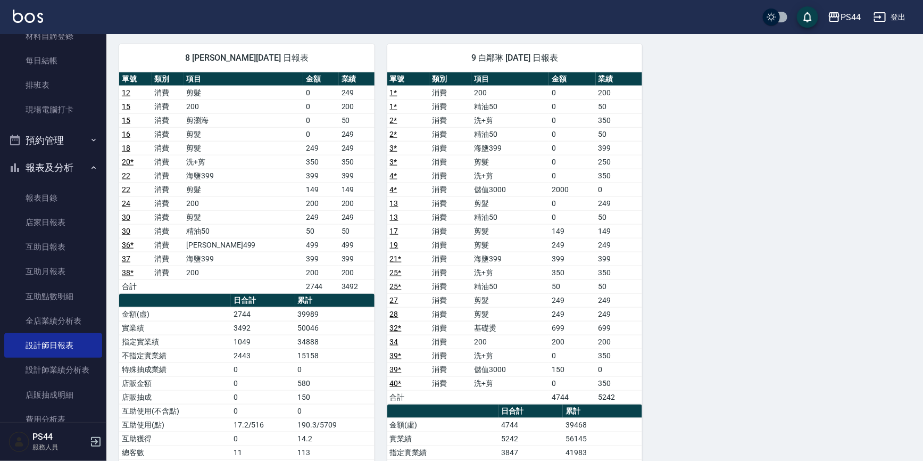
scroll to position [547, 0]
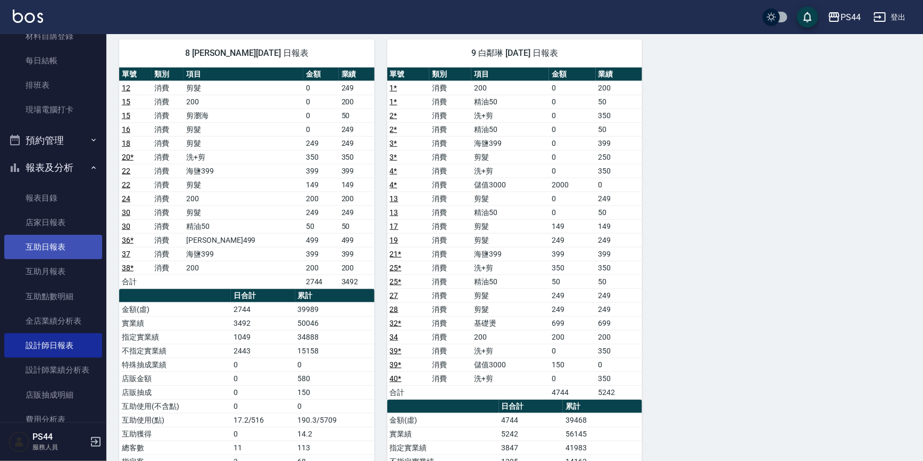
click at [36, 247] on link "互助日報表" at bounding box center [53, 247] width 98 height 24
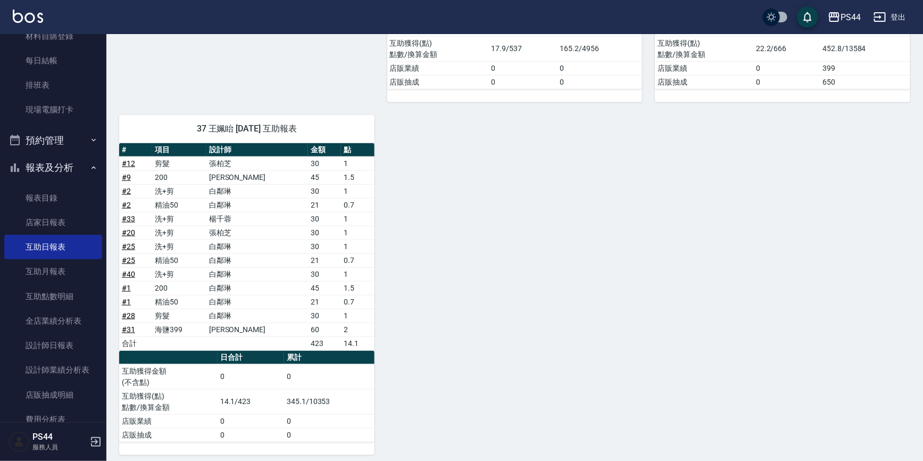
scroll to position [412, 0]
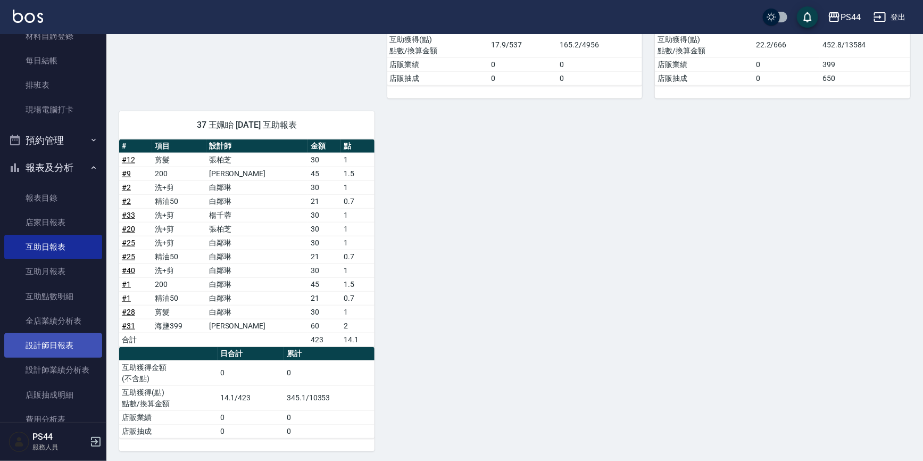
click at [58, 341] on link "設計師日報表" at bounding box center [53, 345] width 98 height 24
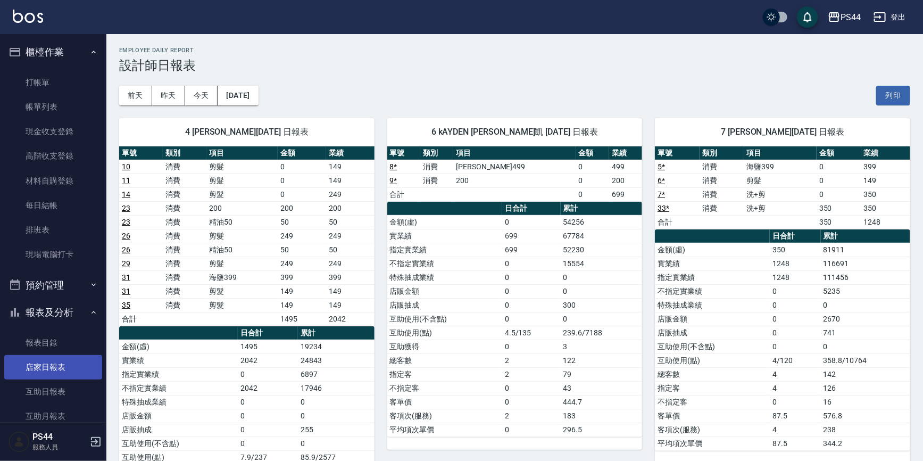
click at [47, 360] on link "店家日報表" at bounding box center [53, 367] width 98 height 24
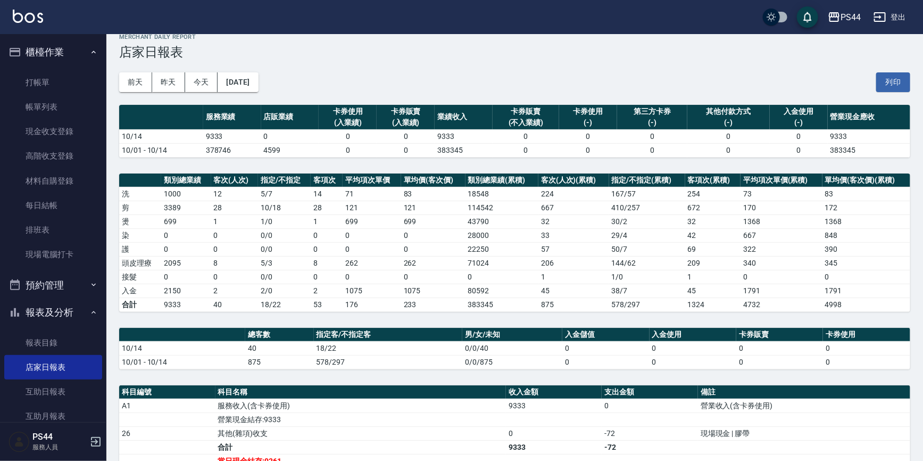
scroll to position [24, 0]
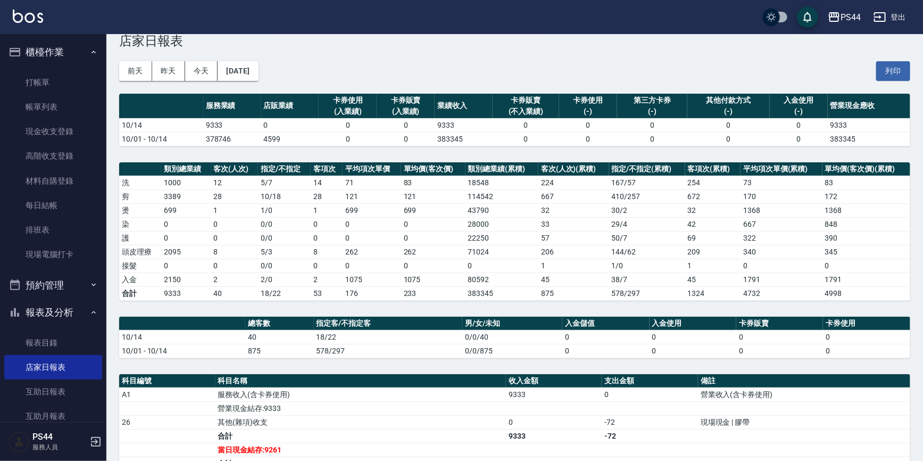
drag, startPoint x: 923, startPoint y: 41, endPoint x: 927, endPoint y: 55, distance: 14.0
click at [922, 55] on html "PS44 登出 櫃檯作業 打帳單 帳單列表 現金收支登錄 高階收支登錄 材料自購登錄 每日結帳 排班表 現場電腦打卡 預約管理 預約管理 單日預約紀錄 單週預…" at bounding box center [461, 300] width 923 height 648
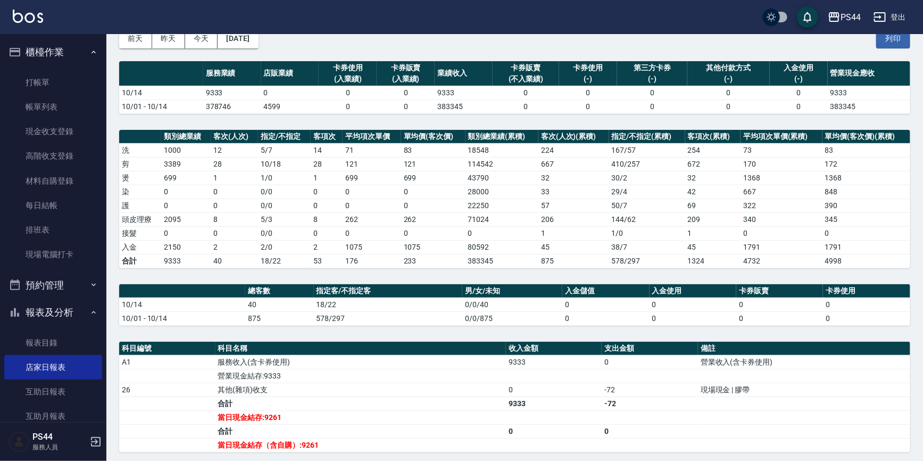
scroll to position [57, 0]
